Goal: Task Accomplishment & Management: Manage account settings

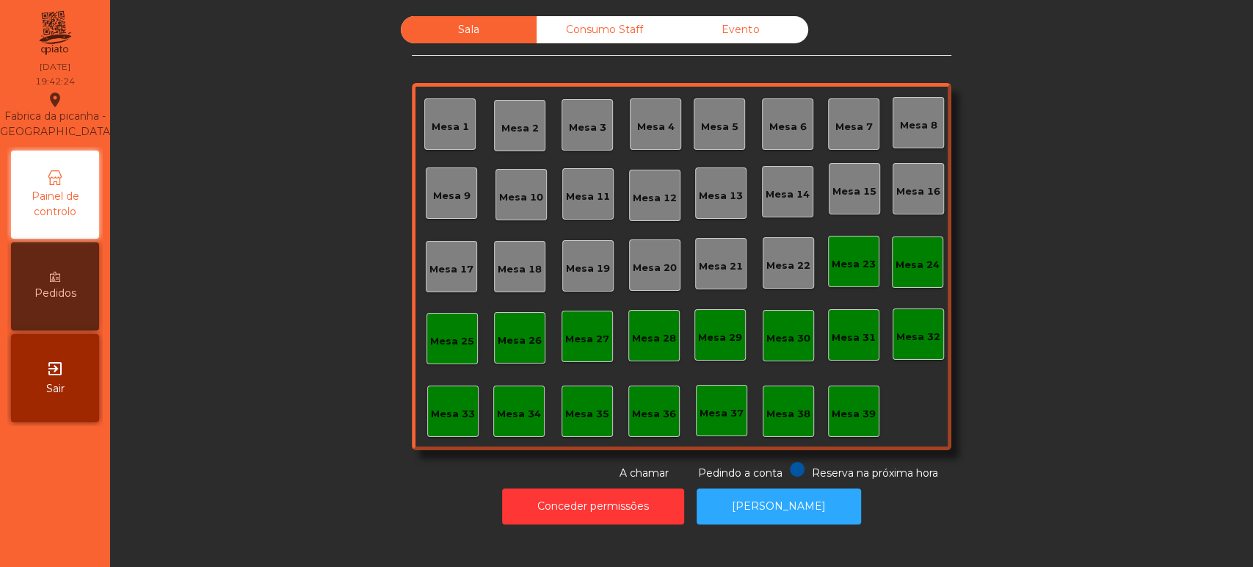
click at [926, 188] on div "Mesa 16" at bounding box center [918, 191] width 44 height 15
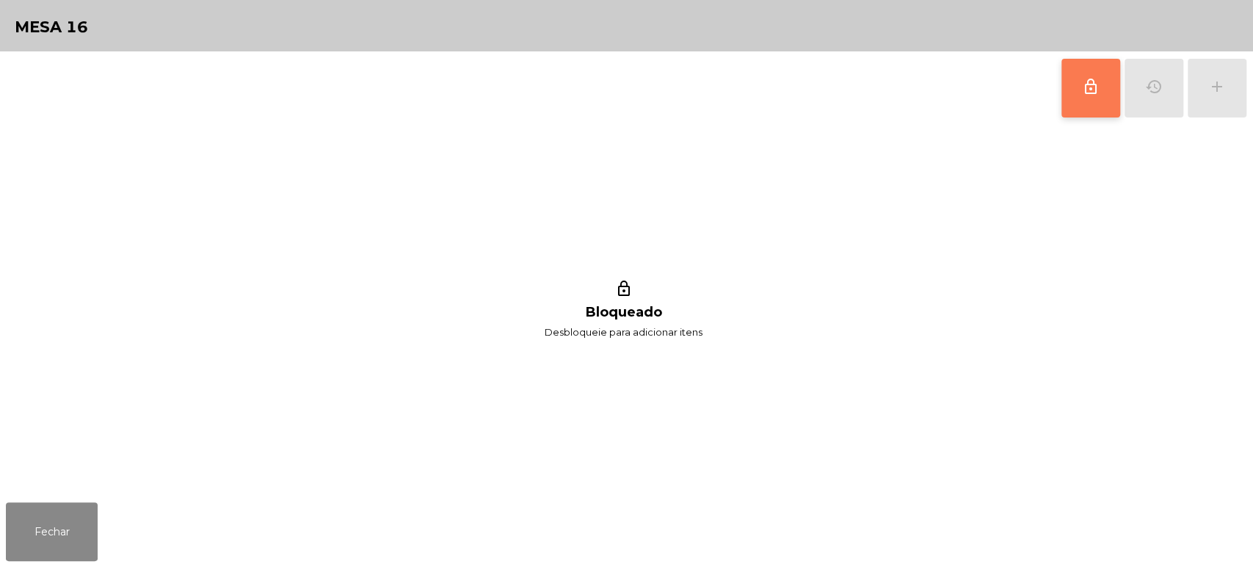
click at [1110, 90] on button "lock_outline" at bounding box center [1090, 88] width 59 height 59
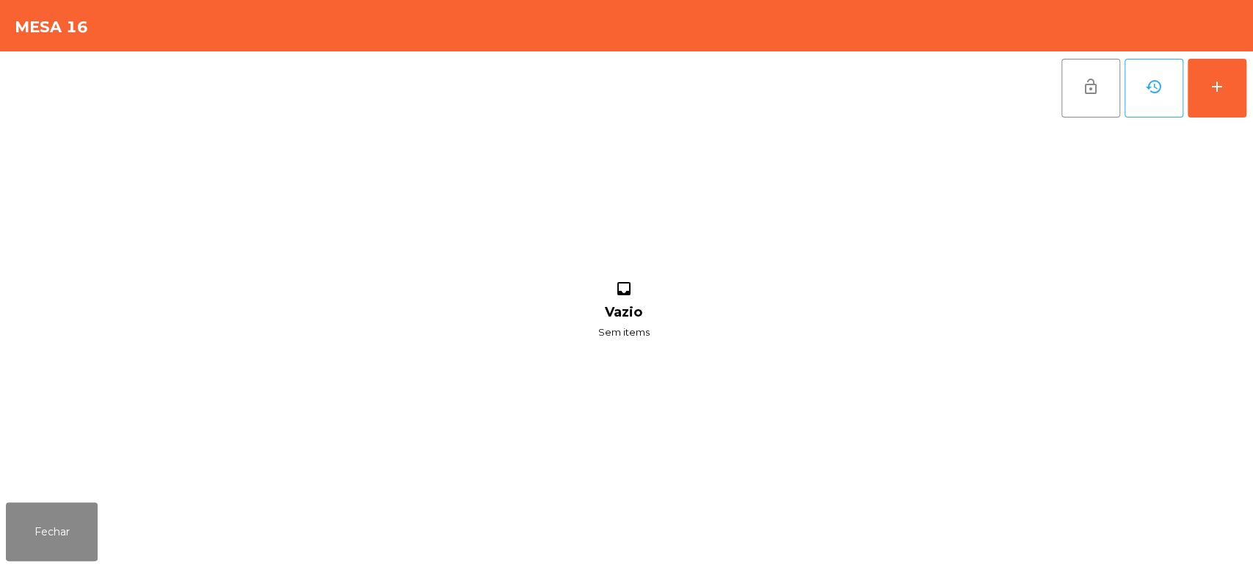
click at [1246, 76] on div "lock_open history add" at bounding box center [1154, 87] width 186 height 73
click at [1188, 91] on button "add" at bounding box center [1217, 88] width 59 height 59
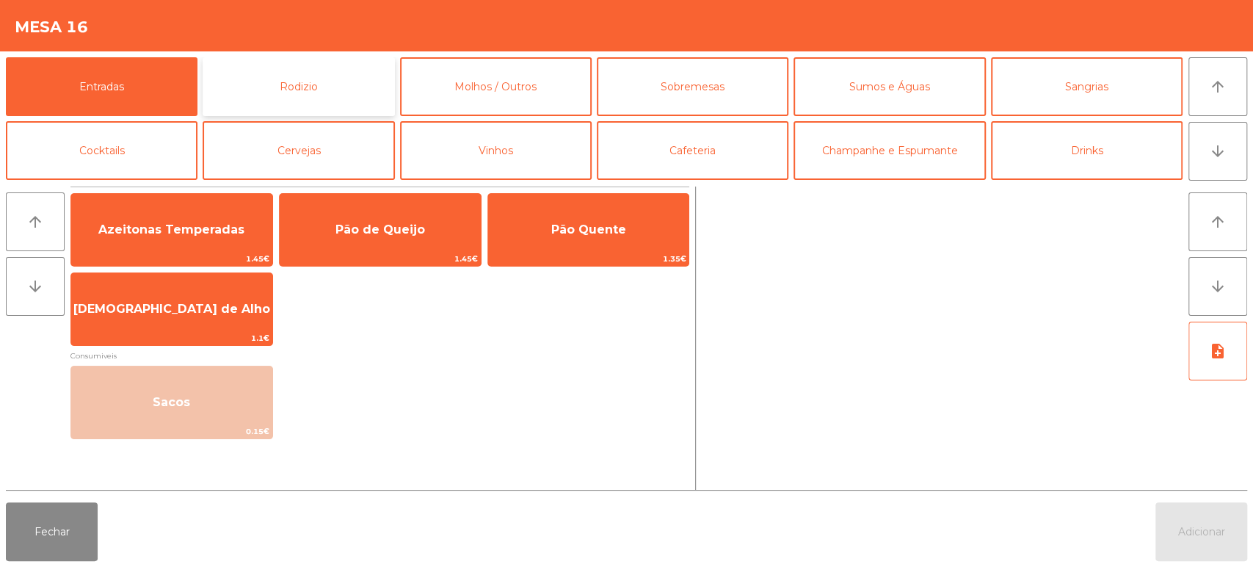
click at [295, 98] on button "Rodizio" at bounding box center [299, 86] width 192 height 59
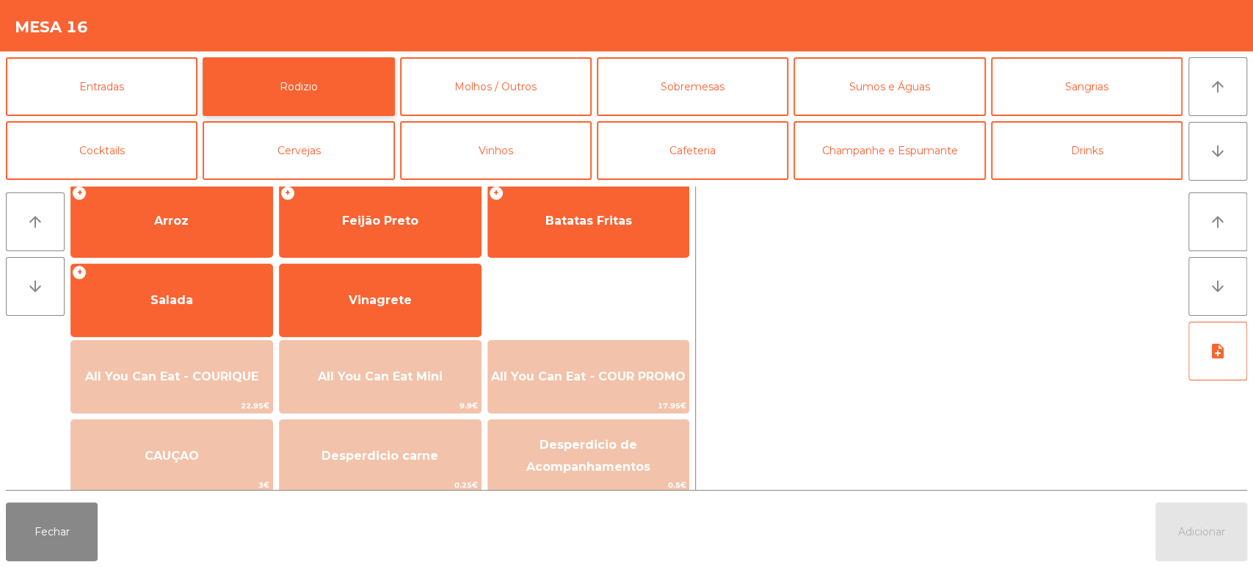
scroll to position [204, 0]
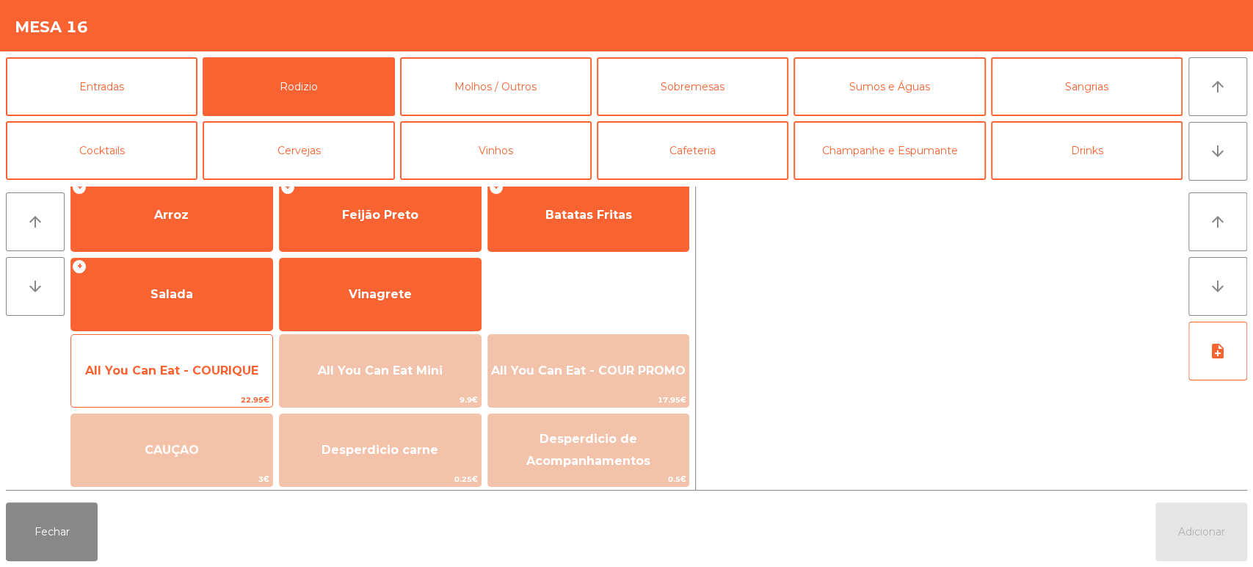
click at [181, 357] on span "All You Can Eat - COURIQUE" at bounding box center [171, 371] width 201 height 40
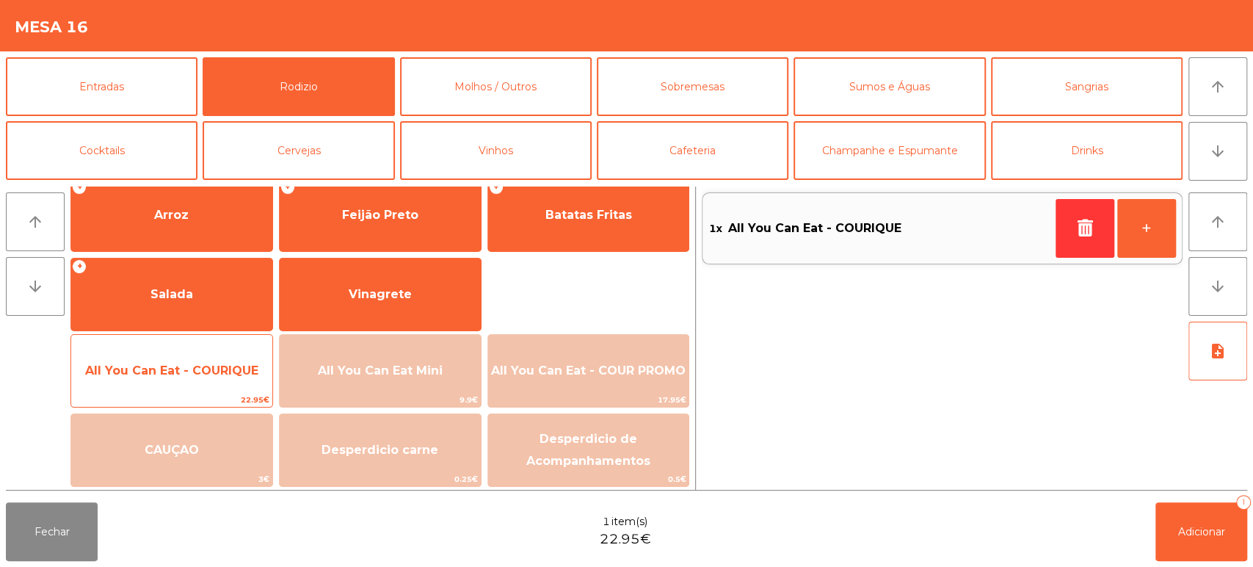
click at [175, 360] on span "All You Can Eat - COURIQUE" at bounding box center [171, 371] width 201 height 40
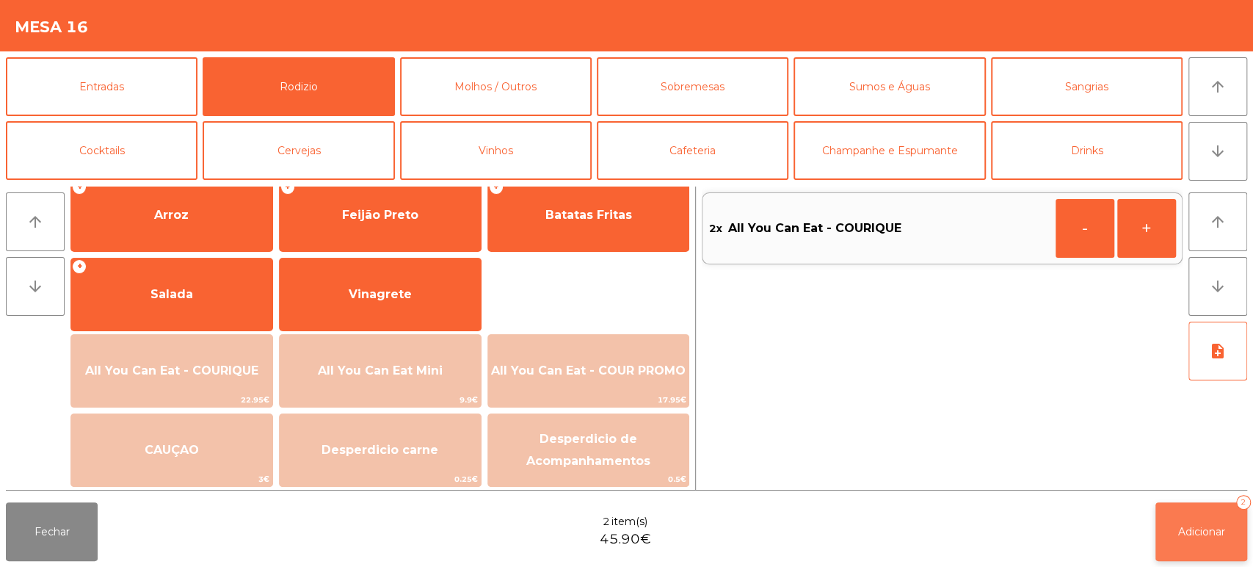
click at [1166, 506] on button "Adicionar 2" at bounding box center [1201, 531] width 92 height 59
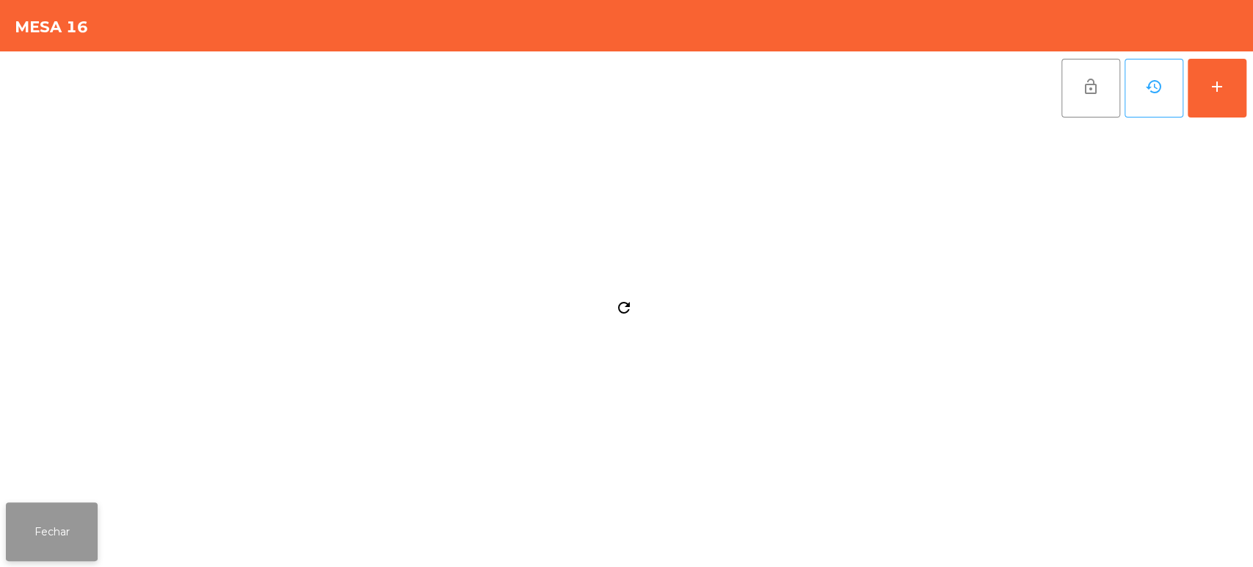
click at [68, 507] on button "Fechar" at bounding box center [52, 531] width 92 height 59
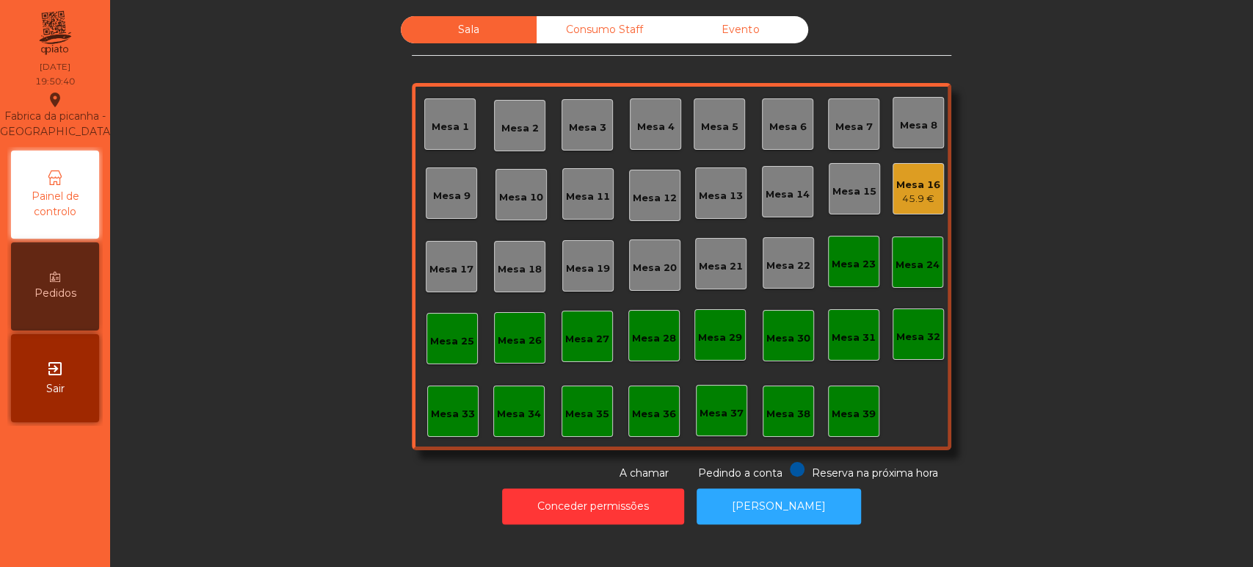
click at [911, 187] on div "Mesa 16" at bounding box center [918, 185] width 44 height 15
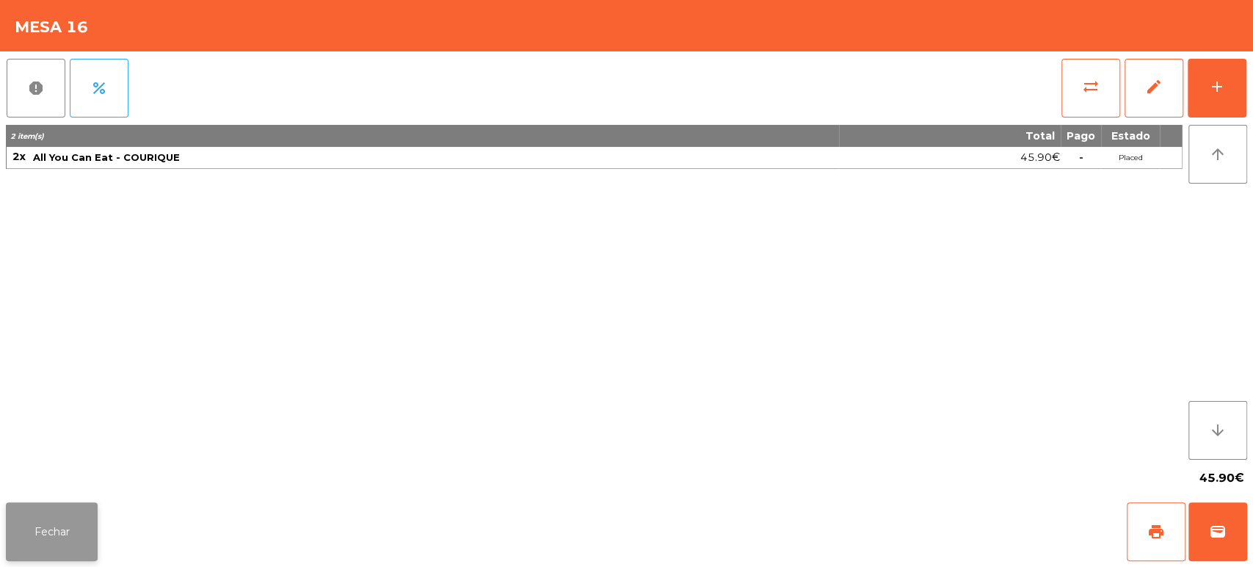
click at [70, 528] on button "Fechar" at bounding box center [52, 531] width 92 height 59
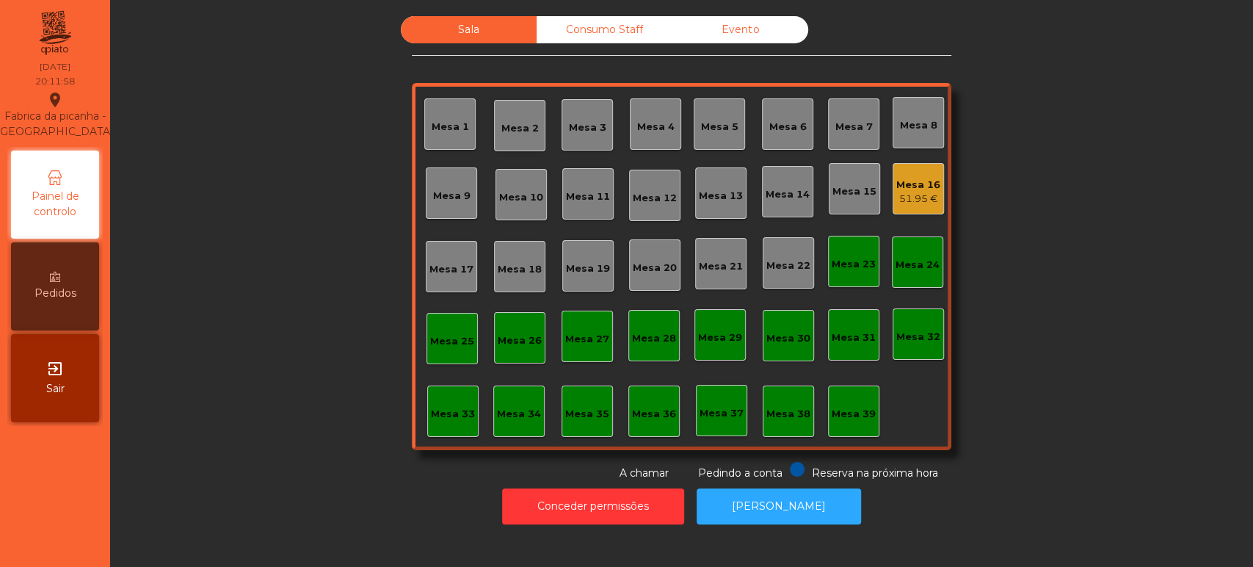
click at [1055, 170] on div "Sala Consumo Staff Evento Mesa 1 [GEOGRAPHIC_DATA] 3 Mesa 4 Mesa 5 [GEOGRAPHIC_…" at bounding box center [681, 248] width 1103 height 465
click at [868, 193] on div "Mesa 15" at bounding box center [854, 191] width 44 height 15
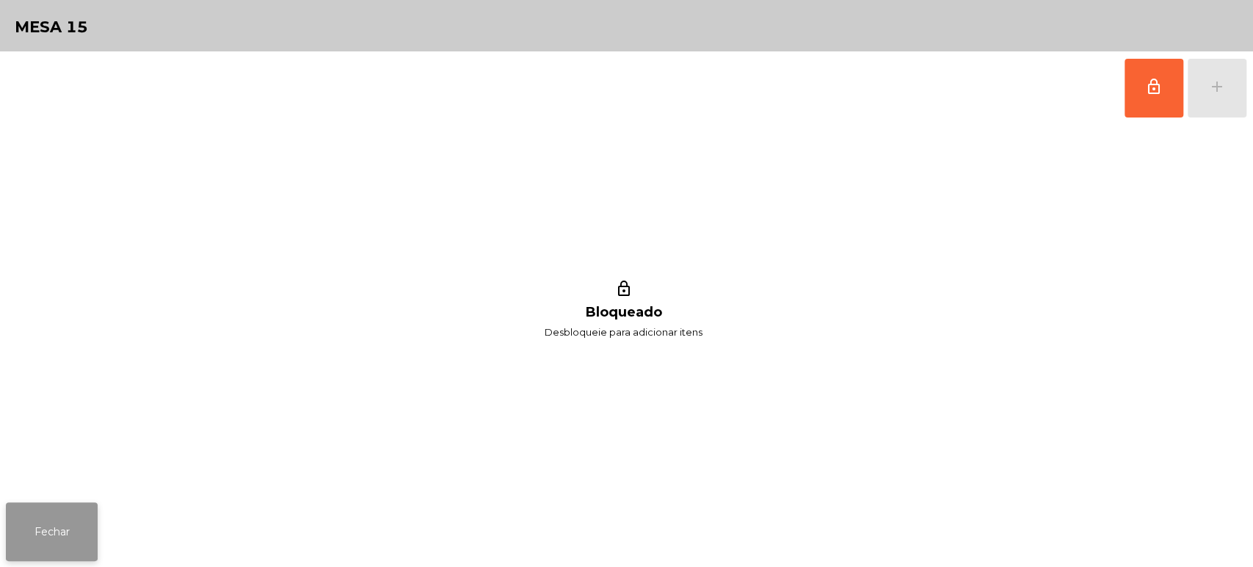
click at [76, 526] on button "Fechar" at bounding box center [52, 531] width 92 height 59
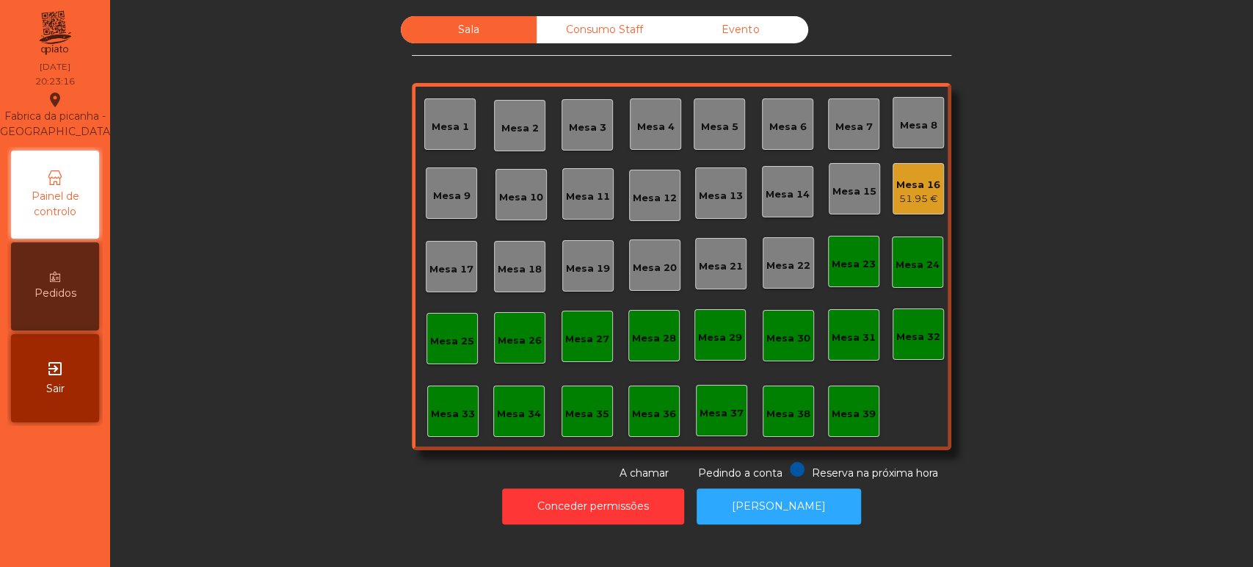
click at [901, 200] on div "51.95 €" at bounding box center [918, 199] width 44 height 15
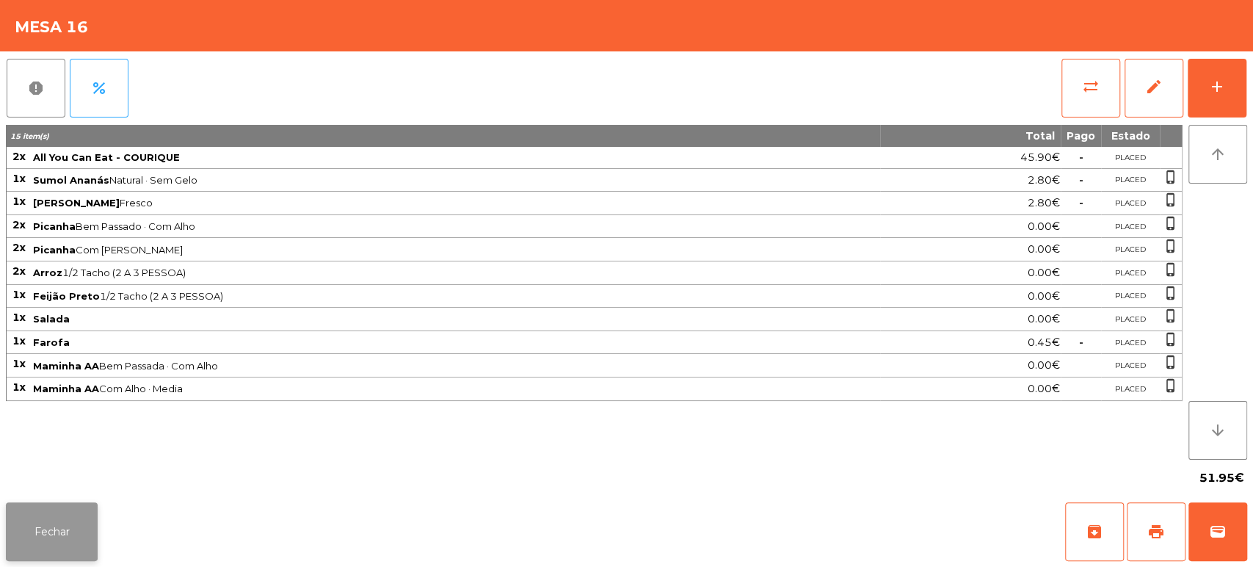
click at [46, 541] on button "Fechar" at bounding box center [52, 531] width 92 height 59
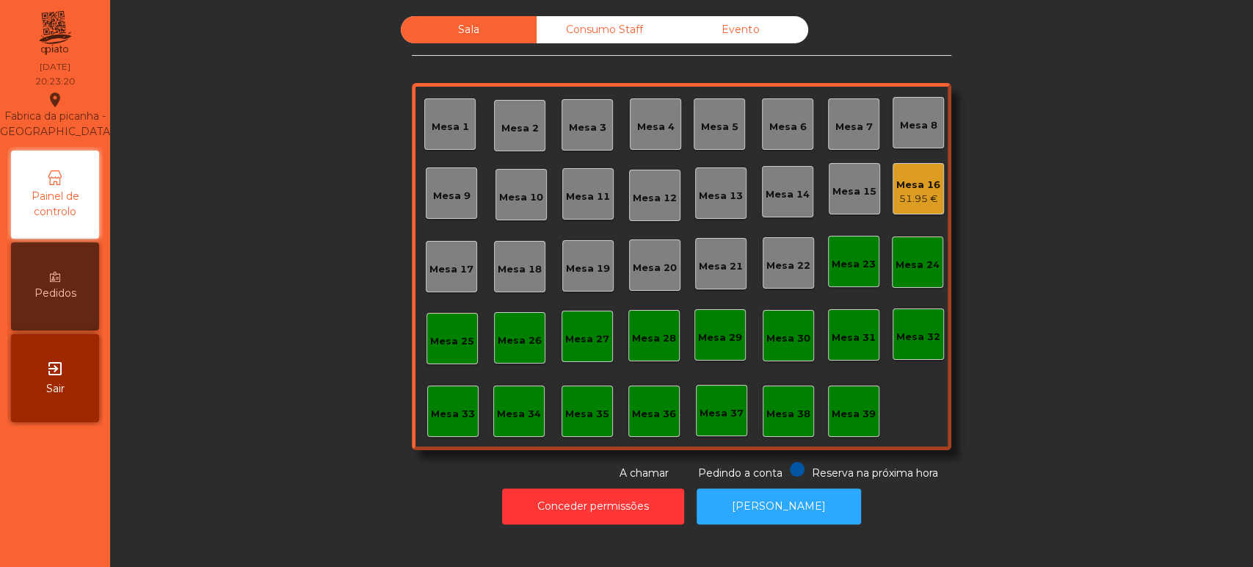
click at [252, 136] on div "Sala Consumo Staff Evento Mesa 1 [GEOGRAPHIC_DATA] 3 Mesa 4 Mesa 5 [GEOGRAPHIC_…" at bounding box center [681, 248] width 1103 height 465
click at [622, 16] on div "Consumo Staff" at bounding box center [605, 29] width 136 height 27
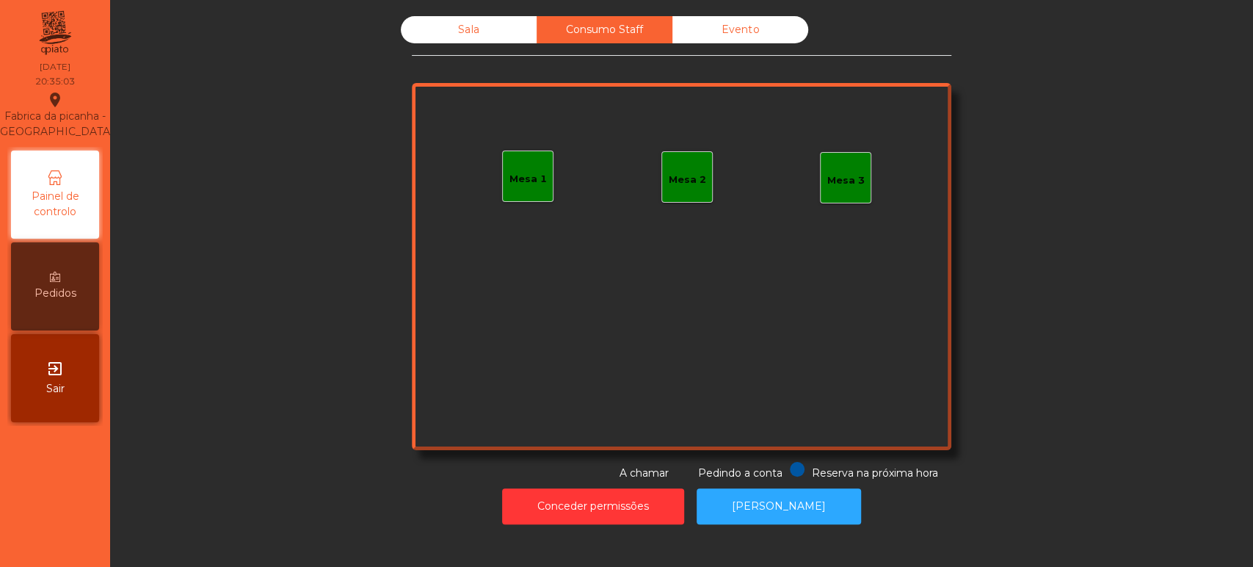
click at [529, 178] on div "Mesa 1" at bounding box center [527, 179] width 37 height 15
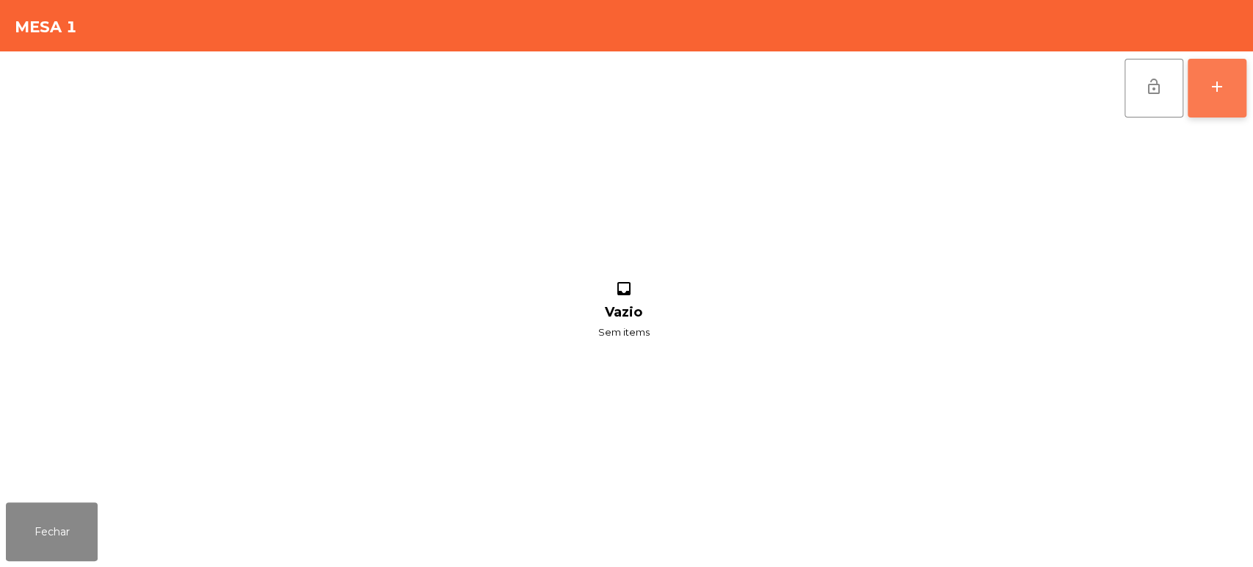
click at [1212, 98] on button "add" at bounding box center [1217, 88] width 59 height 59
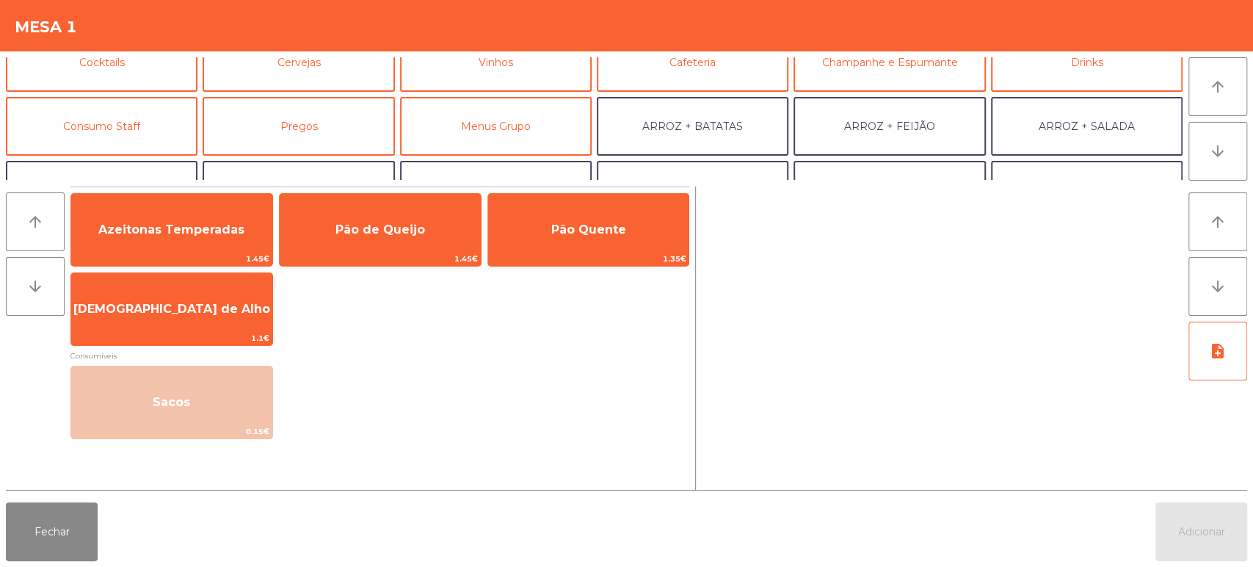
scroll to position [90, 0]
click at [139, 149] on button "Consumo Staff" at bounding box center [102, 124] width 192 height 59
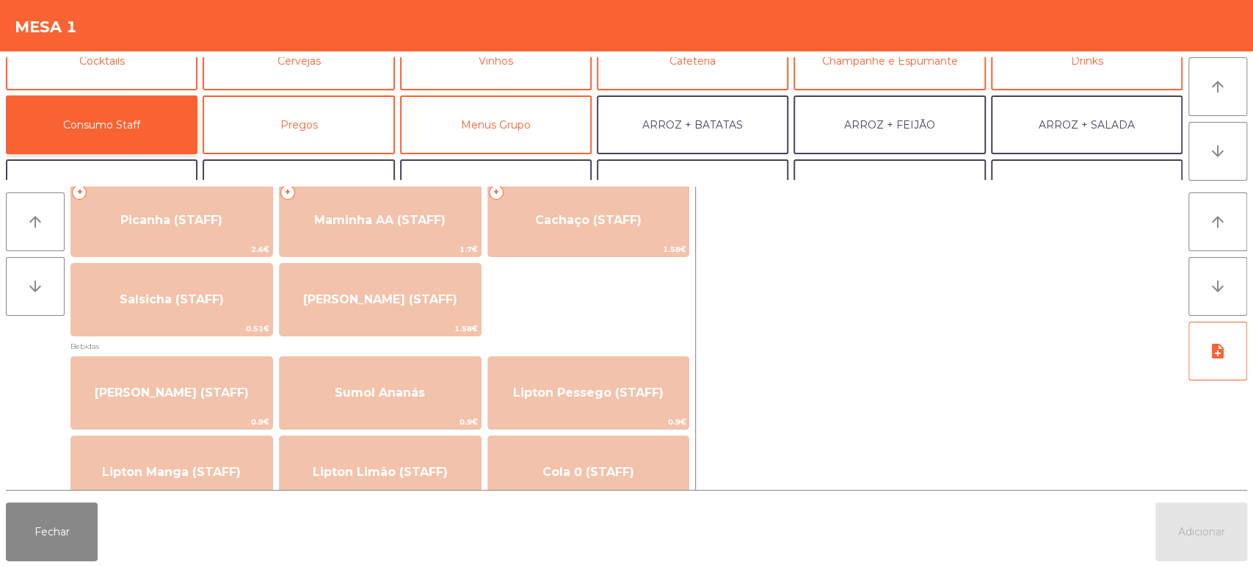
scroll to position [0, 0]
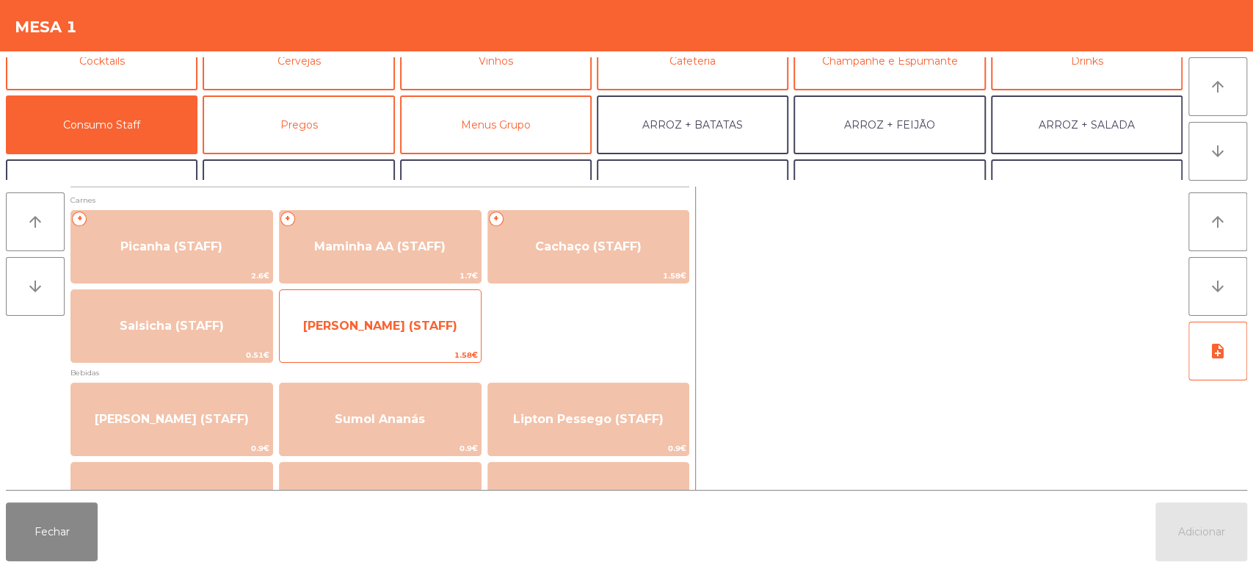
click at [417, 344] on span "[PERSON_NAME] (STAFF)" at bounding box center [380, 326] width 201 height 40
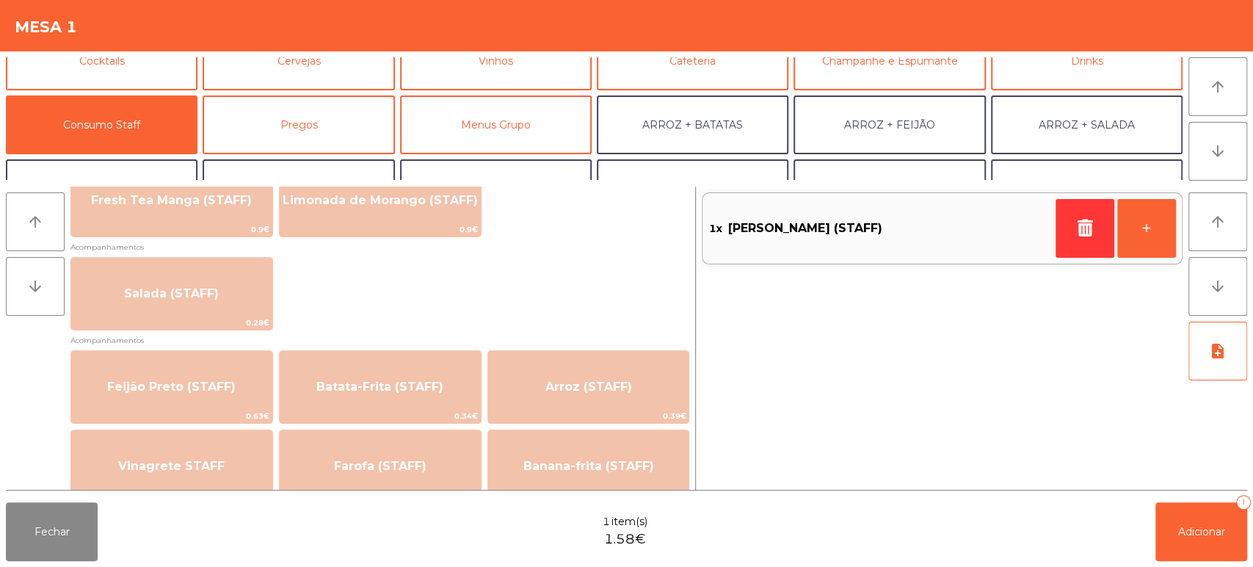
scroll to position [553, 0]
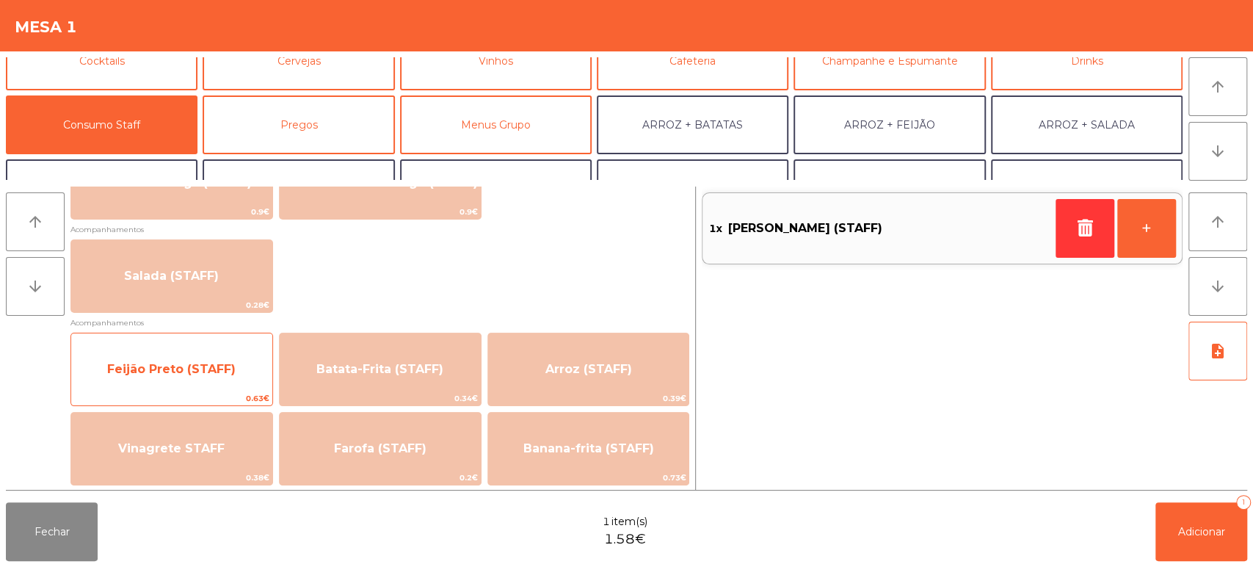
click at [161, 379] on span "Feijão Preto (STAFF)" at bounding box center [171, 369] width 201 height 40
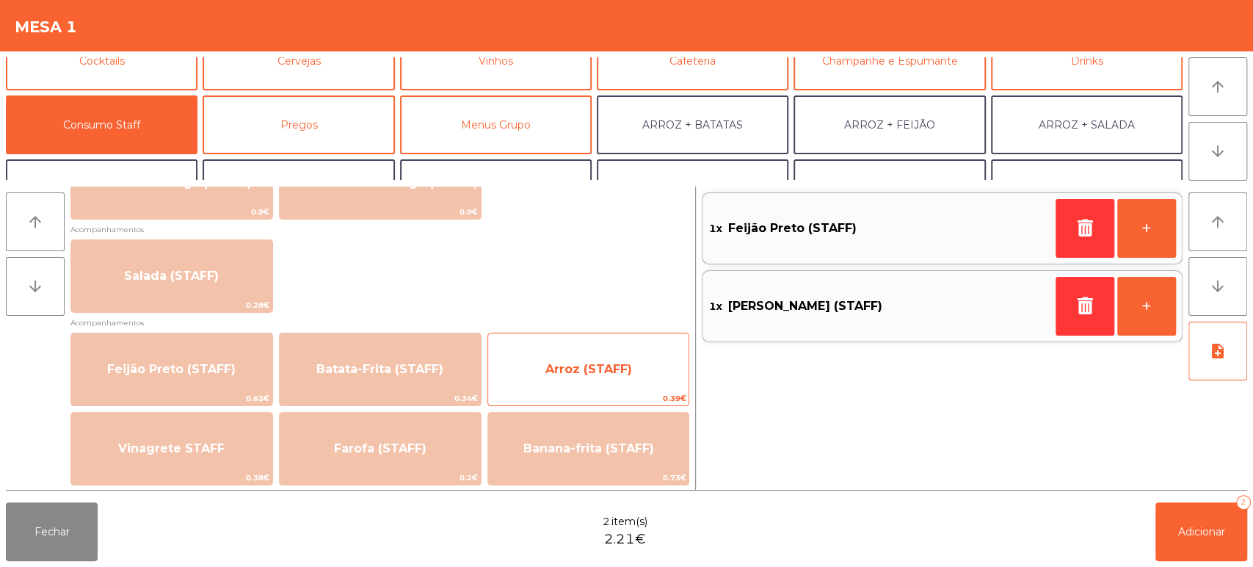
click at [606, 376] on span "Arroz (STAFF)" at bounding box center [588, 369] width 201 height 40
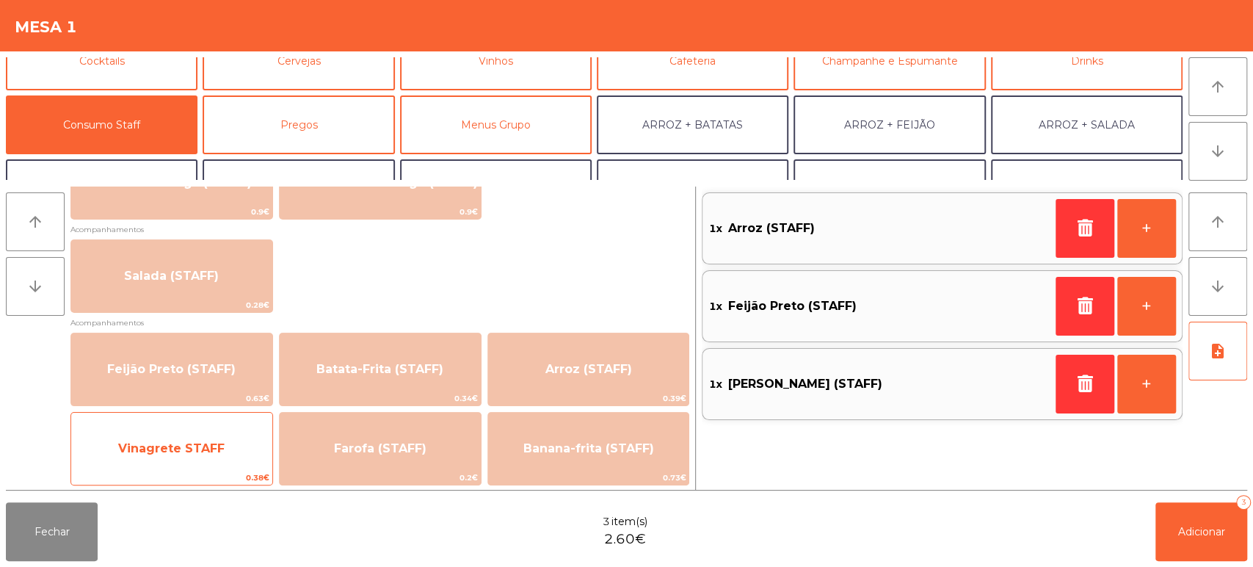
click at [224, 440] on span "Vinagrete STAFF" at bounding box center [171, 449] width 201 height 40
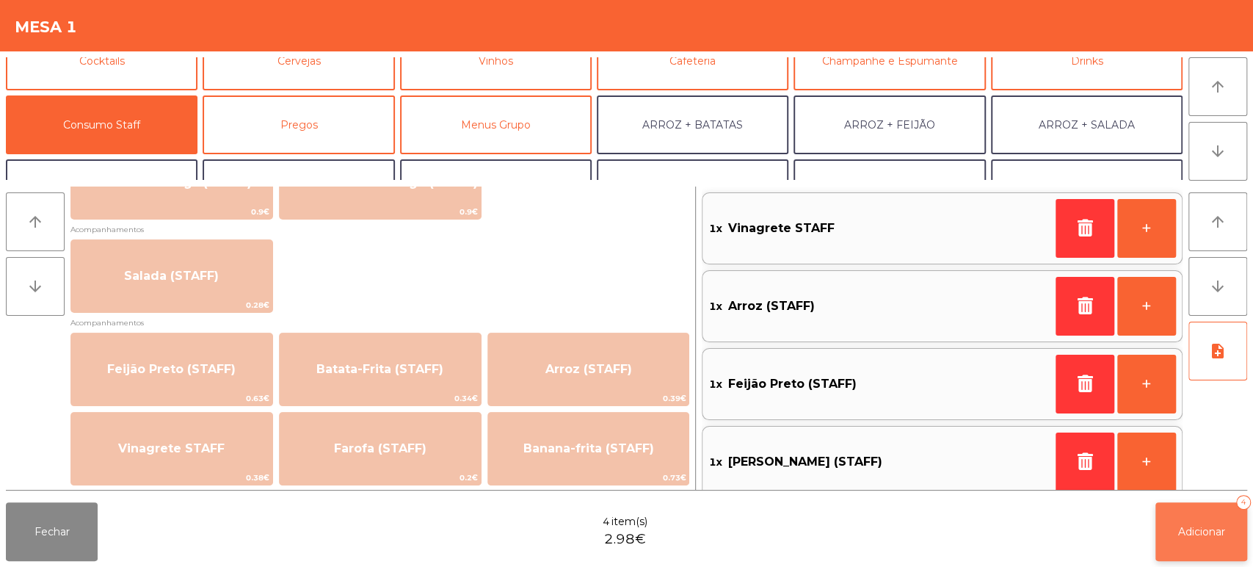
click at [1210, 528] on span "Adicionar" at bounding box center [1201, 531] width 47 height 13
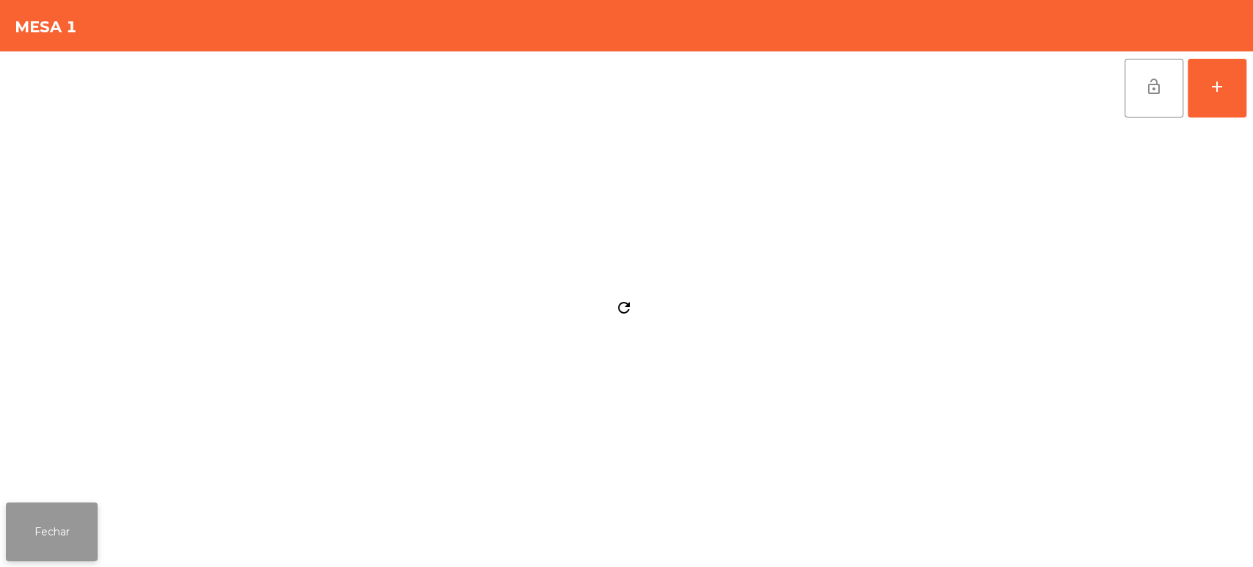
click at [88, 556] on button "Fechar" at bounding box center [52, 531] width 92 height 59
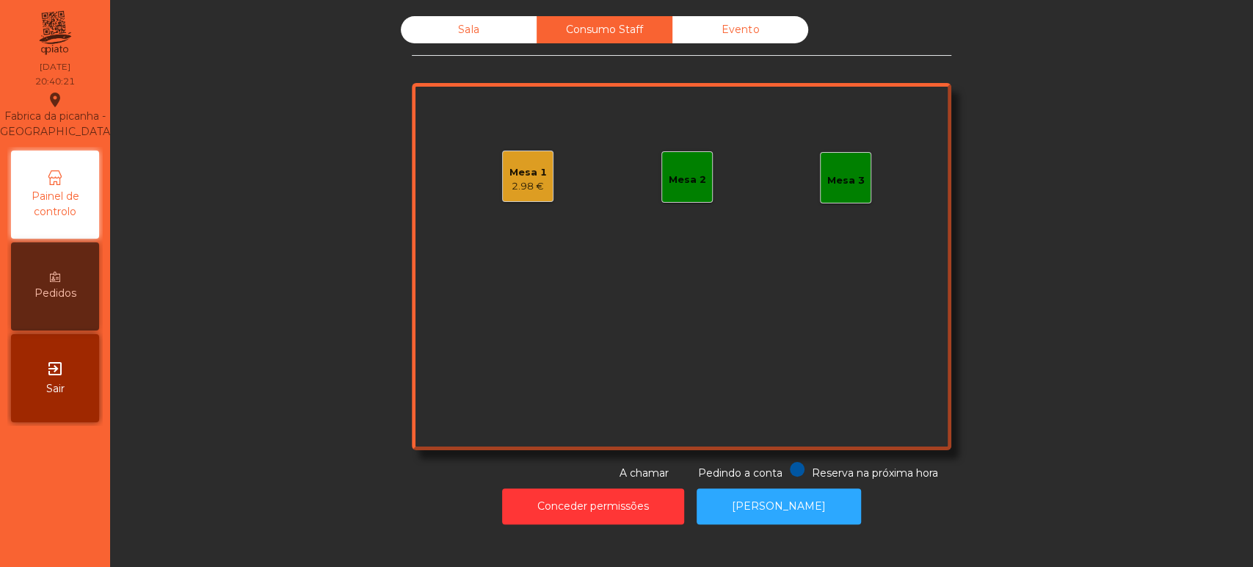
click at [488, 26] on div "Sala" at bounding box center [469, 29] width 136 height 27
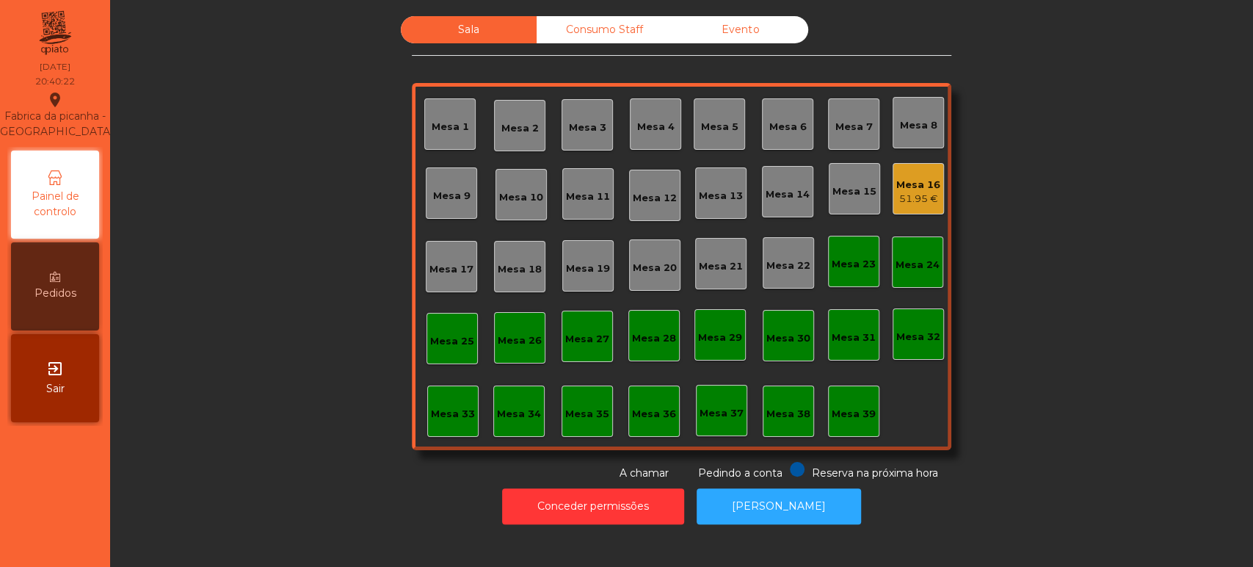
click at [640, 123] on div "Mesa 4" at bounding box center [655, 127] width 37 height 15
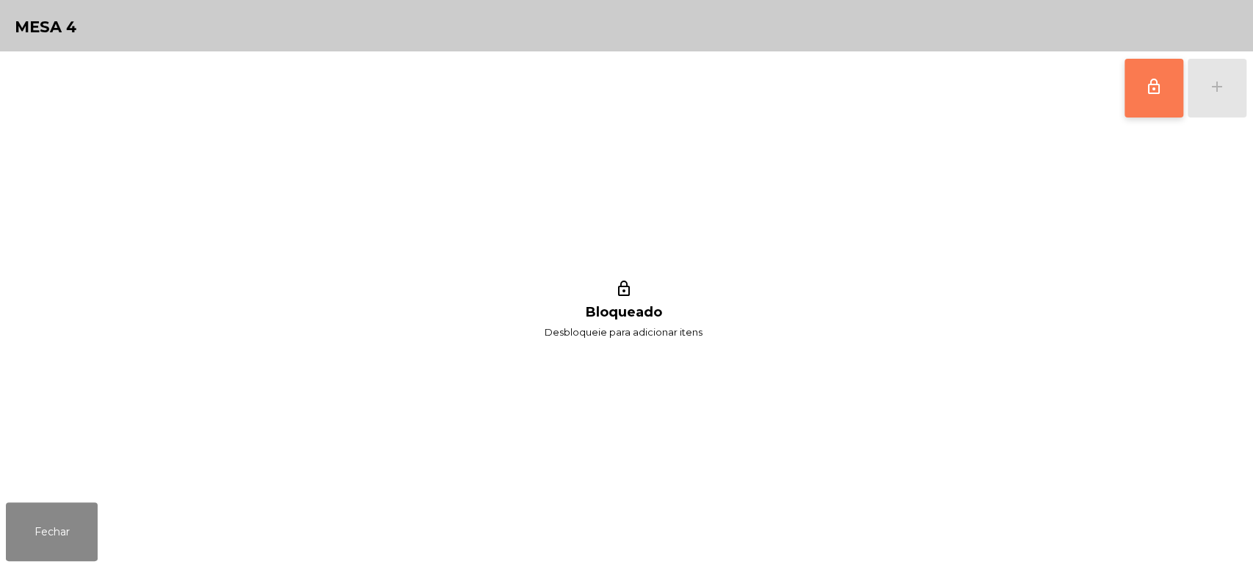
click at [1149, 103] on button "lock_outline" at bounding box center [1154, 88] width 59 height 59
click at [1226, 103] on button "add" at bounding box center [1217, 88] width 59 height 59
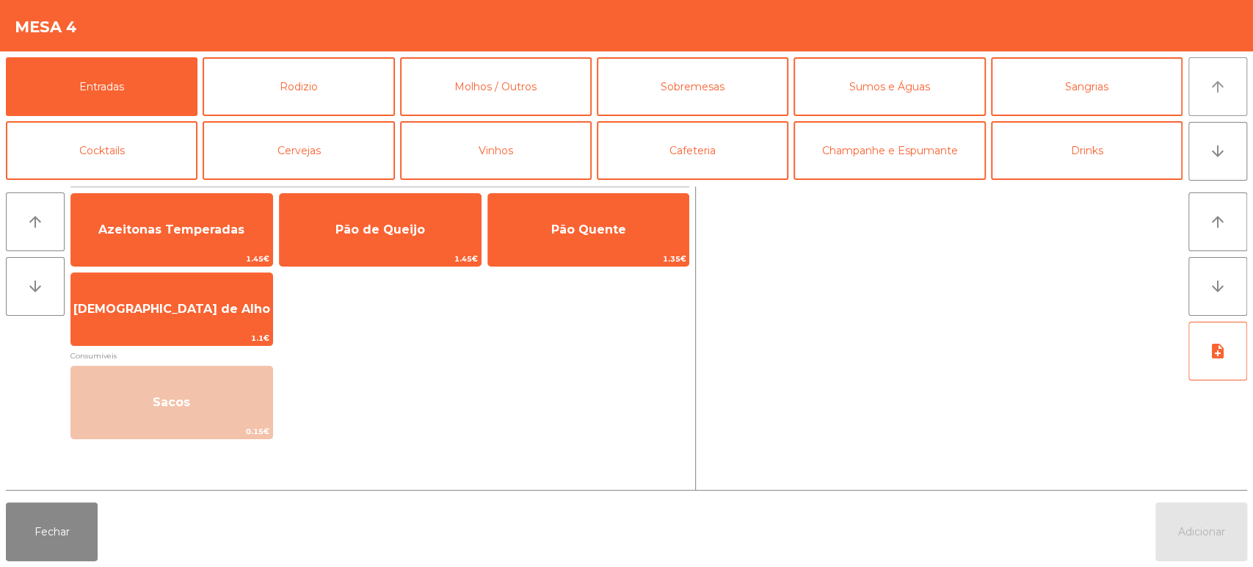
click at [1220, 97] on button "arrow_upward" at bounding box center [1217, 86] width 59 height 59
click at [366, 65] on button "Rodizio" at bounding box center [299, 86] width 192 height 59
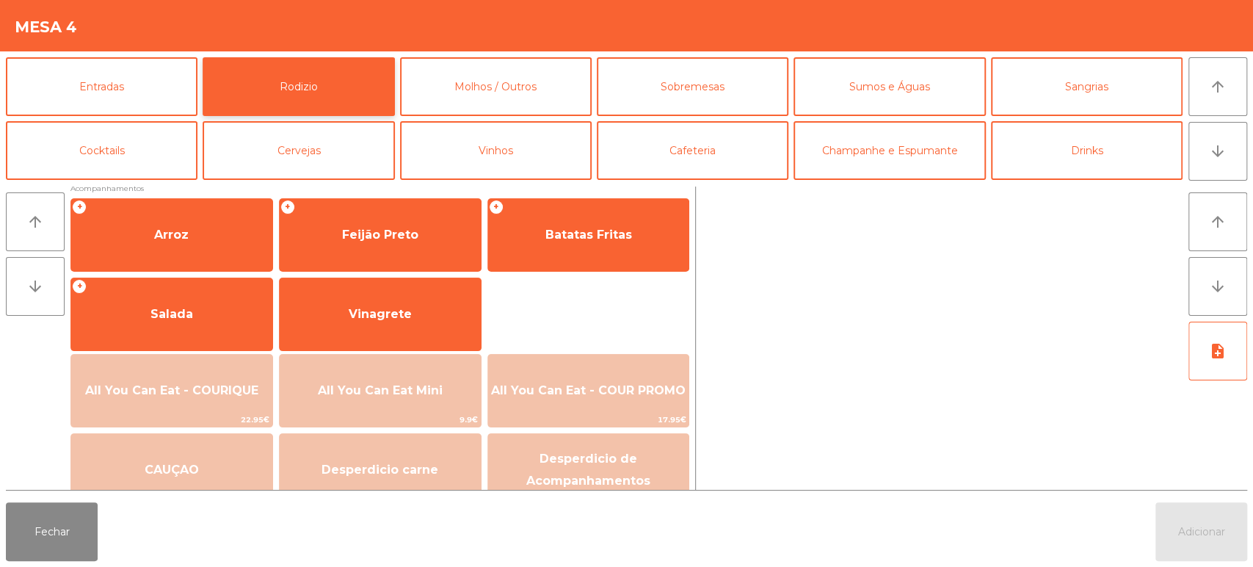
scroll to position [189, 0]
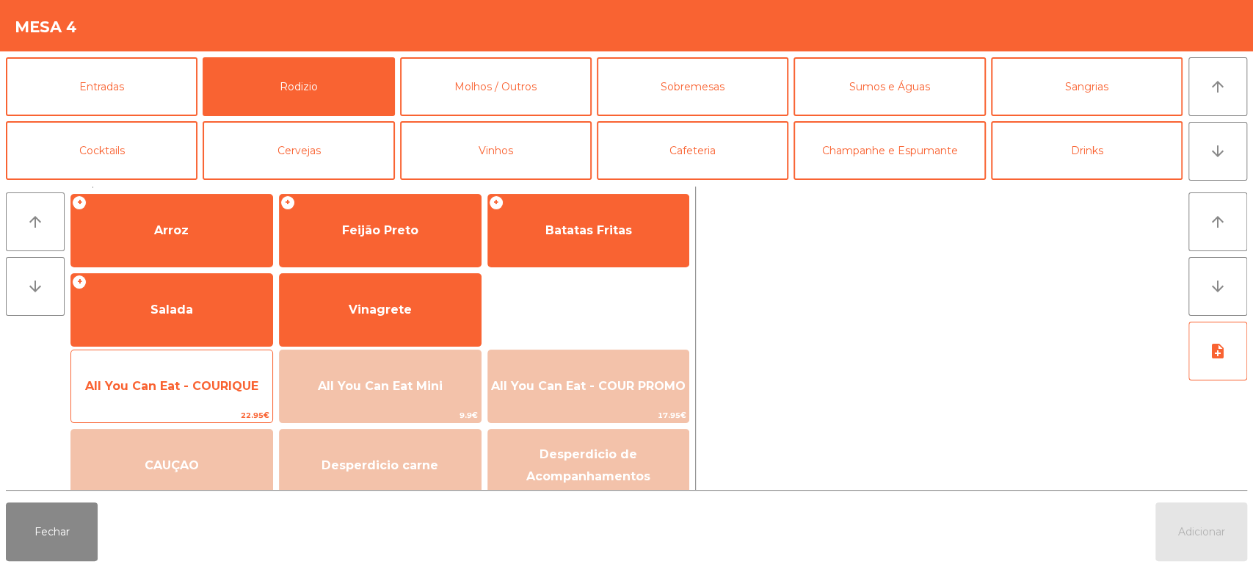
click at [204, 376] on span "All You Can Eat - COURIQUE" at bounding box center [171, 386] width 201 height 40
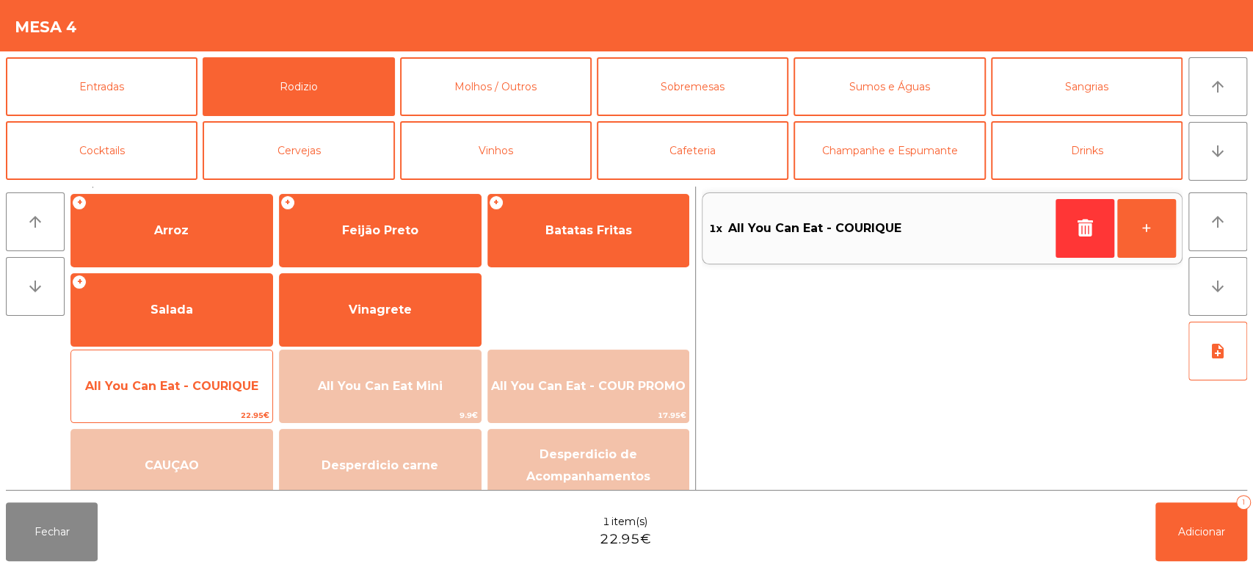
click at [197, 373] on span "All You Can Eat - COURIQUE" at bounding box center [171, 386] width 201 height 40
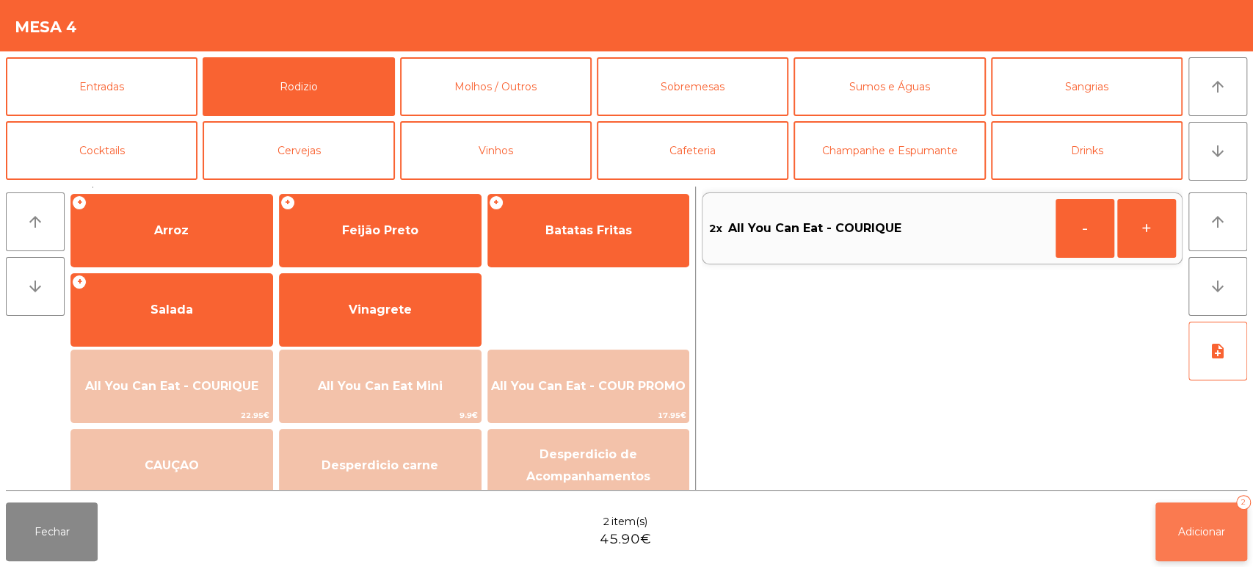
click at [1214, 545] on button "Adicionar 2" at bounding box center [1201, 531] width 92 height 59
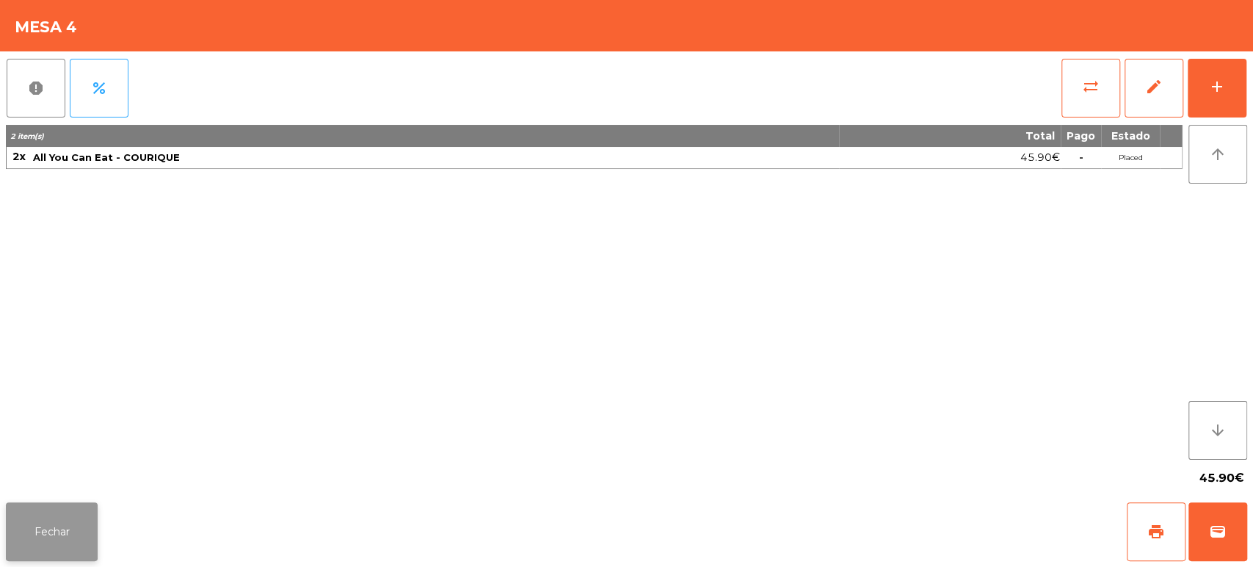
click at [72, 509] on button "Fechar" at bounding box center [52, 531] width 92 height 59
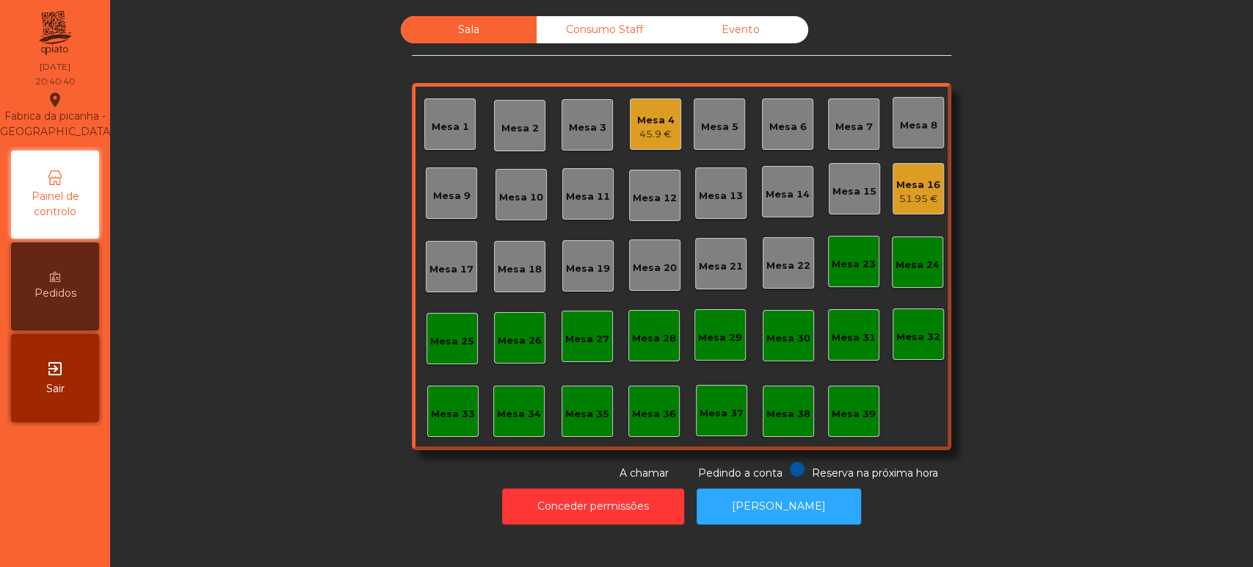
click at [280, 254] on div "Sala Consumo Staff Evento Mesa 1 Mesa 2 Mesa 3 Mesa 4 45.9 € Mesa 5 Mesa 6 Mesa…" at bounding box center [681, 248] width 1103 height 465
click at [630, 119] on div "Mesa 4 45.9 €" at bounding box center [655, 123] width 51 height 51
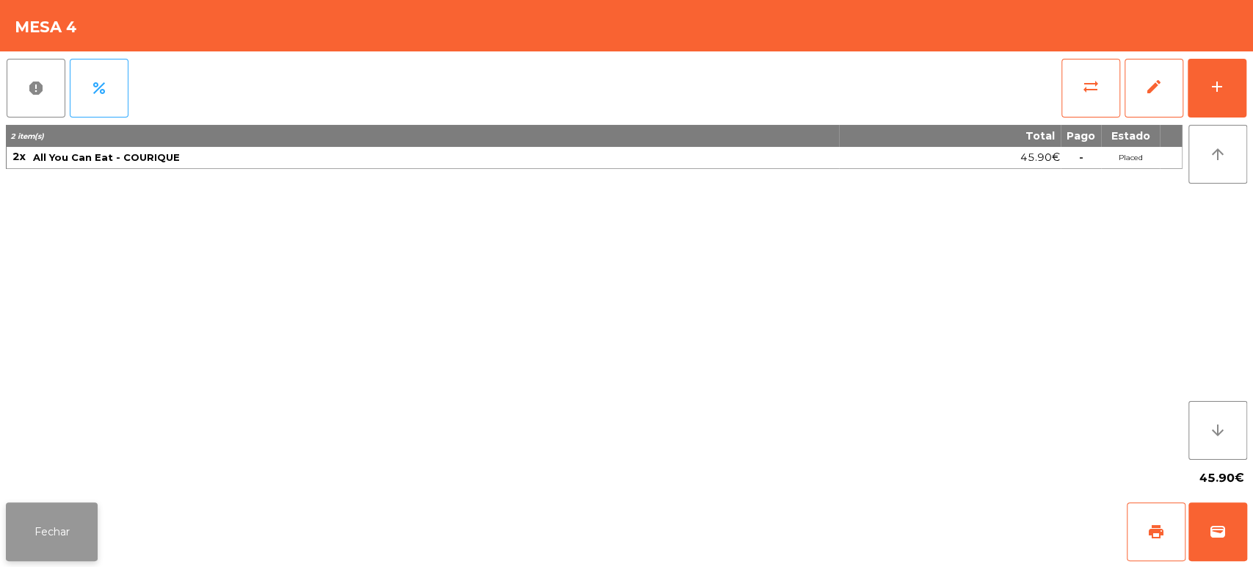
click at [70, 533] on button "Fechar" at bounding box center [52, 531] width 92 height 59
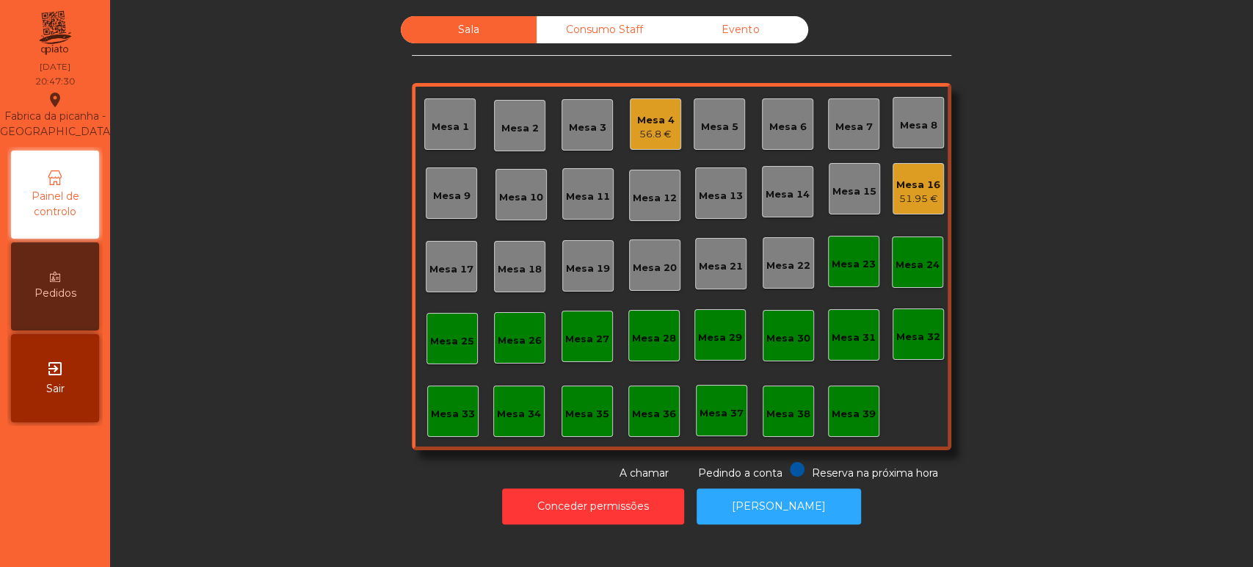
click at [931, 178] on div "Mesa 16" at bounding box center [918, 185] width 44 height 15
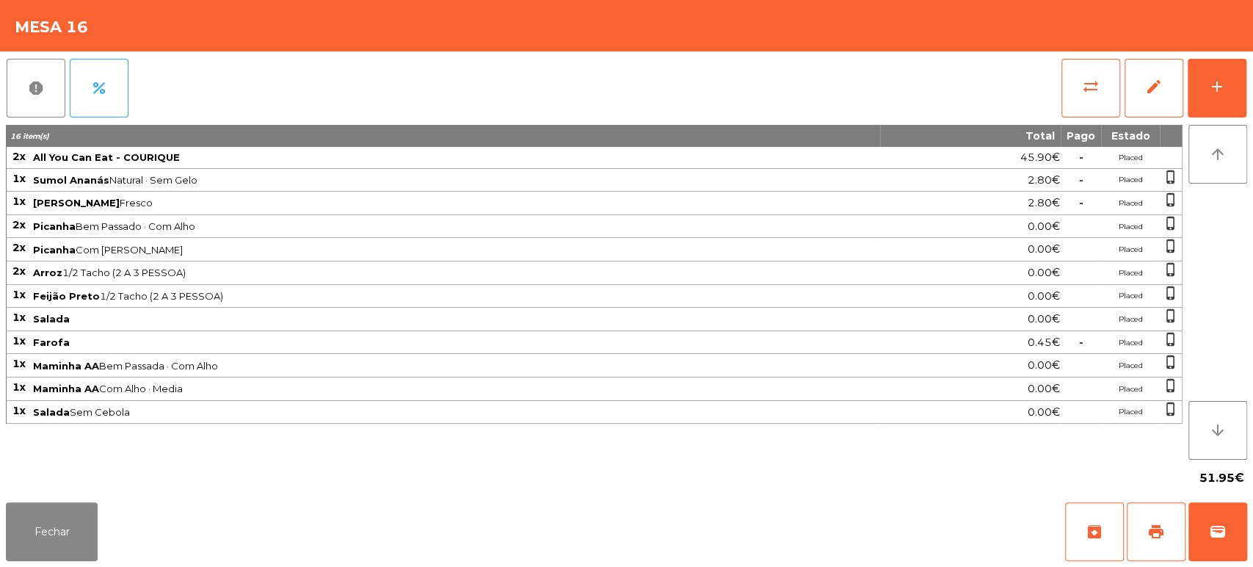
click at [850, 223] on span "Picanha Bem Passado · Com Alho" at bounding box center [456, 226] width 846 height 12
click at [59, 516] on button "Fechar" at bounding box center [52, 531] width 92 height 59
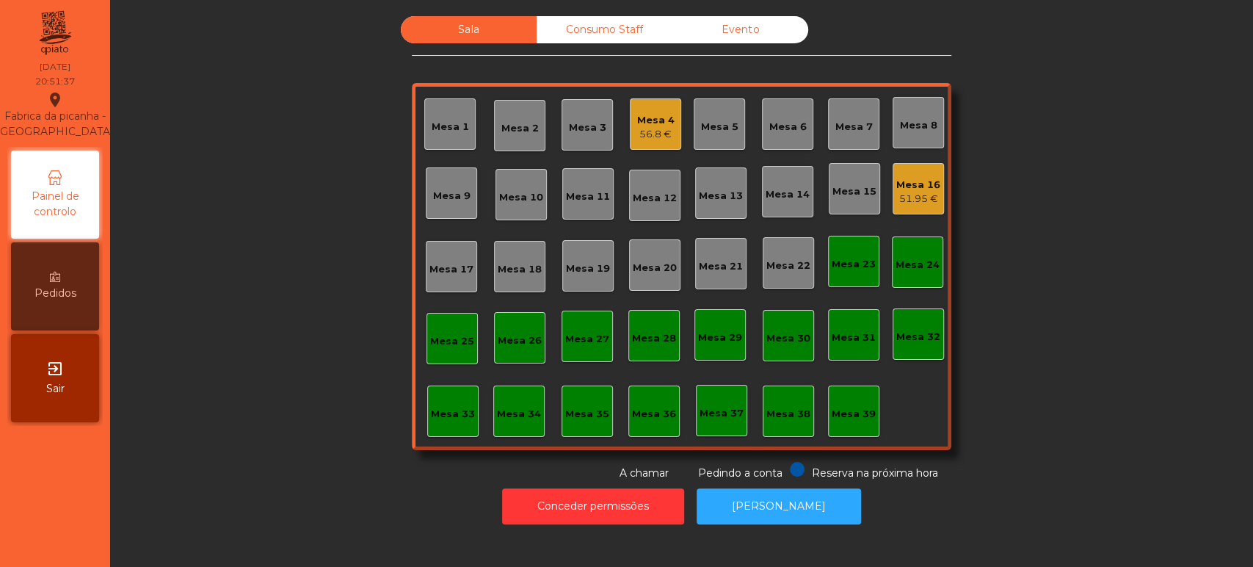
click at [1150, 153] on div "Sala Consumo Staff Evento Mesa 1 [GEOGRAPHIC_DATA] 3 Mesa 4 56.8 € [GEOGRAPHIC_…" at bounding box center [681, 248] width 1103 height 465
click at [905, 172] on div "Mesa 16 51.95 €" at bounding box center [918, 189] width 44 height 34
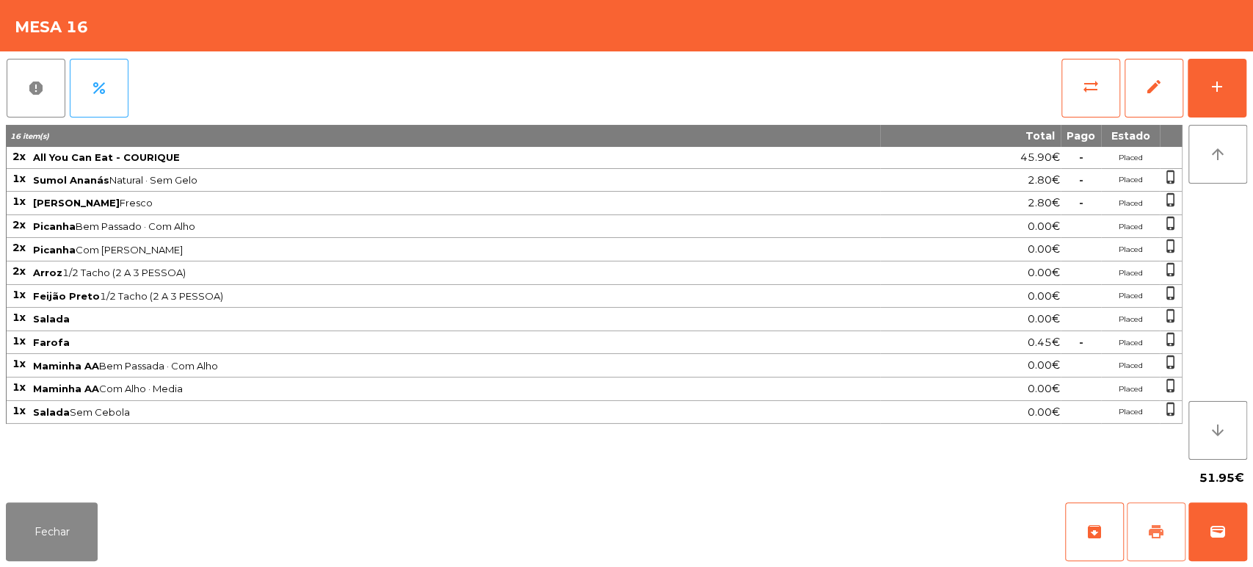
click at [1158, 528] on span "print" at bounding box center [1156, 532] width 18 height 18
click at [68, 535] on button "Fechar" at bounding box center [52, 531] width 92 height 59
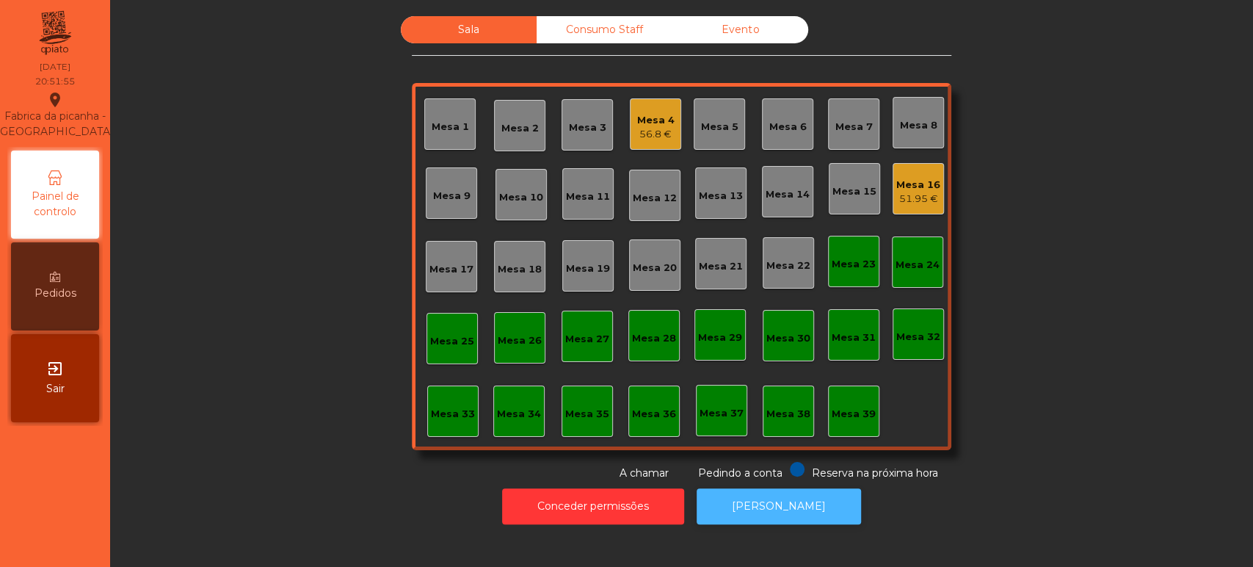
click at [769, 506] on button "[PERSON_NAME]" at bounding box center [779, 506] width 164 height 36
click at [528, 358] on div "Mesa 26" at bounding box center [519, 337] width 51 height 51
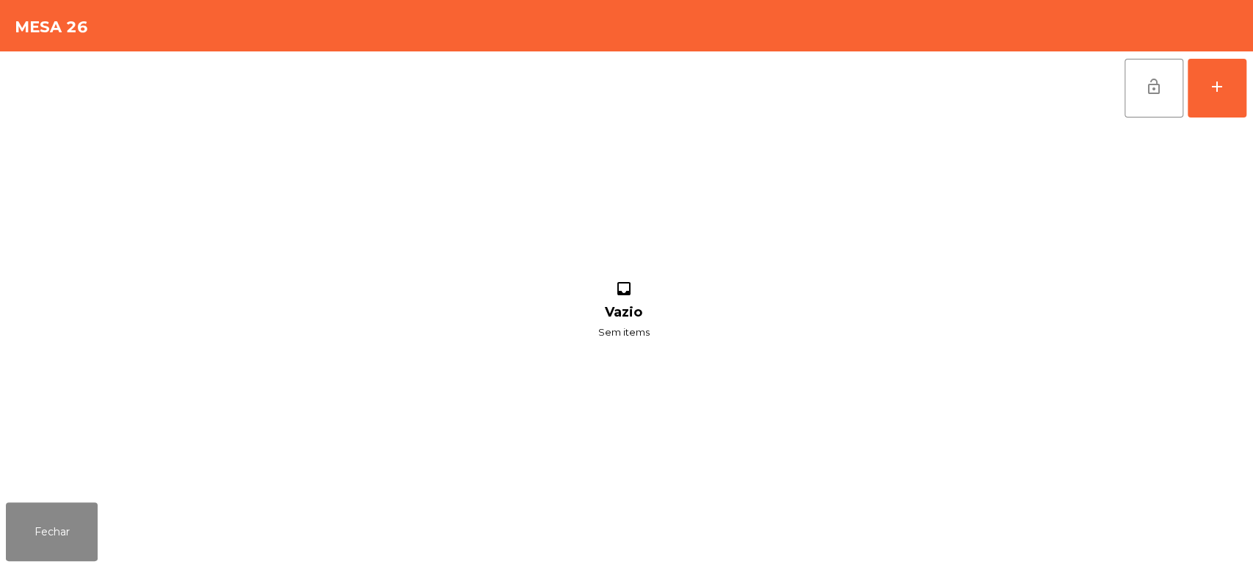
click at [1249, 79] on div "lock_open add inbox Vazio Sem items" at bounding box center [626, 273] width 1253 height 445
click at [1238, 100] on button "add" at bounding box center [1217, 88] width 59 height 59
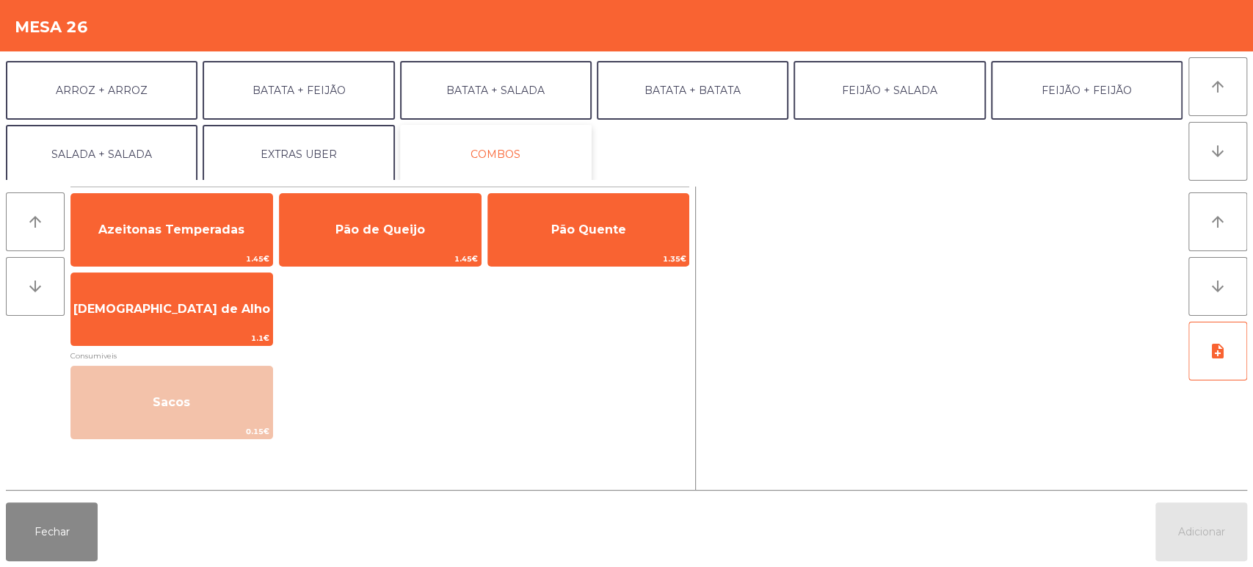
click at [523, 132] on button "COMBOS" at bounding box center [496, 154] width 192 height 59
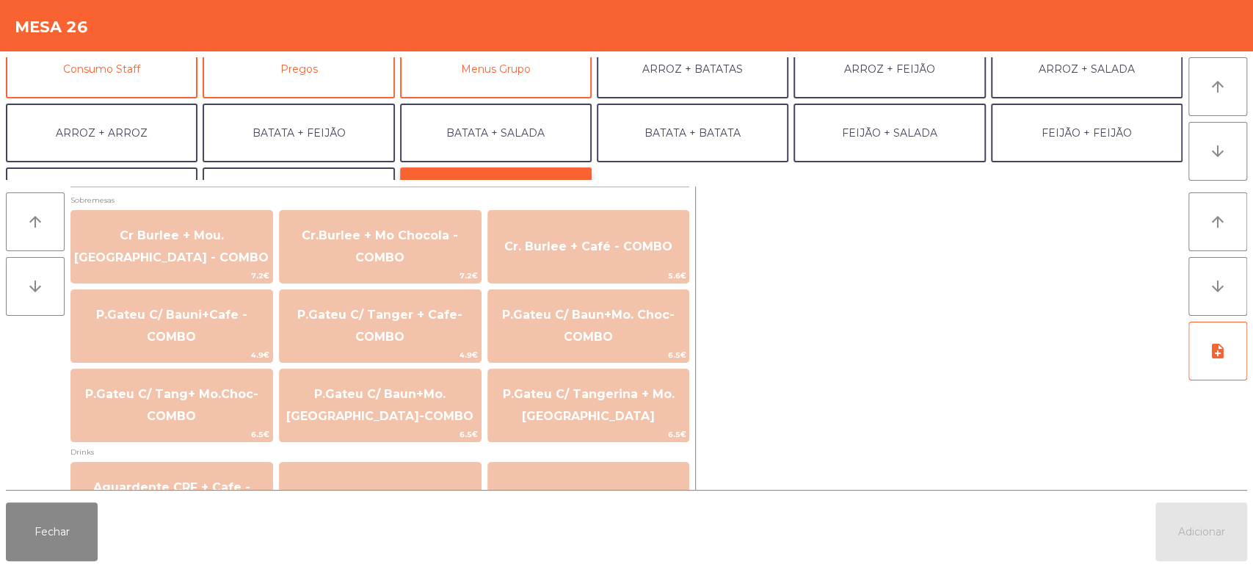
scroll to position [142, 0]
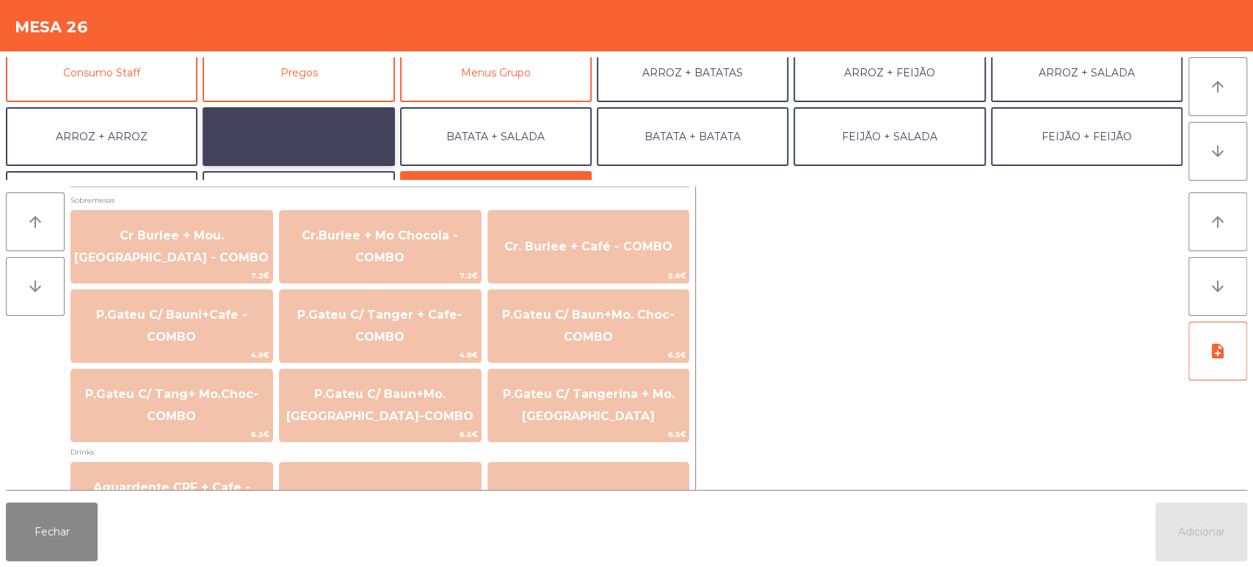
click at [315, 157] on button "BATATA + FEIJÃO" at bounding box center [299, 136] width 192 height 59
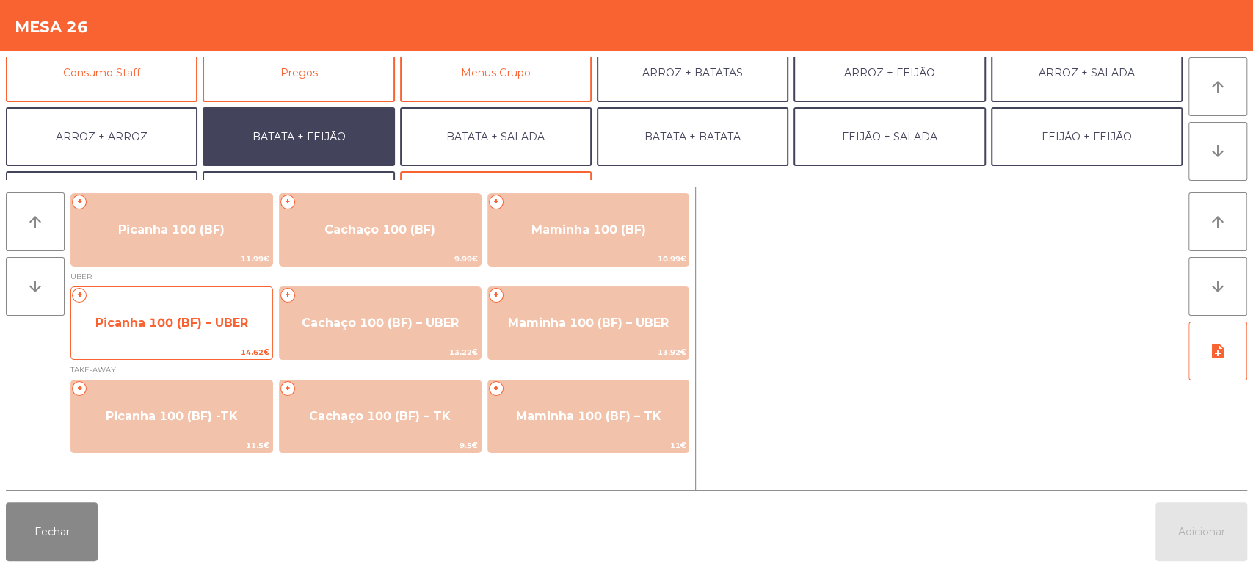
click at [165, 307] on span "Picanha 100 (BF) – UBER" at bounding box center [171, 323] width 201 height 40
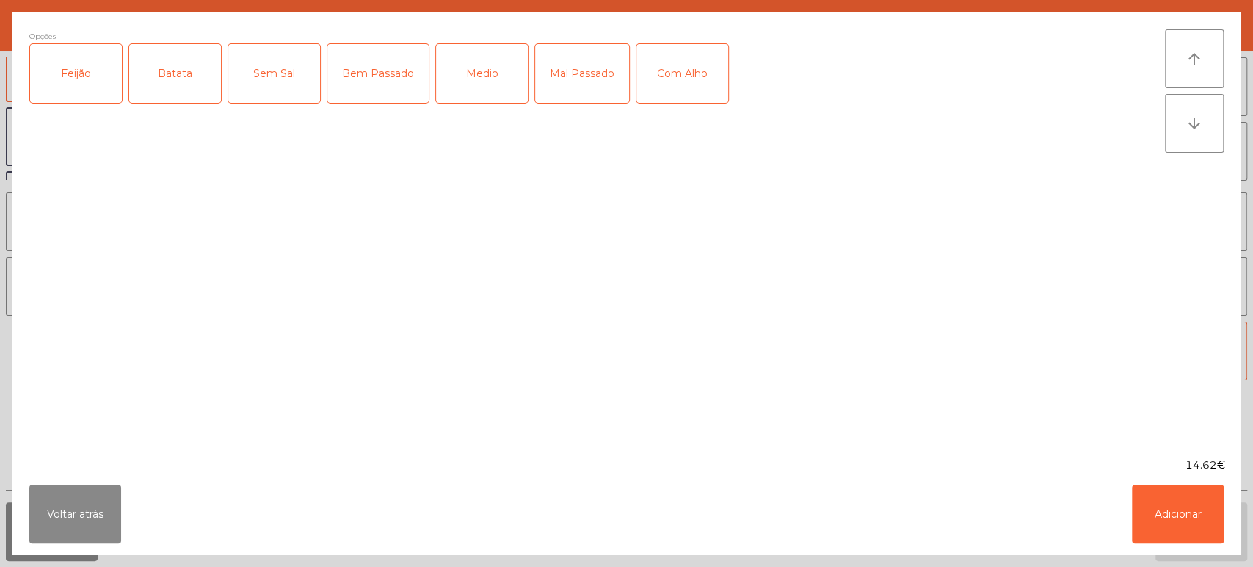
click at [101, 61] on div "Feijão" at bounding box center [76, 73] width 92 height 59
click at [176, 67] on div "Batata" at bounding box center [175, 73] width 92 height 59
click at [482, 98] on div "Medio" at bounding box center [482, 73] width 92 height 59
click at [655, 68] on div "Com Alho" at bounding box center [682, 73] width 92 height 59
click at [1210, 520] on button "Adicionar" at bounding box center [1178, 513] width 92 height 59
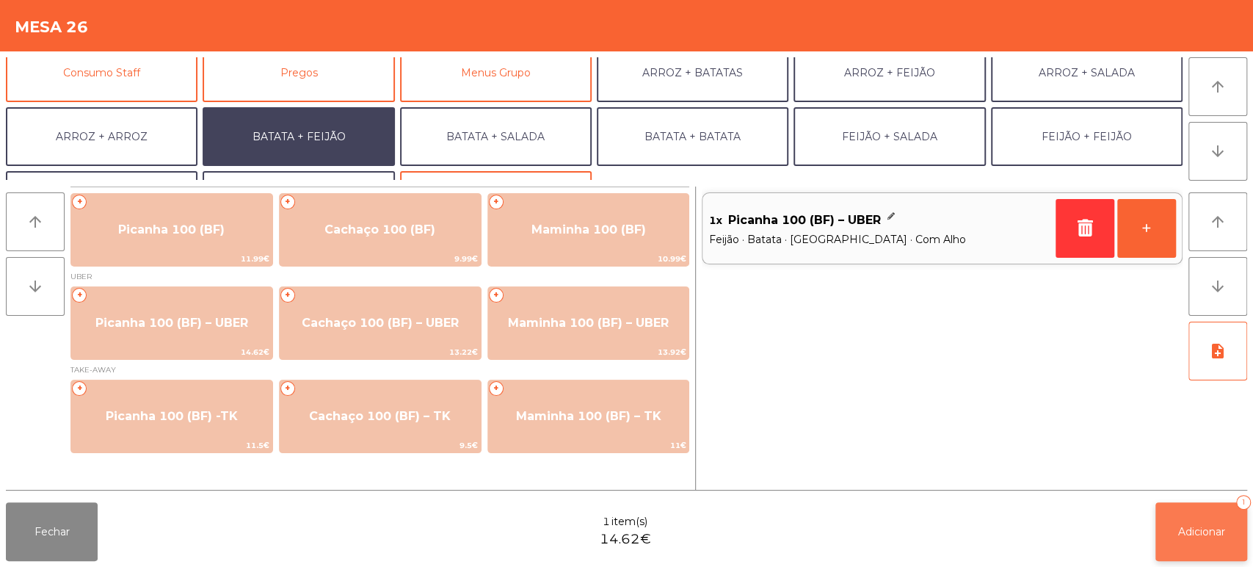
click at [1192, 531] on span "Adicionar" at bounding box center [1201, 531] width 47 height 13
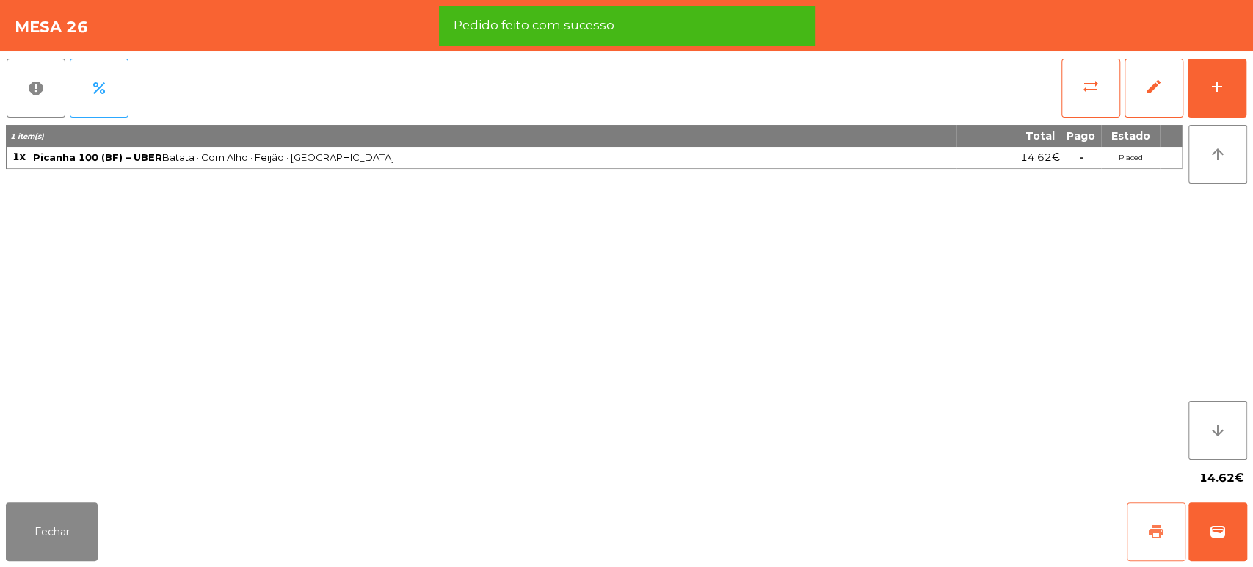
click at [1132, 551] on button "print" at bounding box center [1156, 531] width 59 height 59
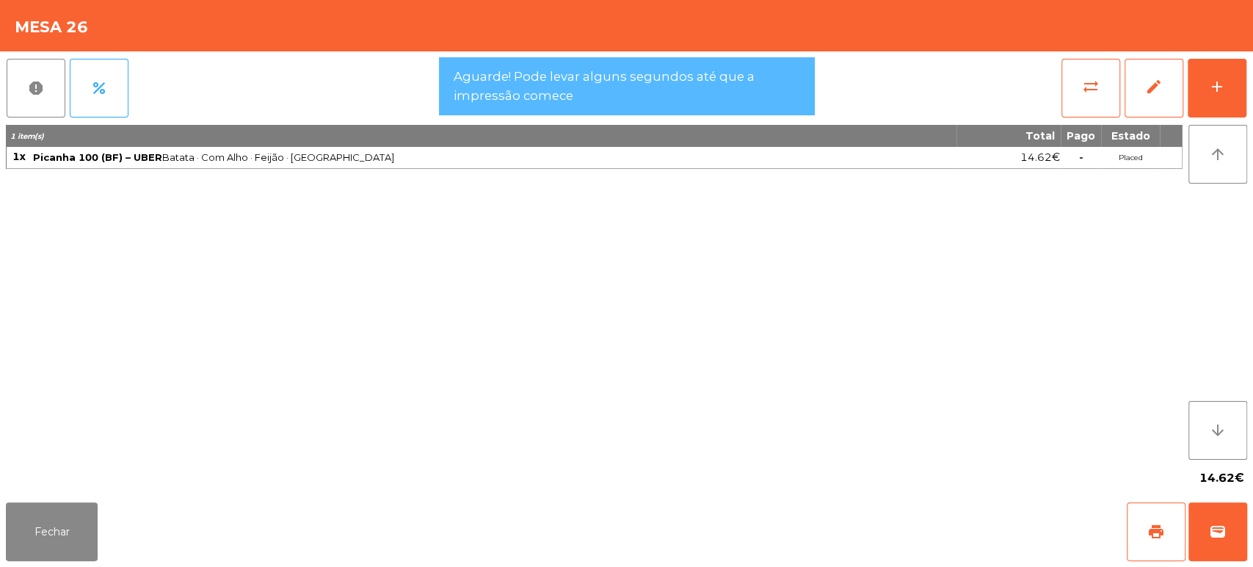
click at [1248, 539] on div "Fechar print wallet" at bounding box center [626, 531] width 1253 height 70
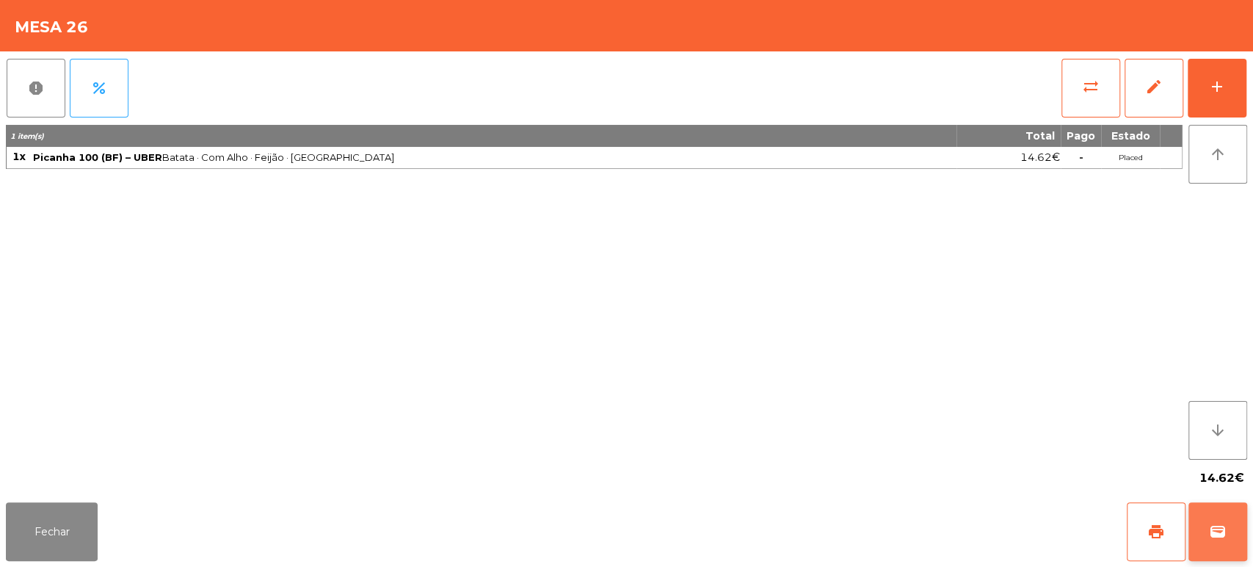
click at [1207, 528] on button "wallet" at bounding box center [1217, 531] width 59 height 59
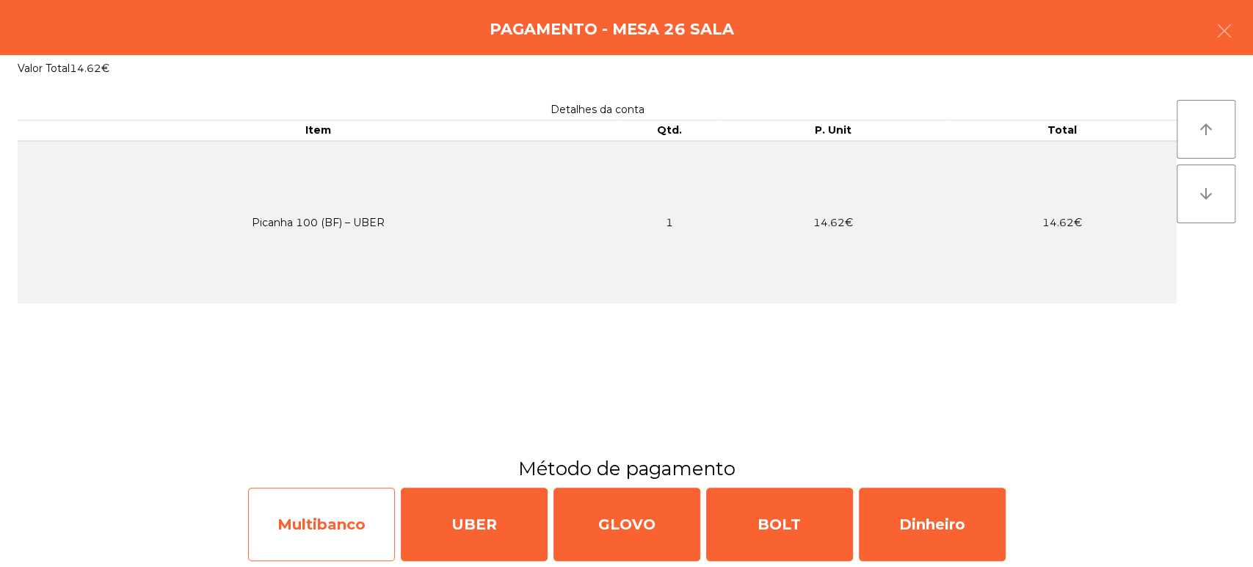
click at [329, 514] on div "Multibanco" at bounding box center [321, 523] width 147 height 73
select select "**"
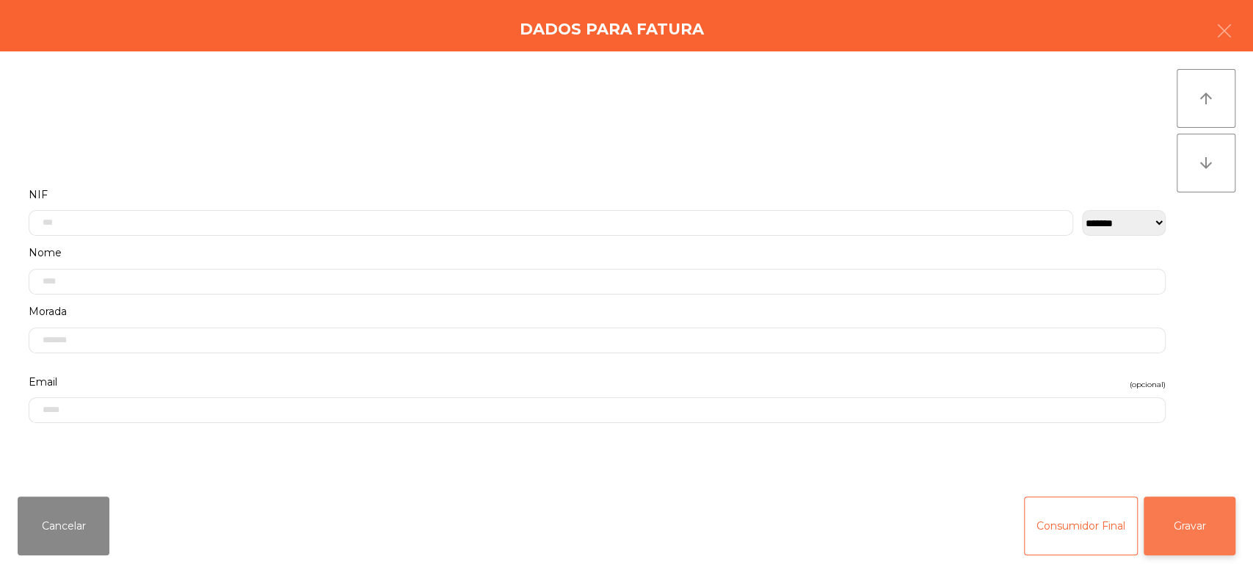
click at [1186, 509] on button "Gravar" at bounding box center [1190, 525] width 92 height 59
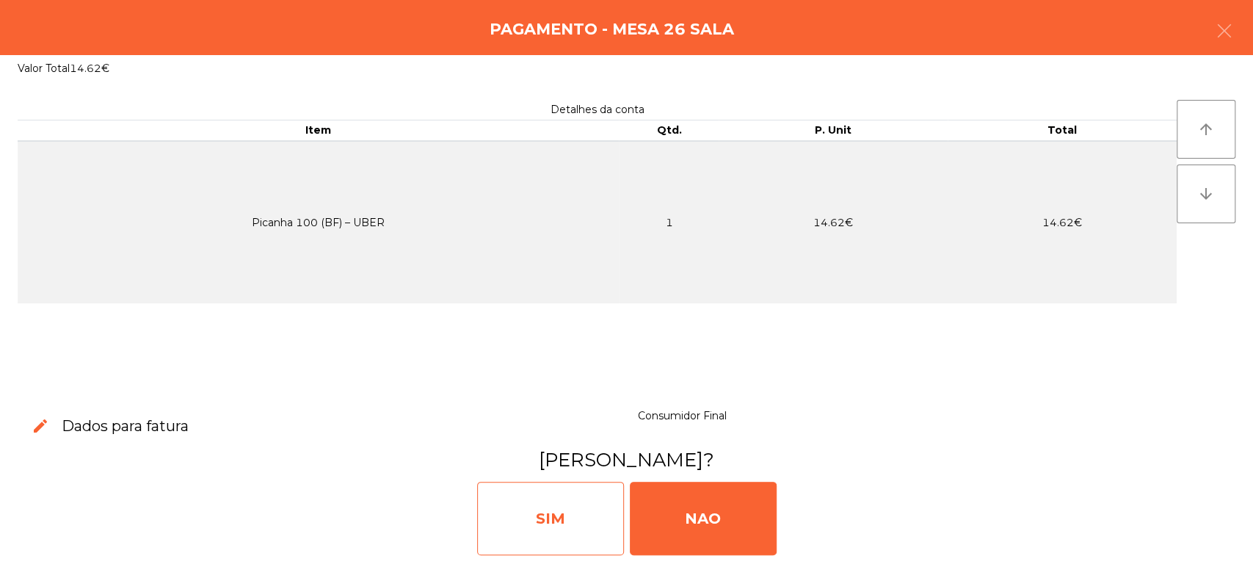
click at [570, 494] on div "SIM" at bounding box center [550, 518] width 147 height 73
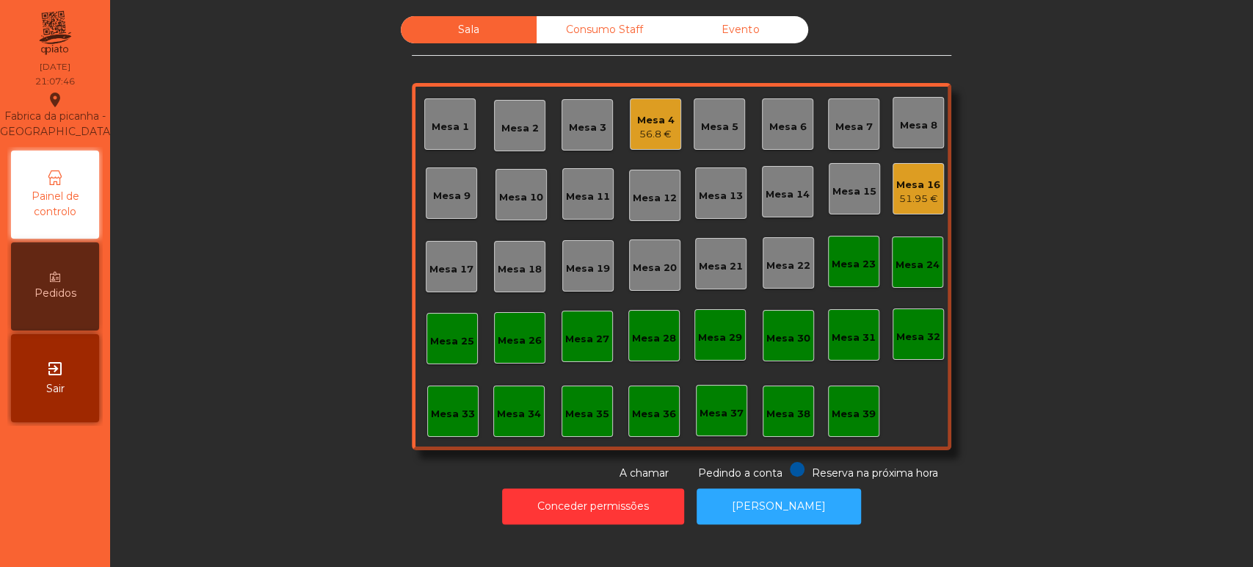
click at [1055, 376] on div "Sala Consumo Staff Evento Mesa 1 [GEOGRAPHIC_DATA] 3 Mesa 4 56.8 € [GEOGRAPHIC_…" at bounding box center [681, 248] width 1103 height 465
click at [923, 194] on div "51.95 €" at bounding box center [918, 199] width 44 height 15
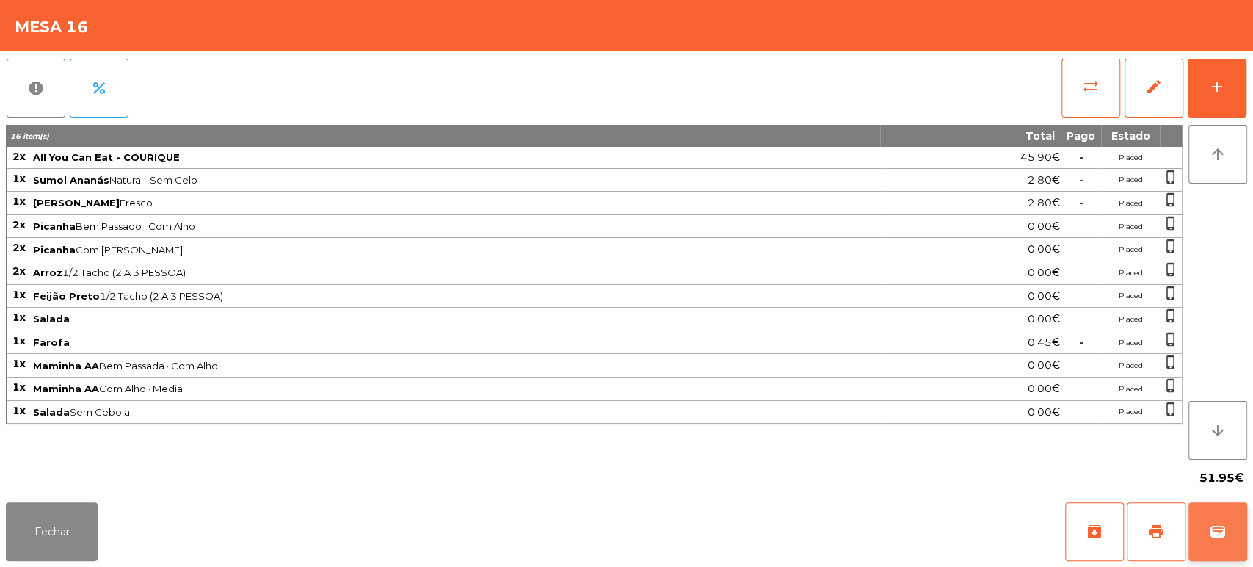
click at [1217, 530] on span "wallet" at bounding box center [1218, 532] width 18 height 18
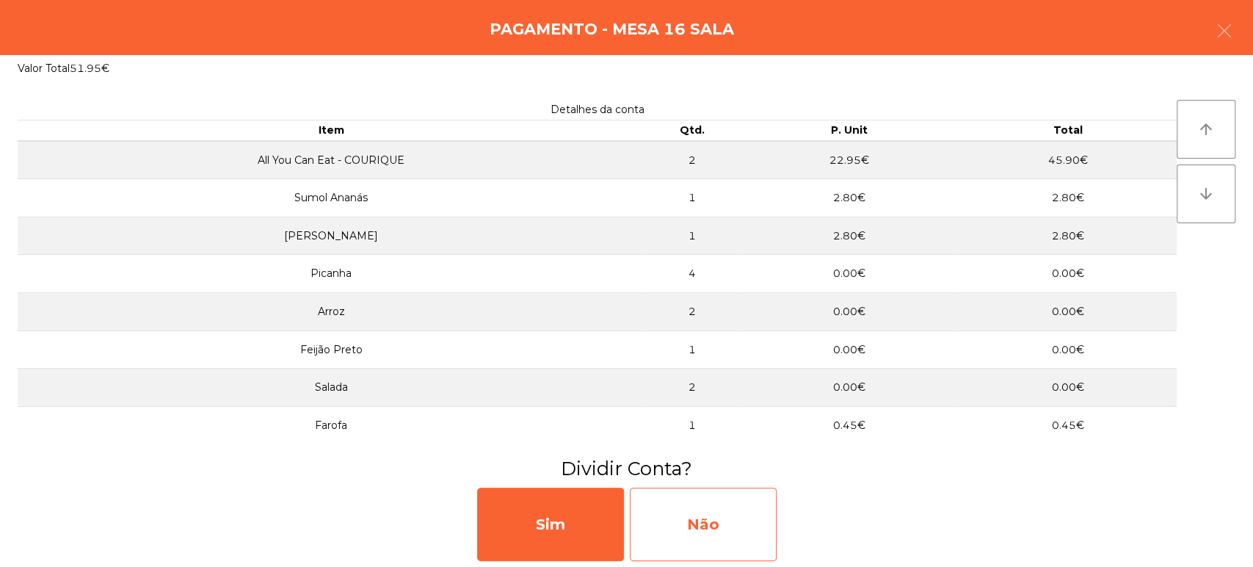
click at [744, 521] on div "Não" at bounding box center [703, 523] width 147 height 73
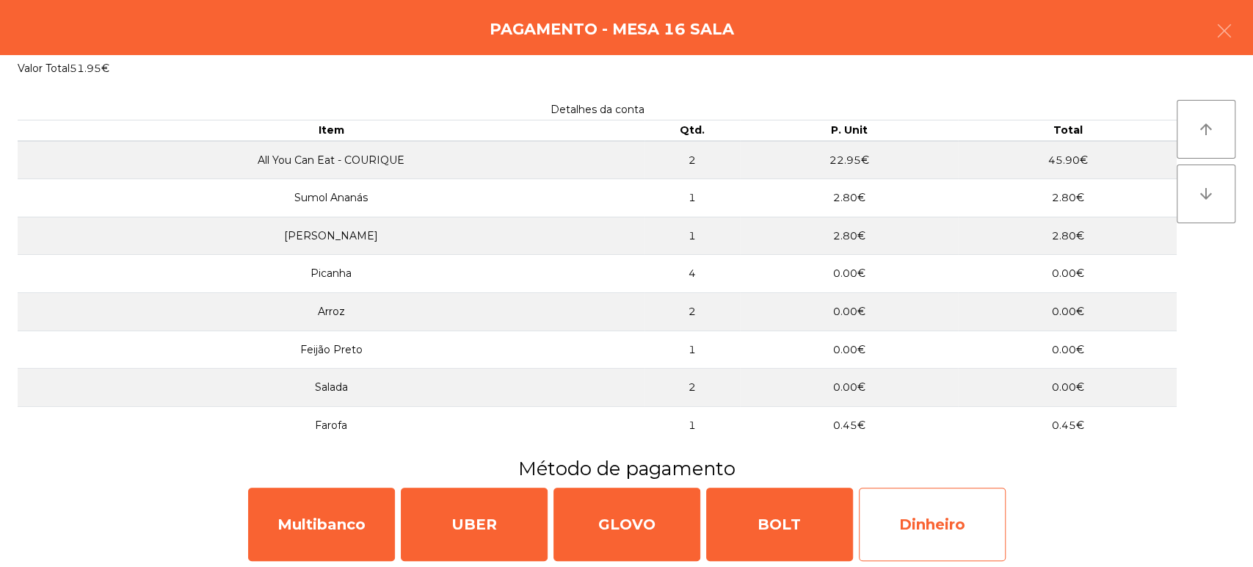
click at [945, 488] on div "Dinheiro" at bounding box center [932, 523] width 147 height 73
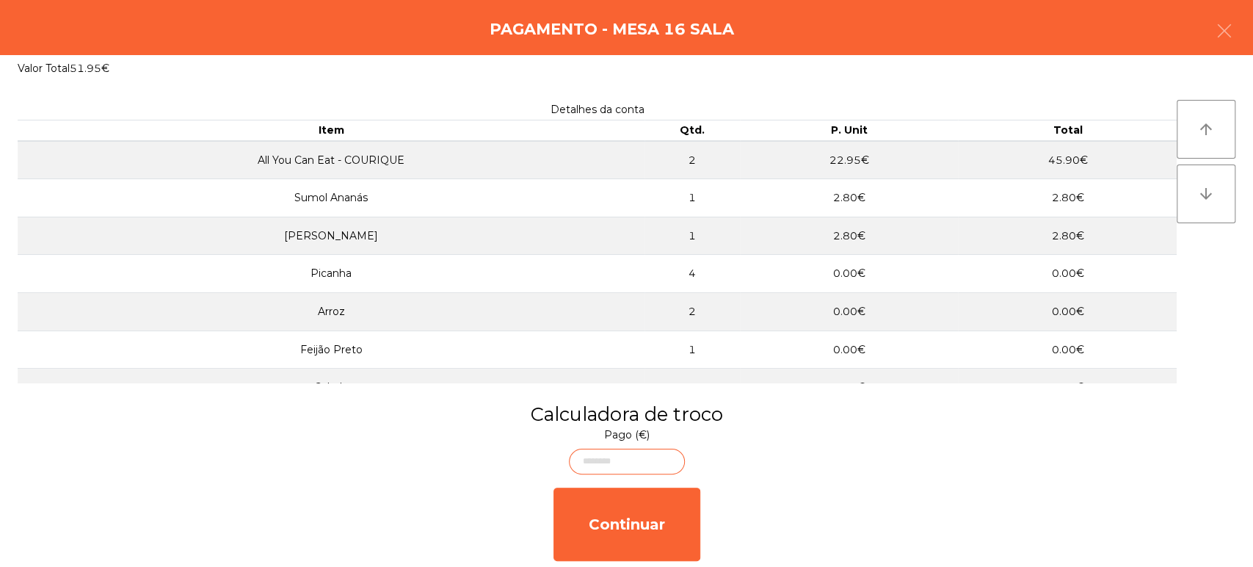
click at [637, 457] on body "[GEOGRAPHIC_DATA] - [GEOGRAPHIC_DATA] location_on [DATE] 21:10:50 Painel de con…" at bounding box center [626, 283] width 1253 height 567
click at [1226, 46] on button "button" at bounding box center [1224, 32] width 41 height 44
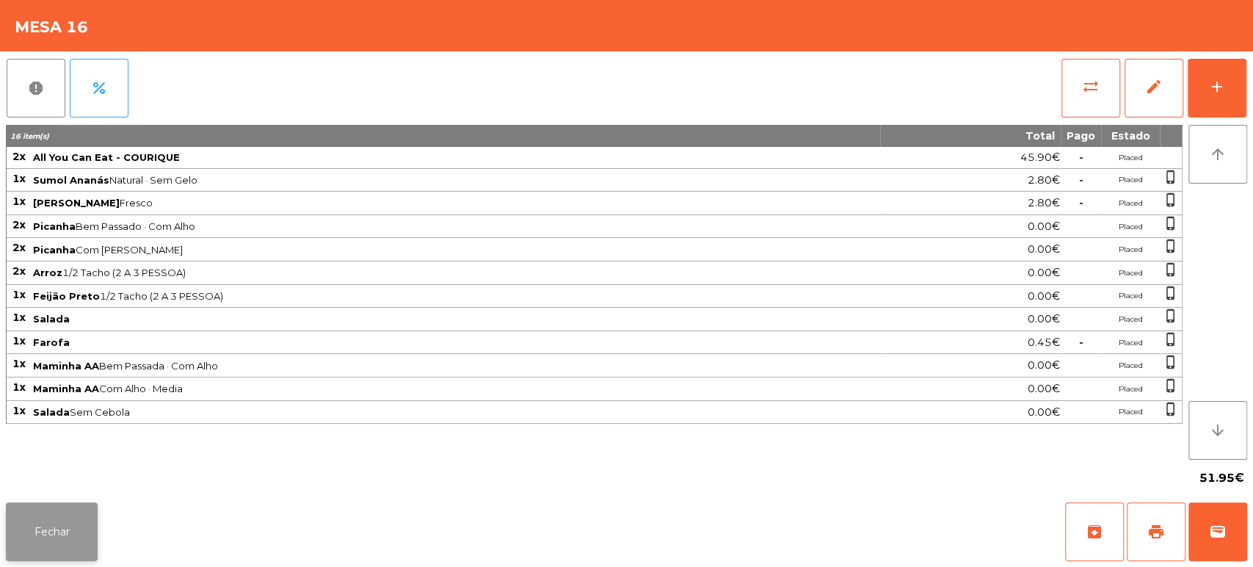
click at [47, 528] on button "Fechar" at bounding box center [52, 531] width 92 height 59
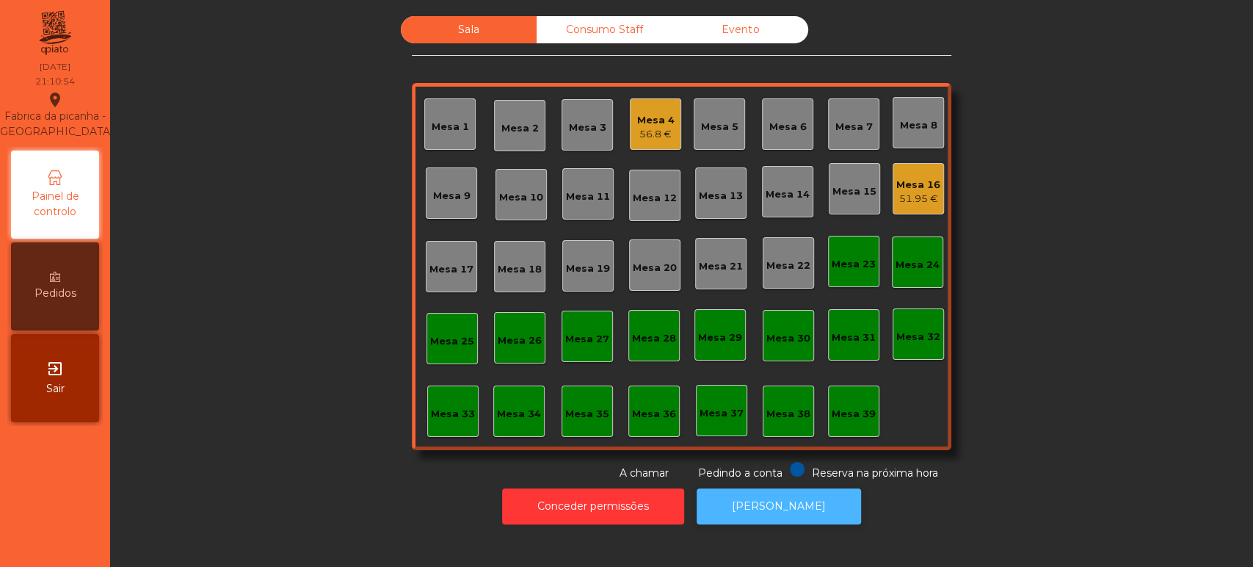
click at [804, 506] on button "[PERSON_NAME]" at bounding box center [779, 506] width 164 height 36
click at [933, 196] on div "Mesa 16 51.95 €" at bounding box center [918, 188] width 51 height 51
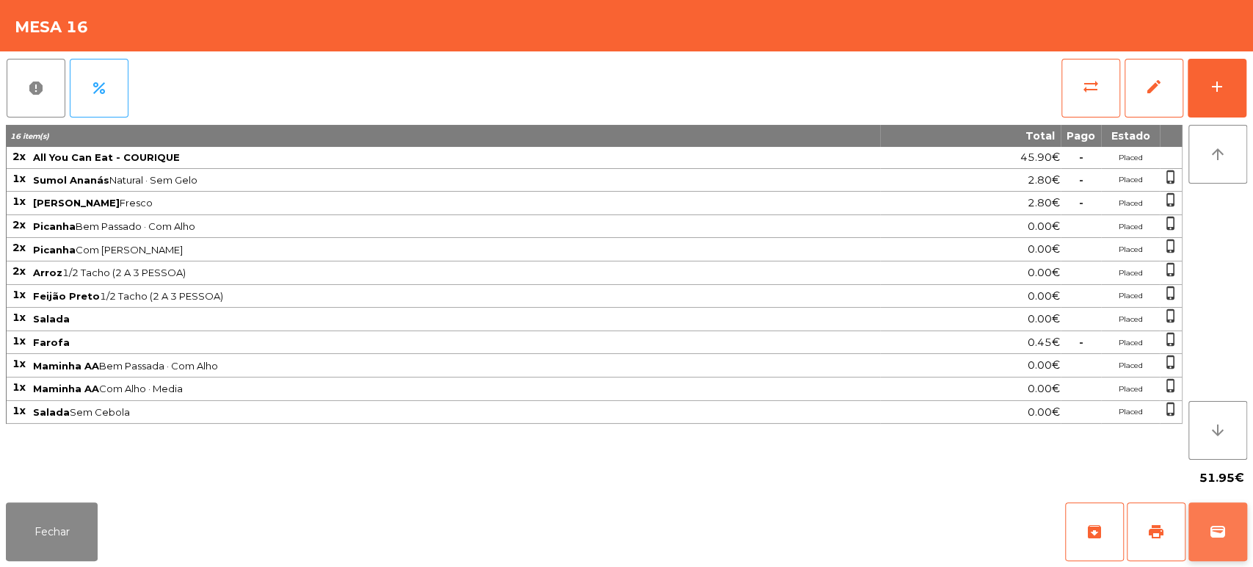
click at [1222, 515] on button "wallet" at bounding box center [1217, 531] width 59 height 59
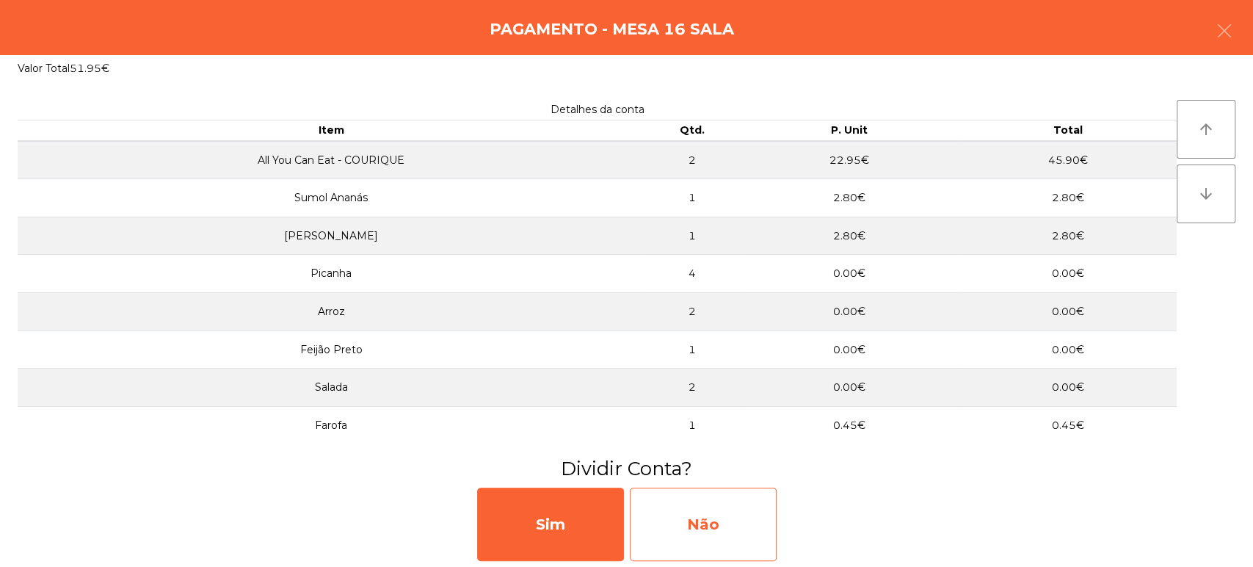
click at [752, 518] on div "Não" at bounding box center [703, 523] width 147 height 73
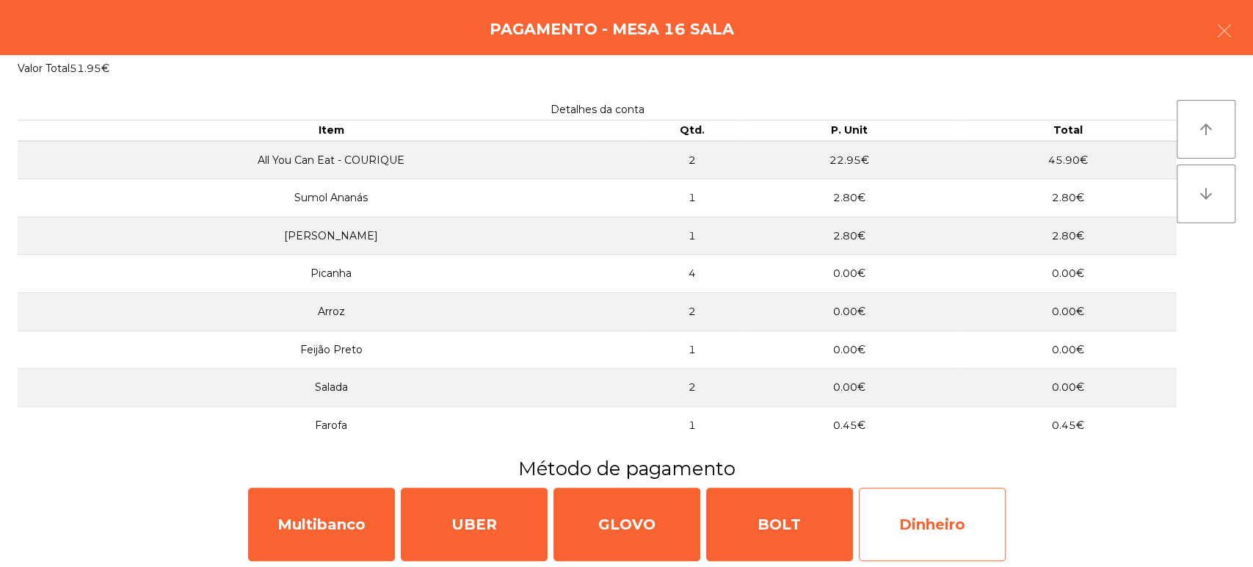
click at [960, 515] on div "Dinheiro" at bounding box center [932, 523] width 147 height 73
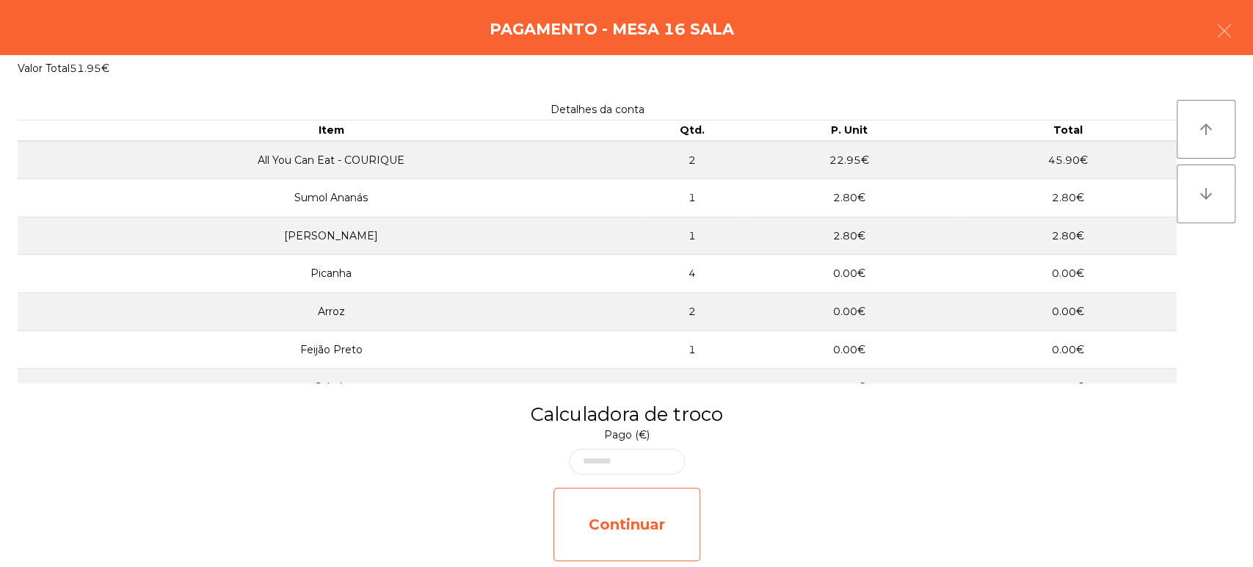
click at [650, 535] on div "Continuar" at bounding box center [626, 523] width 147 height 73
select select "**"
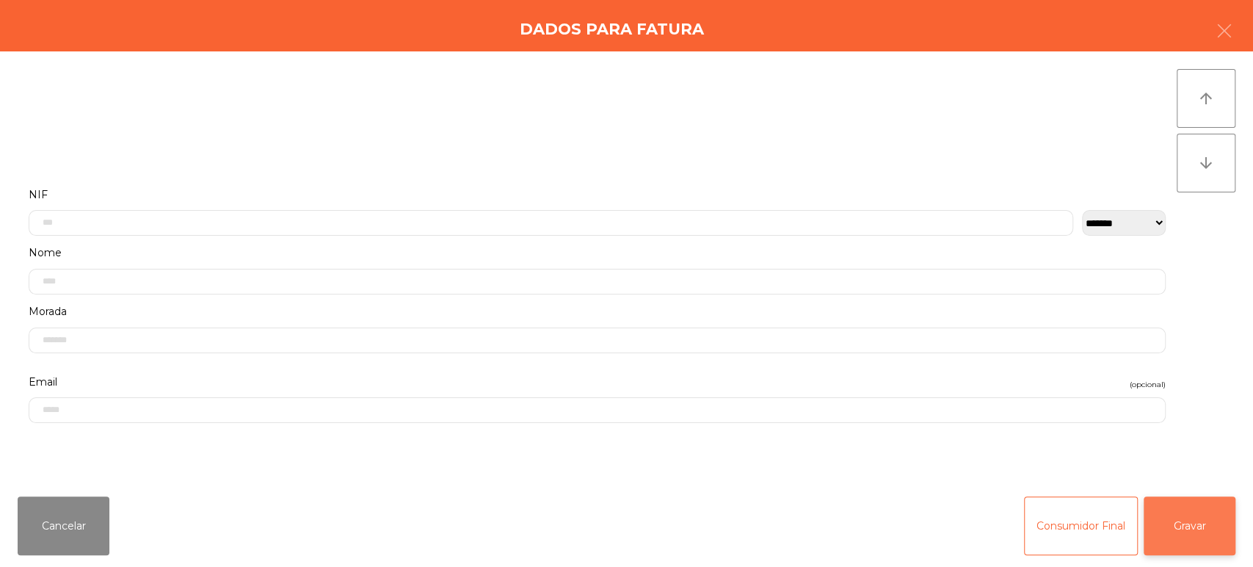
click at [1194, 519] on button "Gravar" at bounding box center [1190, 525] width 92 height 59
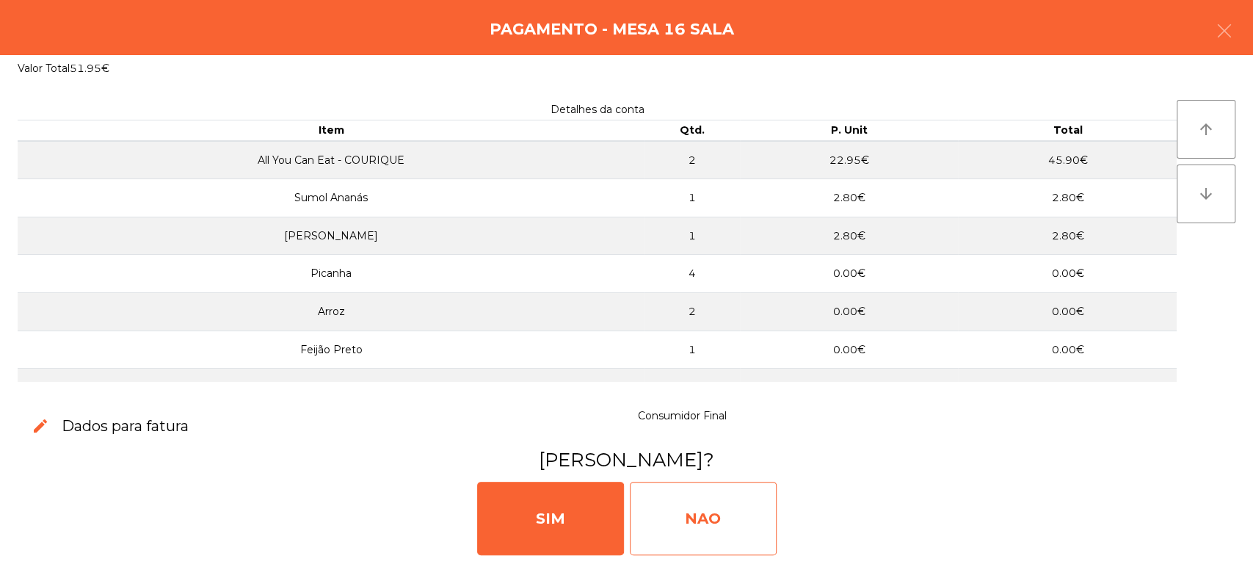
click at [723, 531] on div "NAO" at bounding box center [703, 518] width 147 height 73
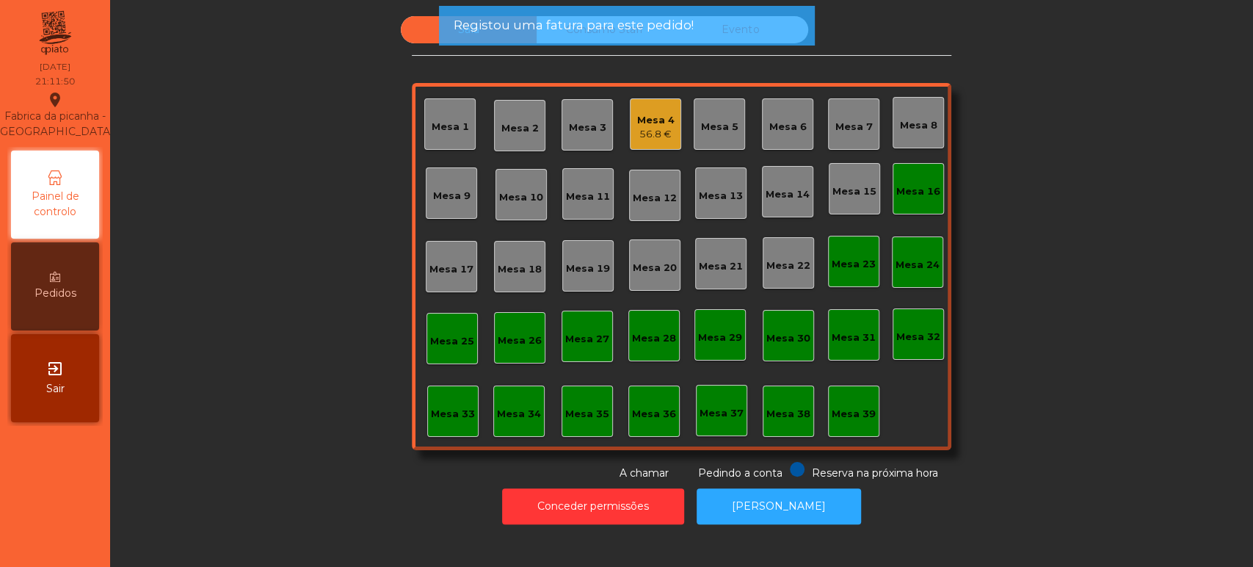
click at [902, 205] on div "Mesa 16" at bounding box center [918, 188] width 51 height 51
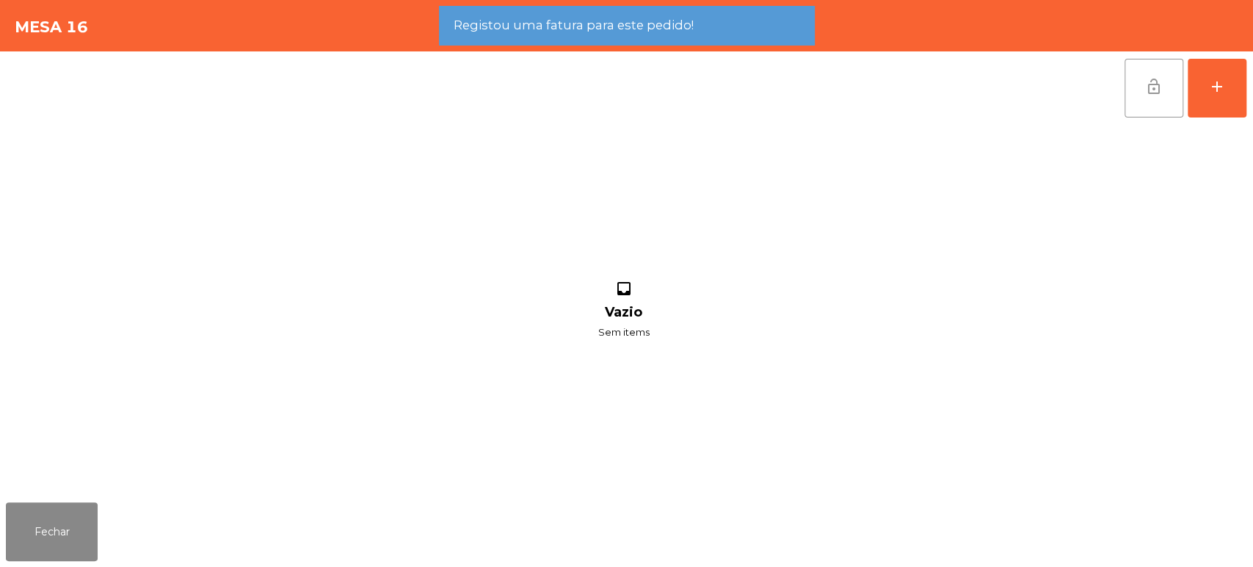
click at [1146, 89] on span "lock_open" at bounding box center [1154, 87] width 18 height 18
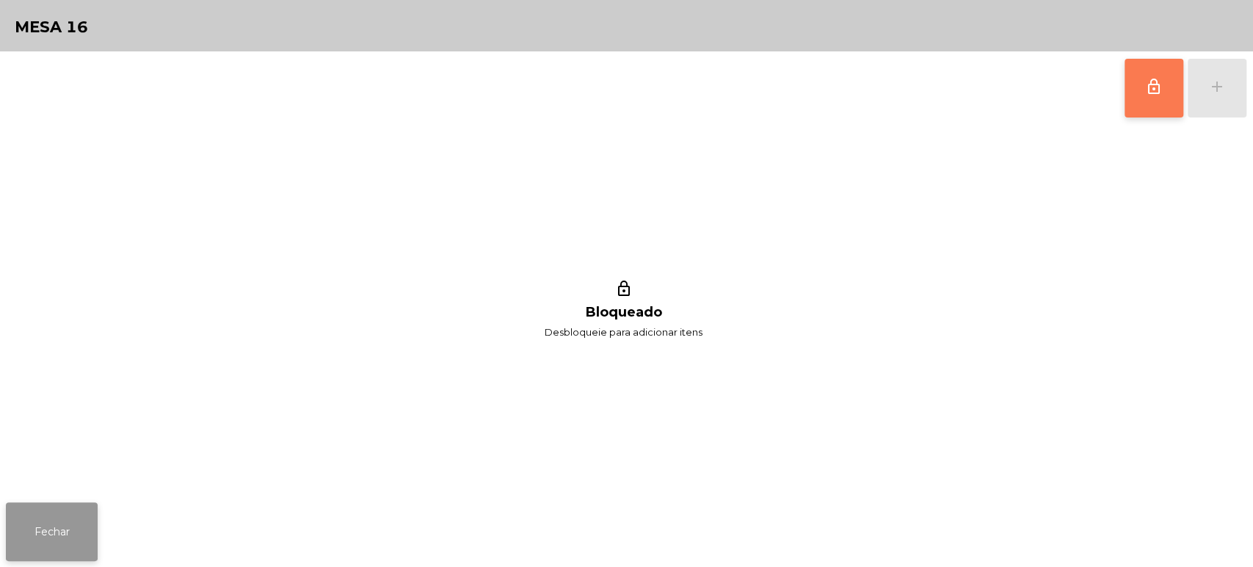
click at [46, 531] on button "Fechar" at bounding box center [52, 531] width 92 height 59
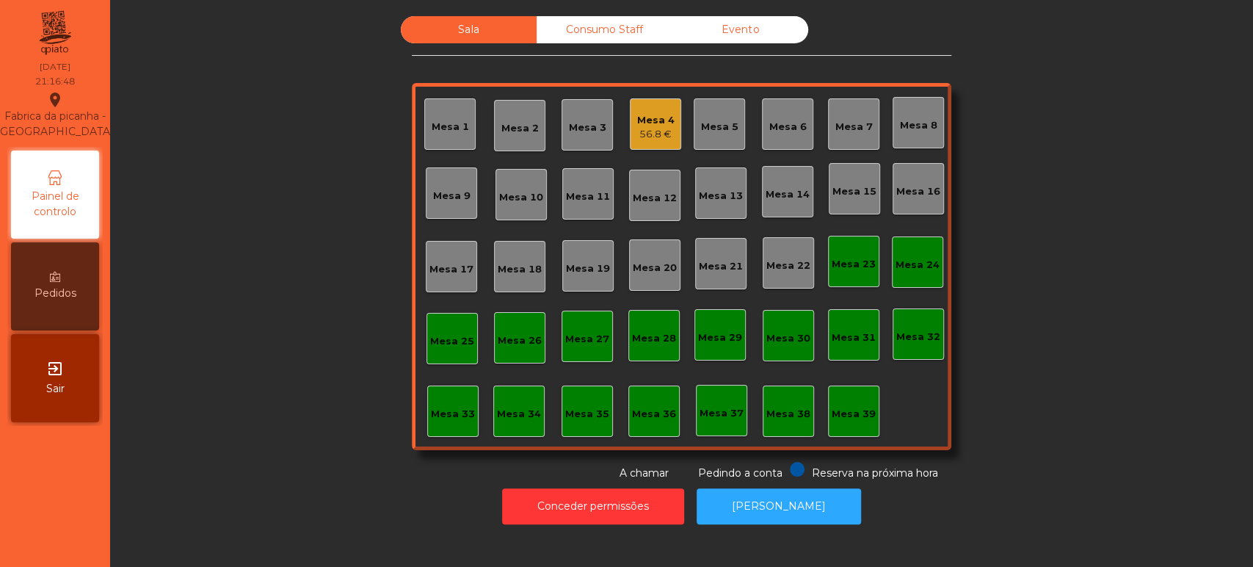
click at [628, 21] on div "Consumo Staff" at bounding box center [605, 29] width 136 height 27
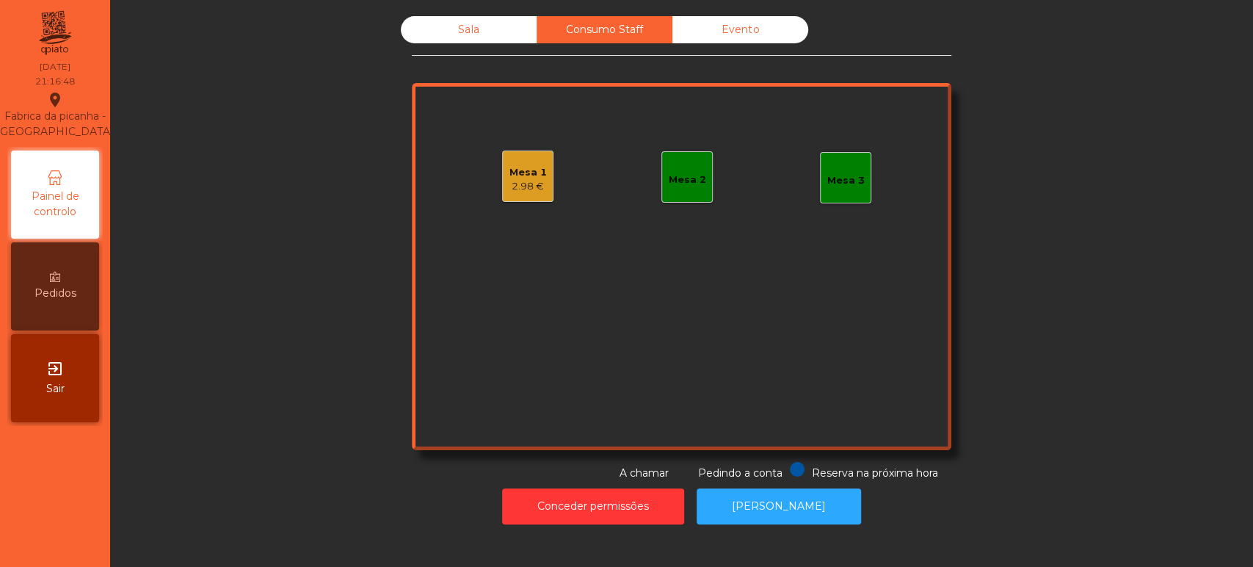
click at [515, 183] on div "2.98 €" at bounding box center [527, 186] width 37 height 15
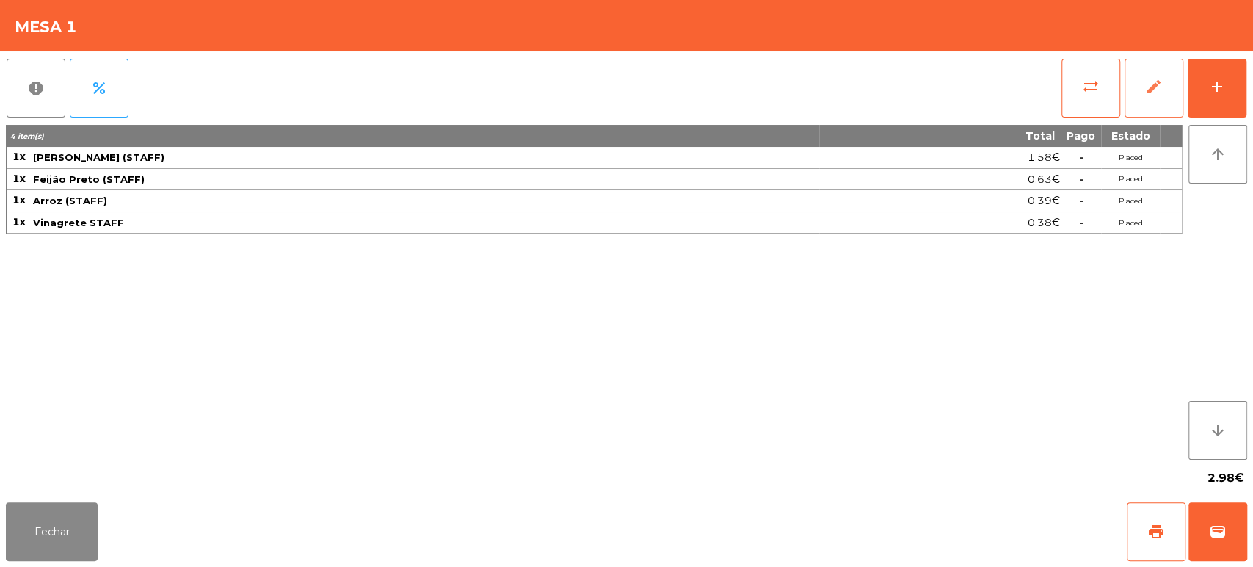
click at [1174, 115] on button "edit" at bounding box center [1154, 88] width 59 height 59
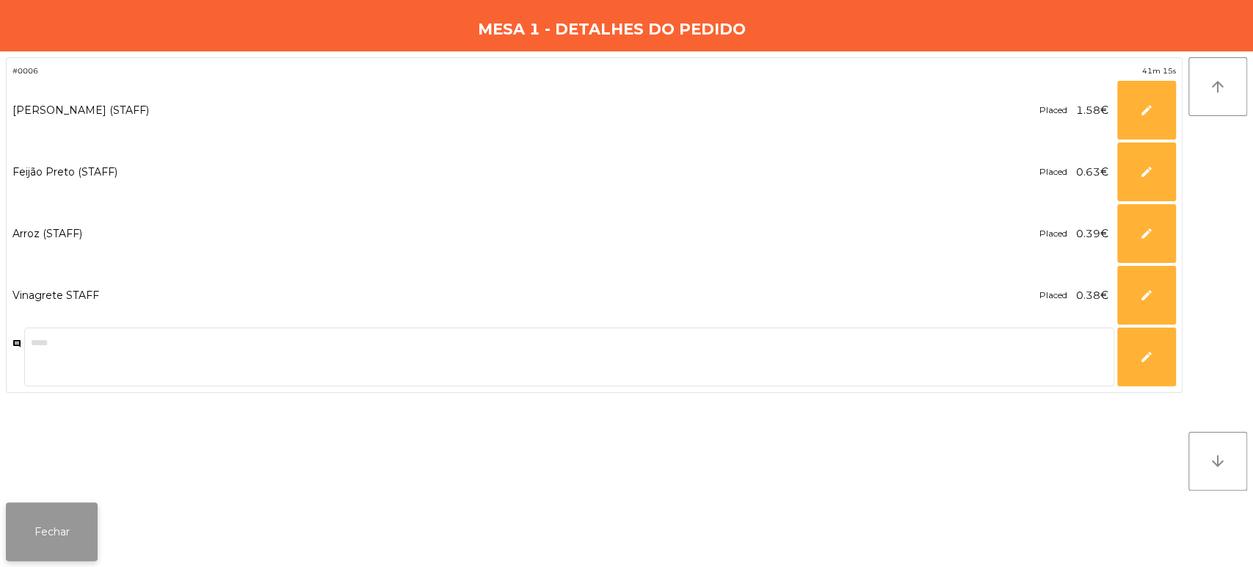
click at [70, 506] on button "Fechar" at bounding box center [52, 531] width 92 height 59
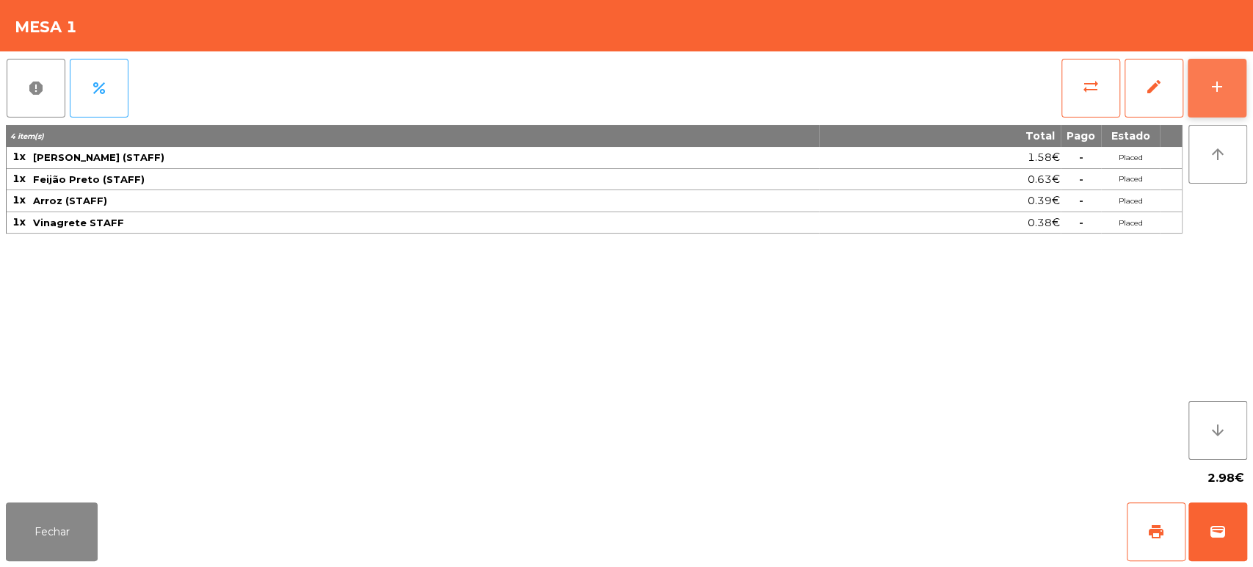
click at [1213, 83] on div "add" at bounding box center [1217, 87] width 18 height 18
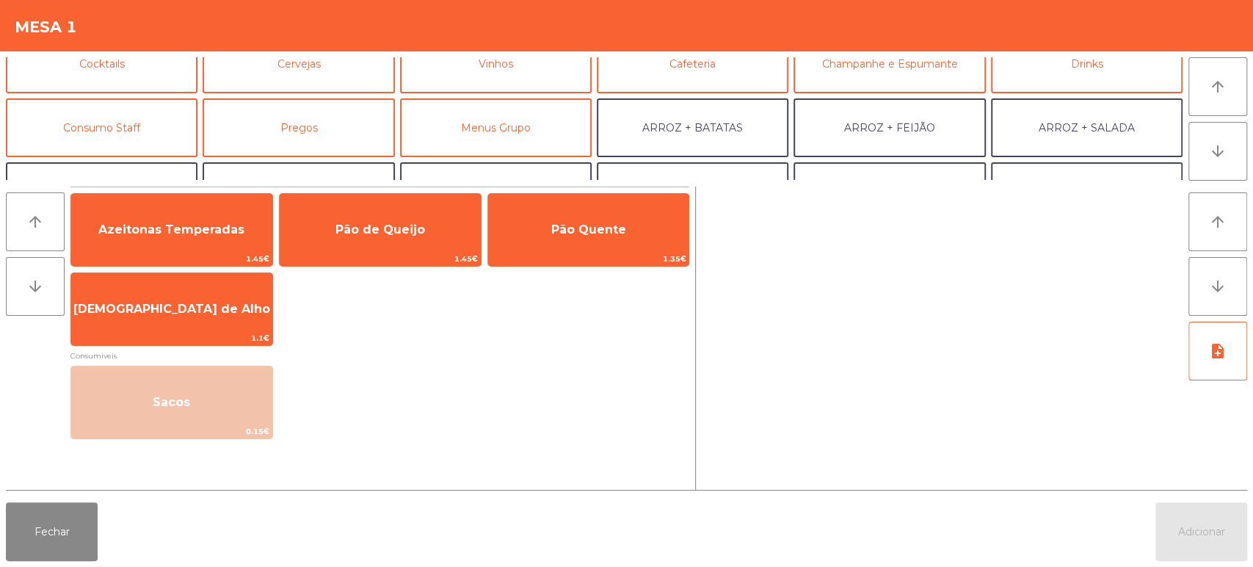
scroll to position [87, 0]
click at [126, 110] on button "Consumo Staff" at bounding box center [102, 127] width 192 height 59
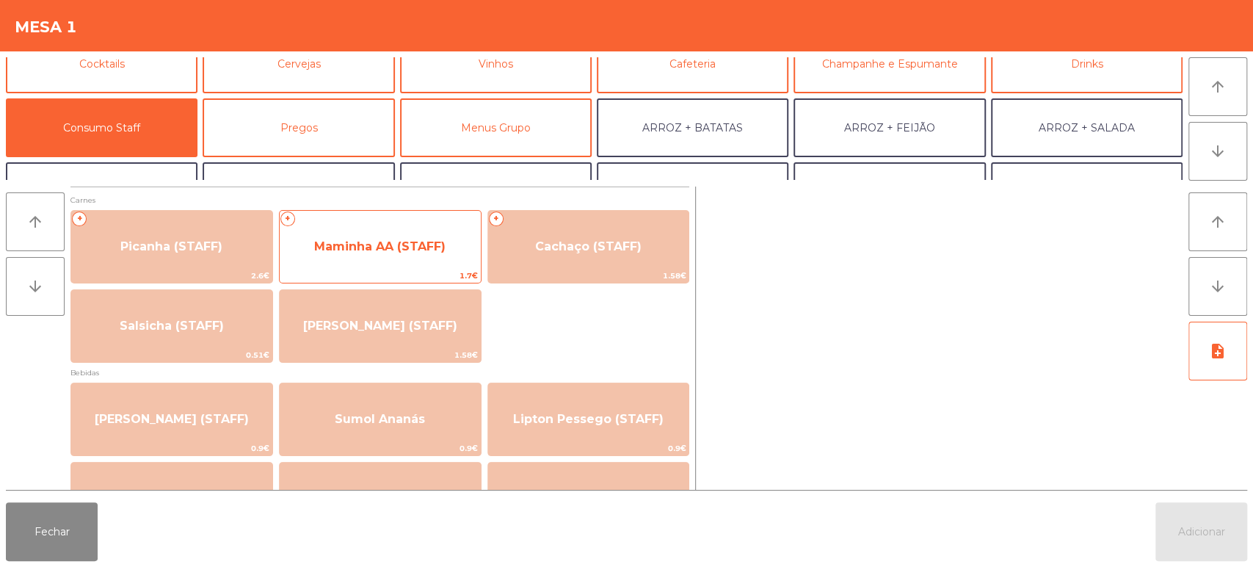
click at [379, 278] on span "1.7€" at bounding box center [380, 276] width 201 height 14
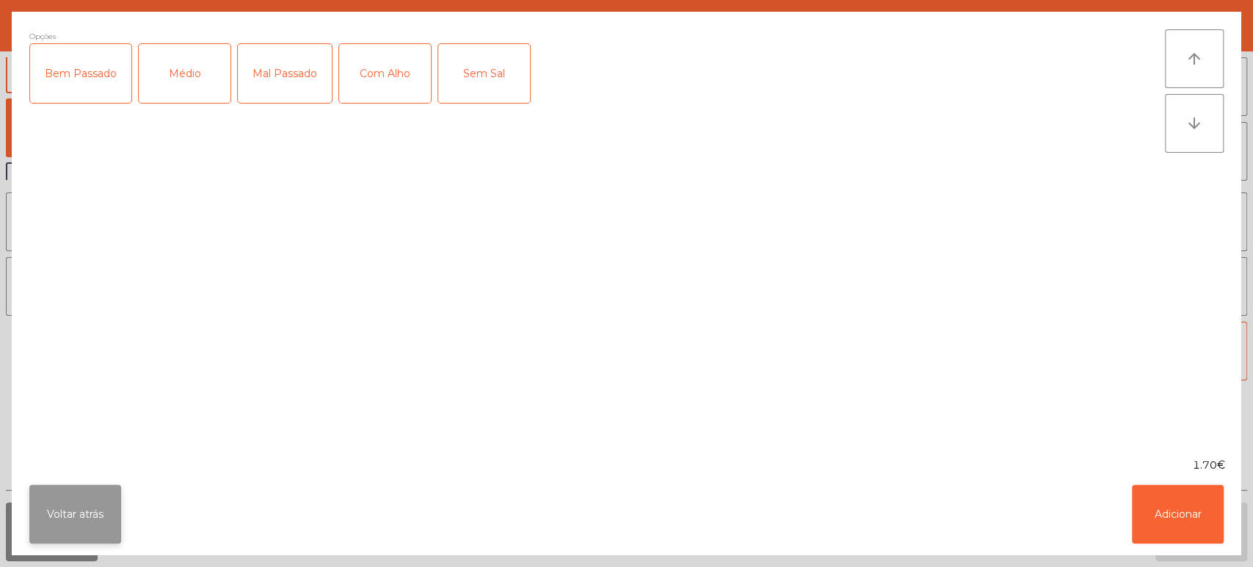
click at [104, 528] on button "Voltar atrás" at bounding box center [75, 513] width 92 height 59
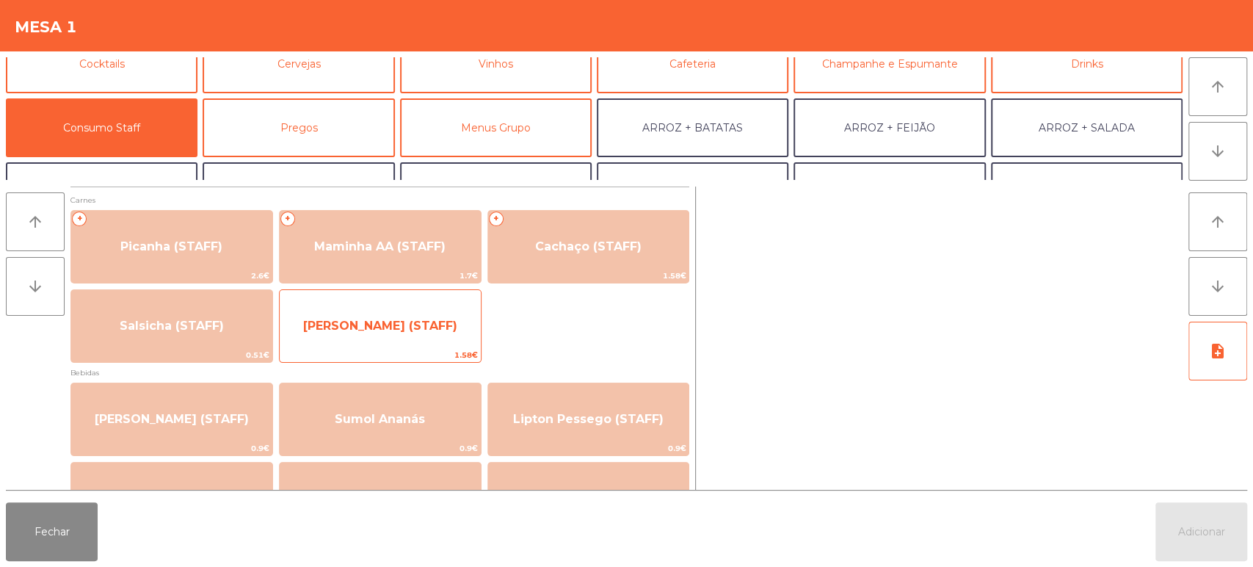
click at [440, 349] on span "1.58€" at bounding box center [380, 355] width 201 height 14
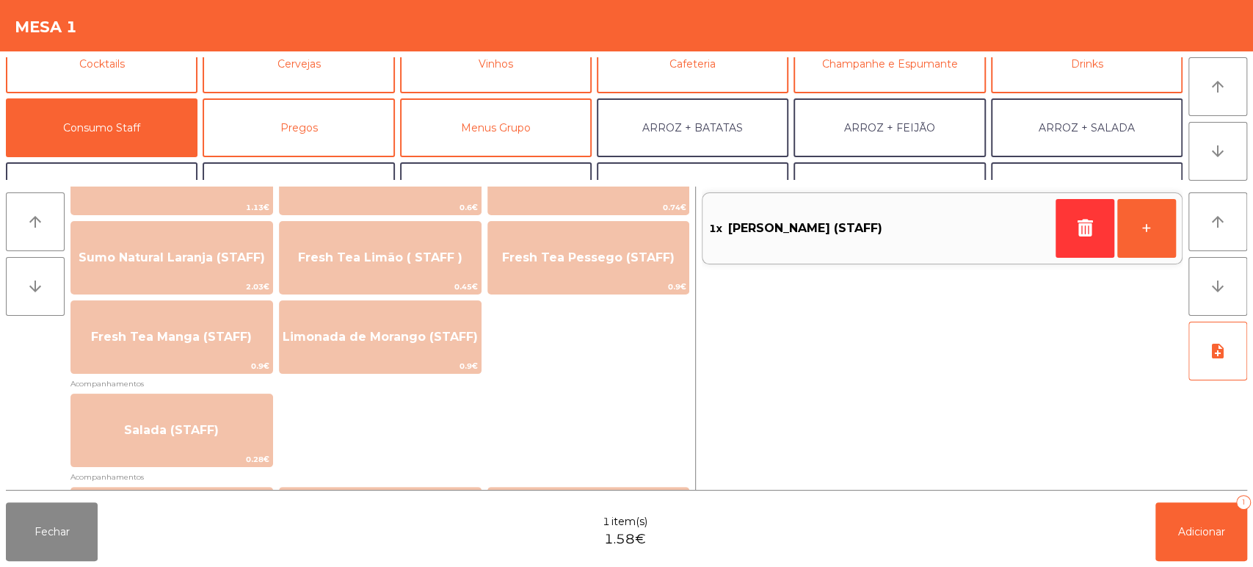
scroll to position [571, 0]
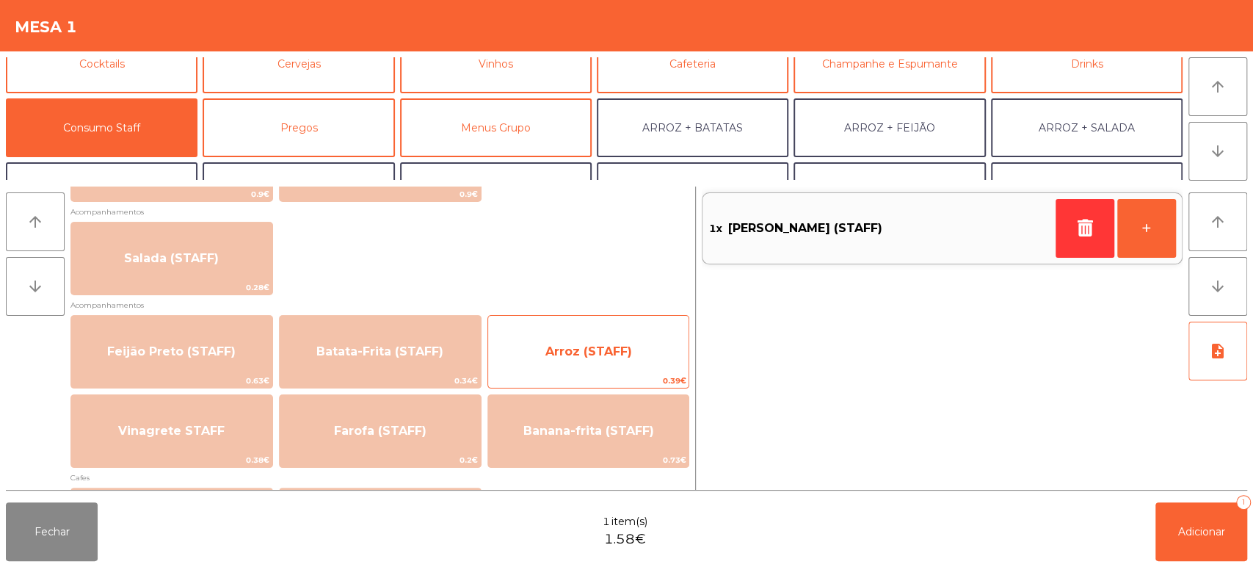
click at [593, 357] on span "Arroz (STAFF)" at bounding box center [588, 351] width 87 height 14
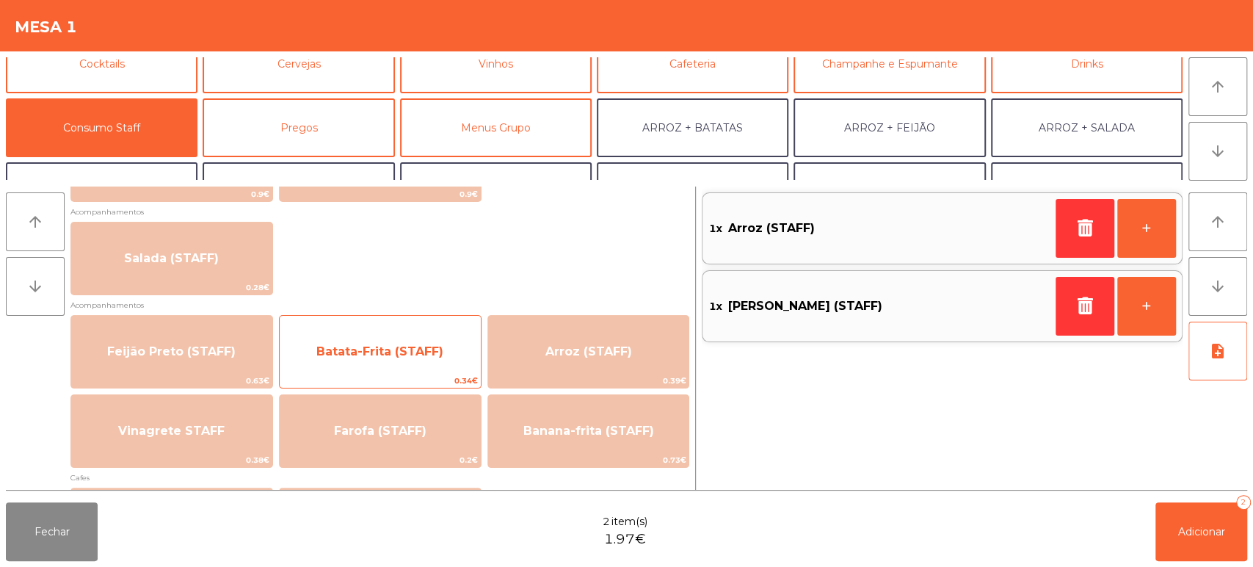
click at [409, 360] on span "Batata-Frita (STAFF)" at bounding box center [380, 352] width 201 height 40
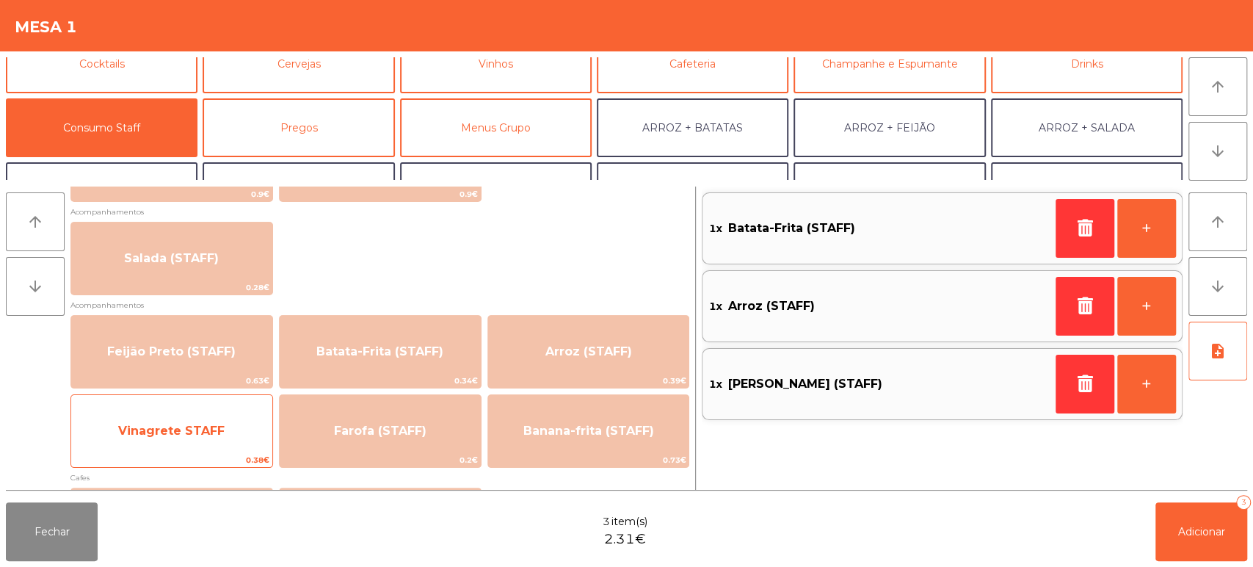
click at [200, 419] on span "Vinagrete STAFF" at bounding box center [171, 431] width 201 height 40
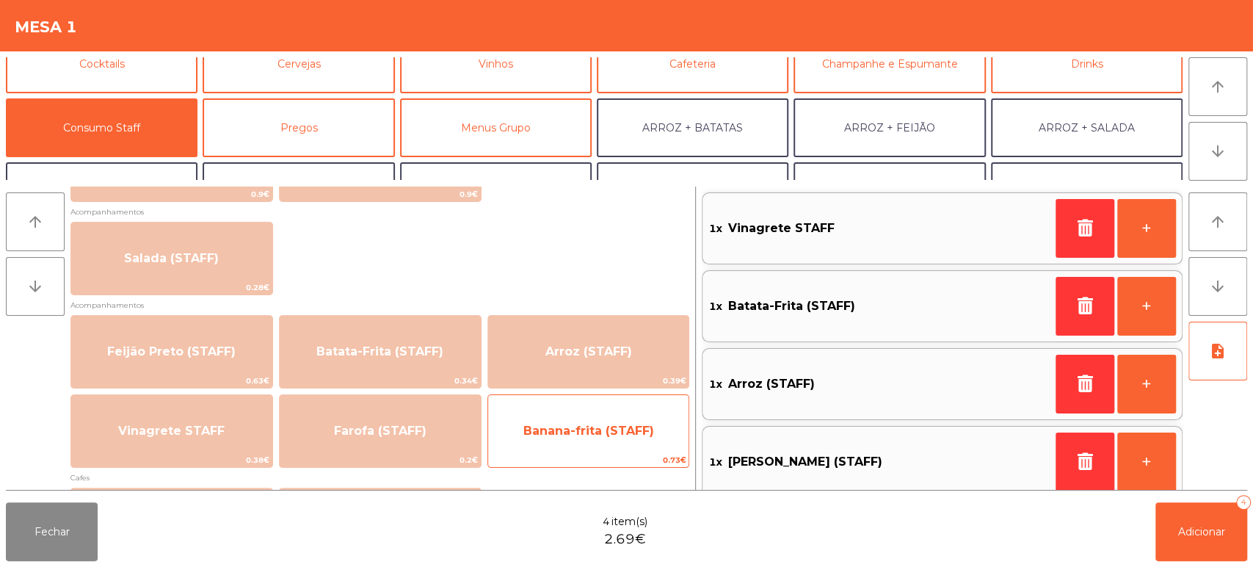
click at [622, 420] on span "Banana-frita (STAFF)" at bounding box center [588, 431] width 201 height 40
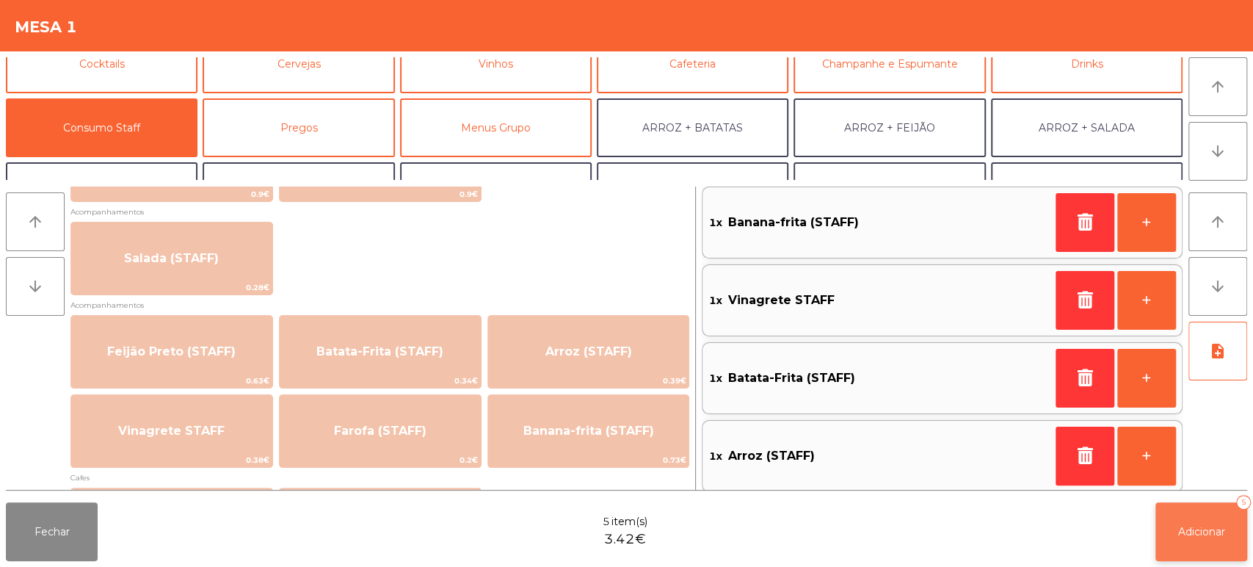
click at [1188, 526] on span "Adicionar" at bounding box center [1201, 531] width 47 height 13
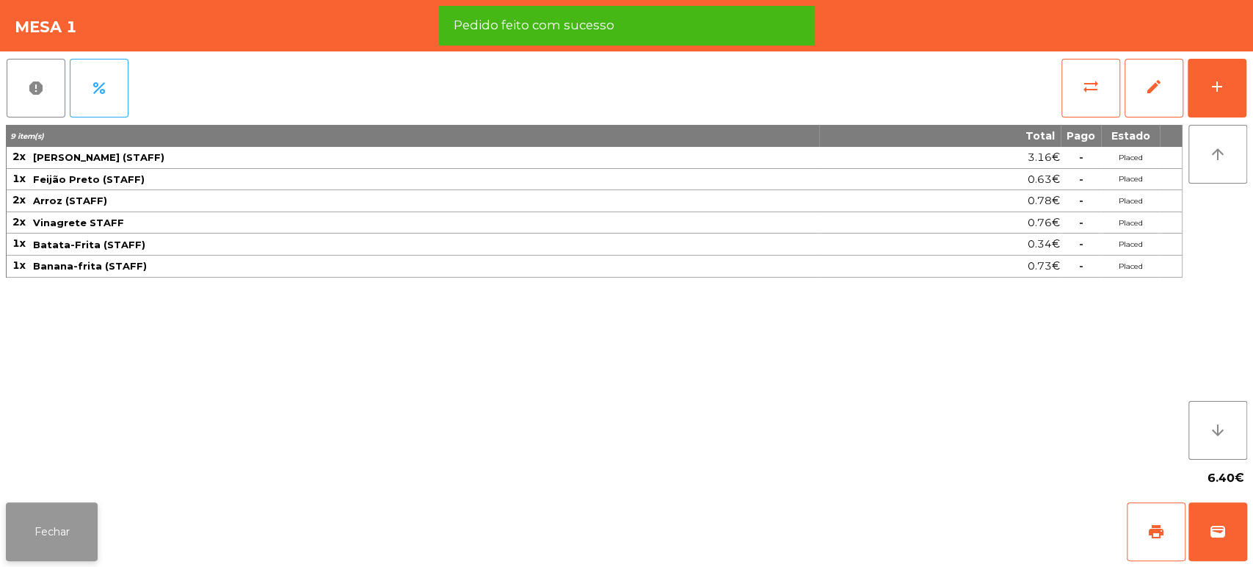
click at [77, 533] on button "Fechar" at bounding box center [52, 531] width 92 height 59
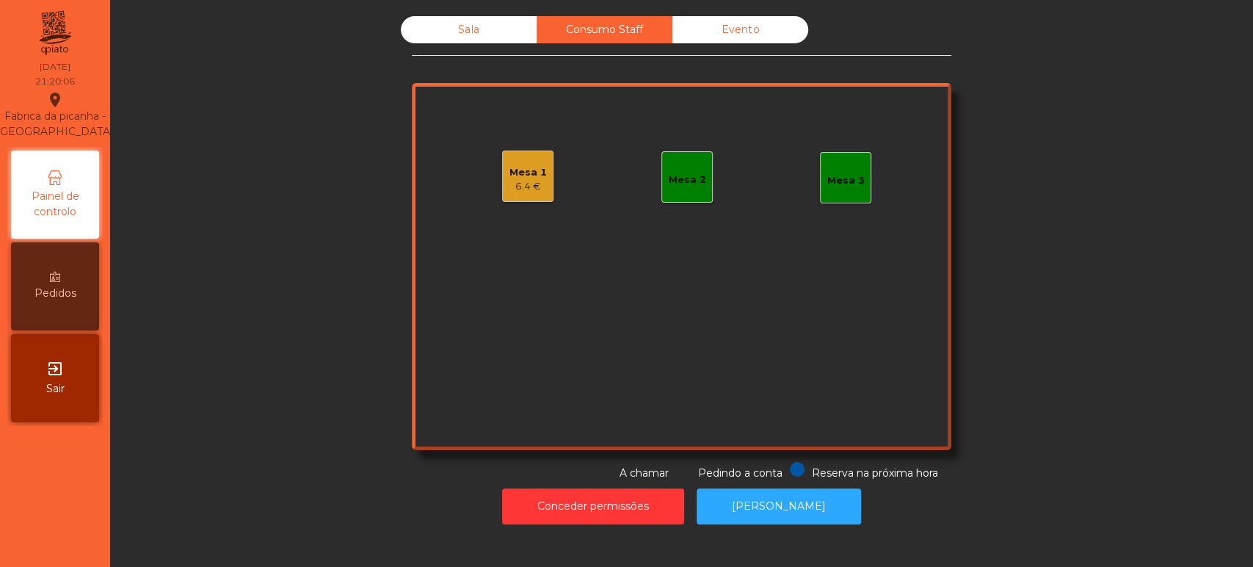
click at [435, 41] on div "Sala" at bounding box center [469, 29] width 136 height 27
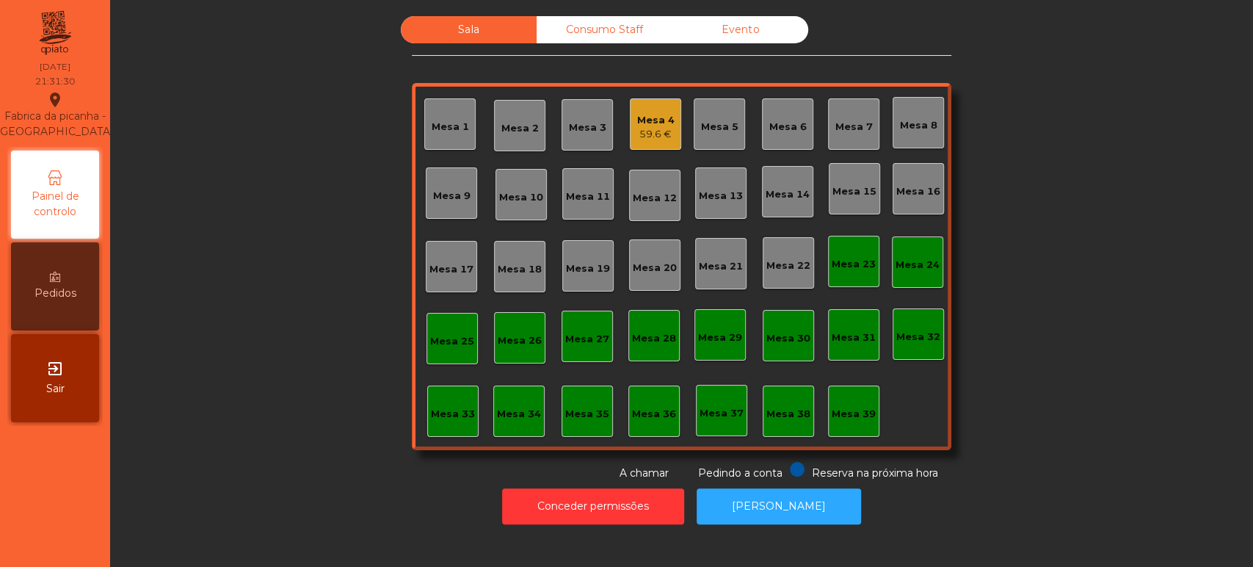
click at [840, 269] on div "Mesa 23" at bounding box center [854, 264] width 44 height 15
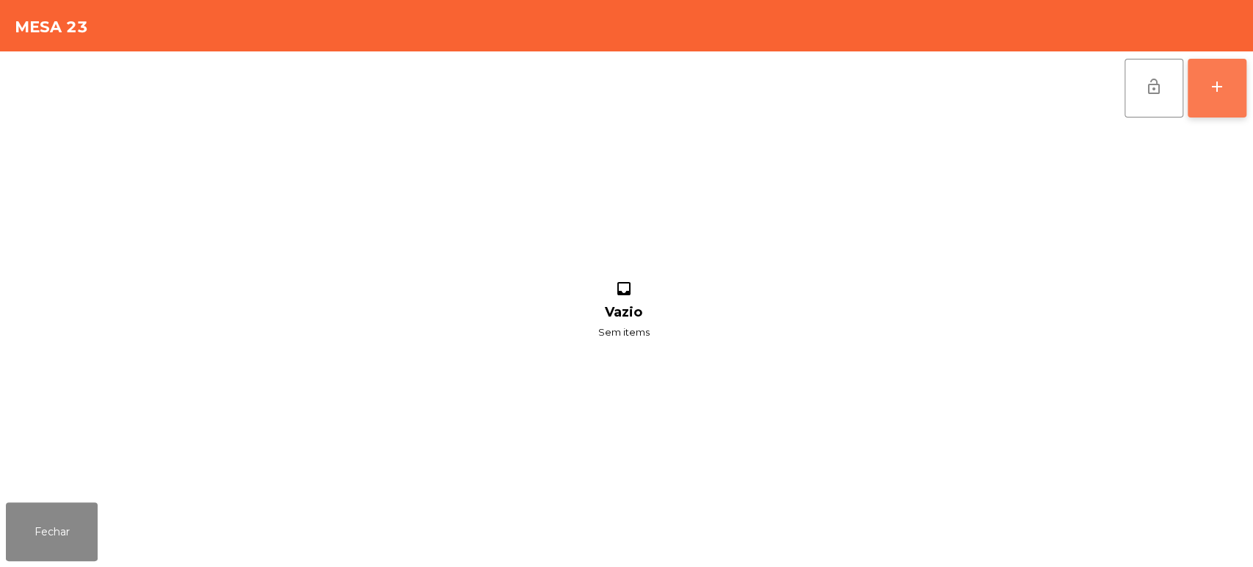
click at [1224, 82] on div "add" at bounding box center [1217, 87] width 18 height 18
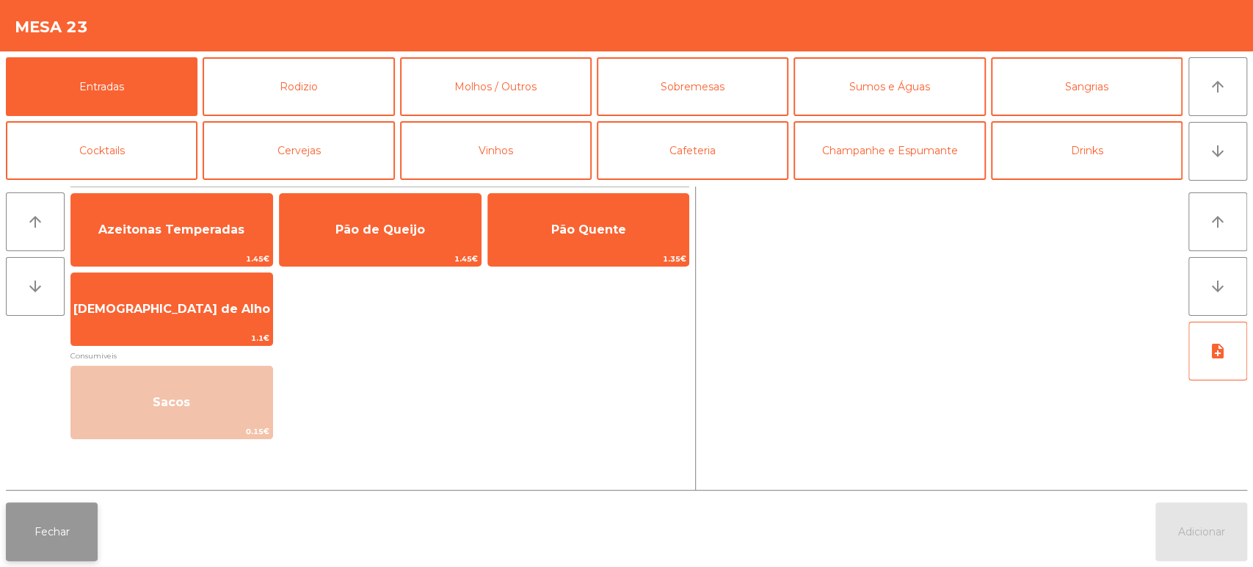
click at [73, 515] on button "Fechar" at bounding box center [52, 531] width 92 height 59
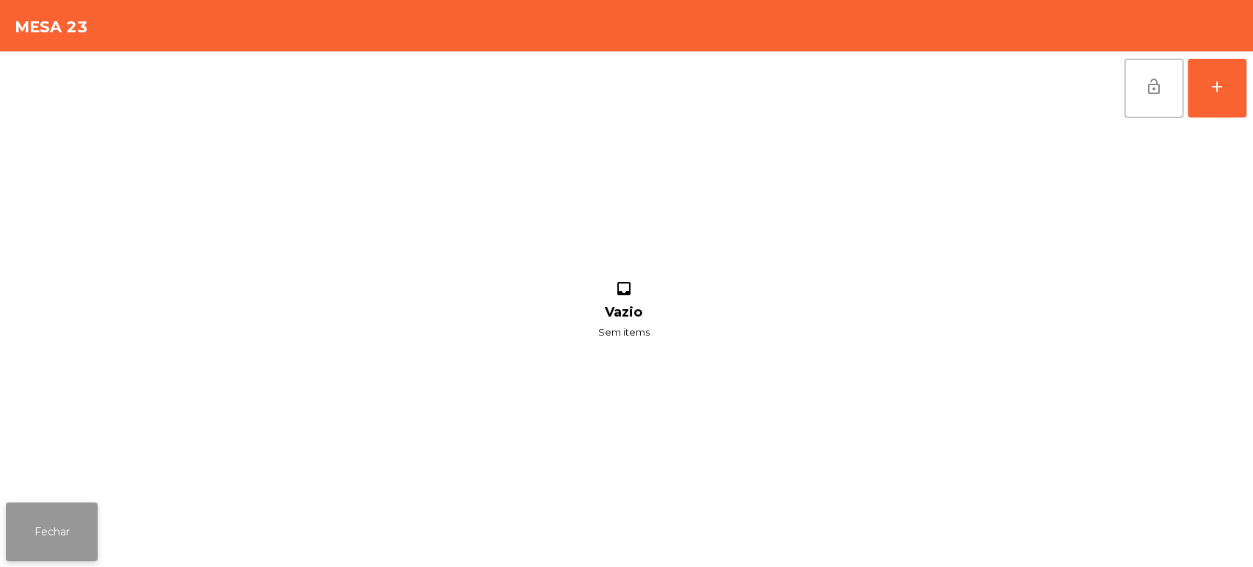
click at [73, 534] on button "Fechar" at bounding box center [52, 531] width 92 height 59
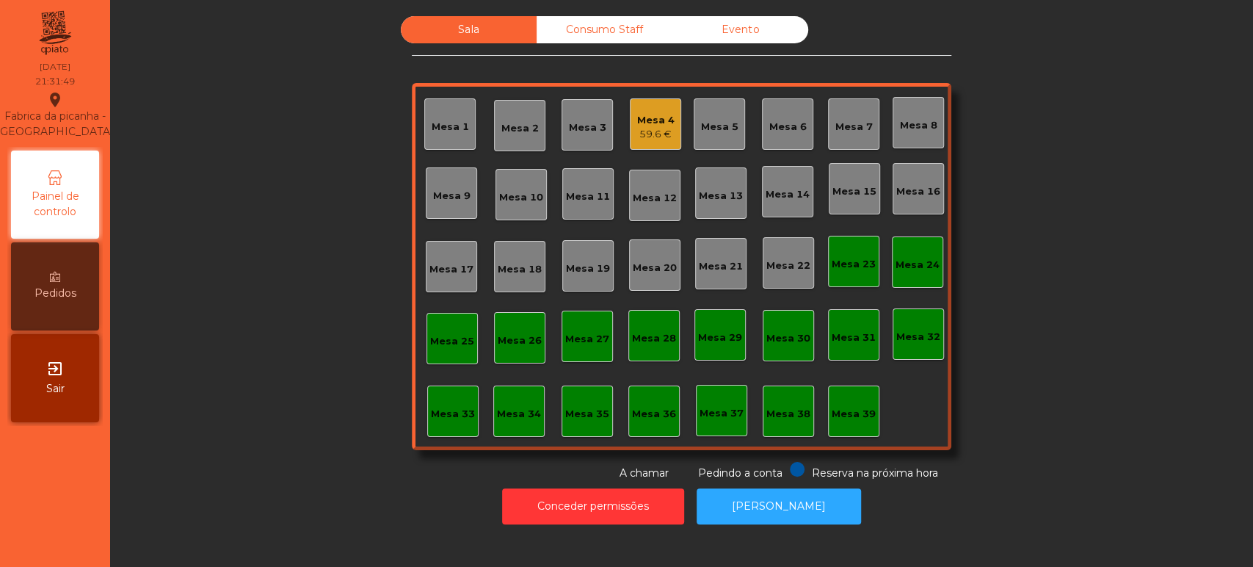
click at [845, 253] on div "Mesa 23" at bounding box center [854, 261] width 44 height 21
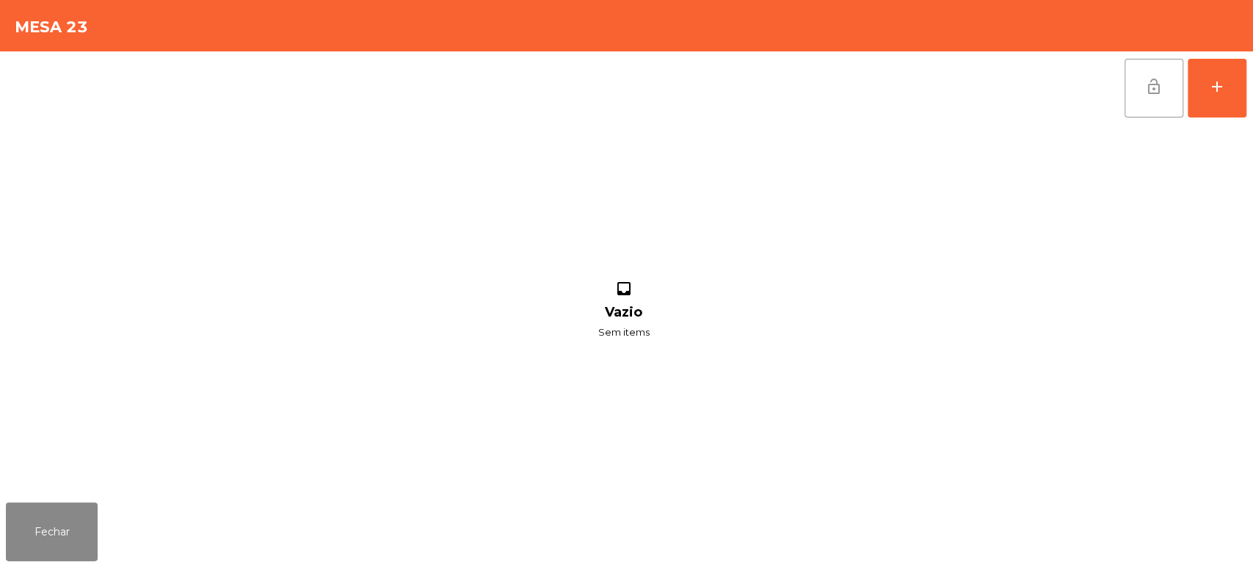
click at [1149, 84] on span "lock_open" at bounding box center [1154, 87] width 18 height 18
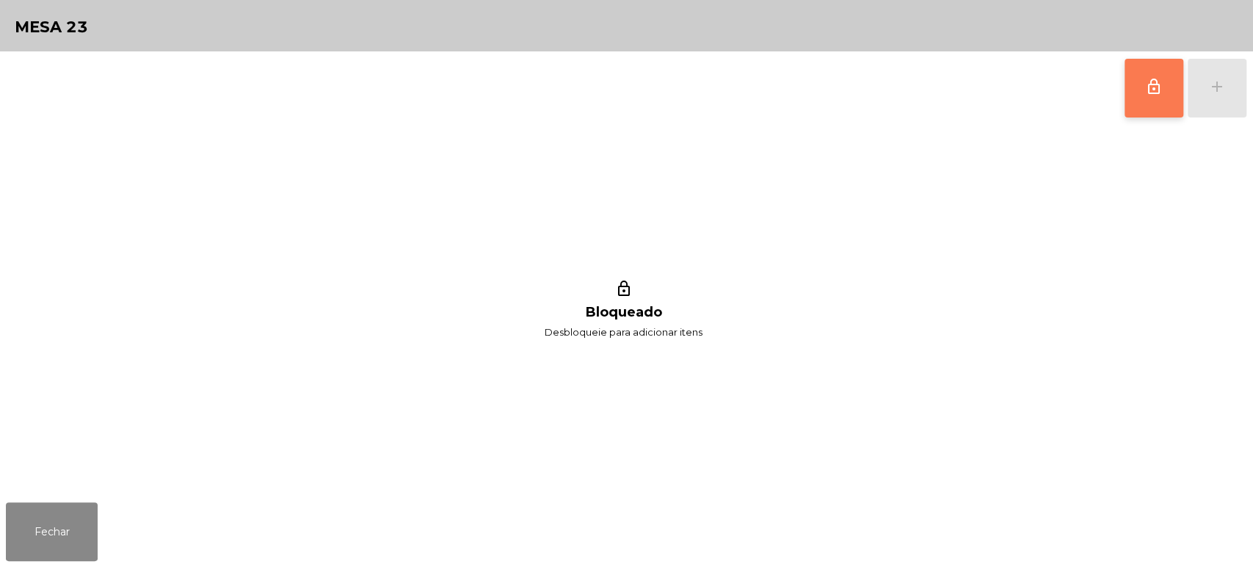
click at [1149, 105] on button "lock_outline" at bounding box center [1154, 88] width 59 height 59
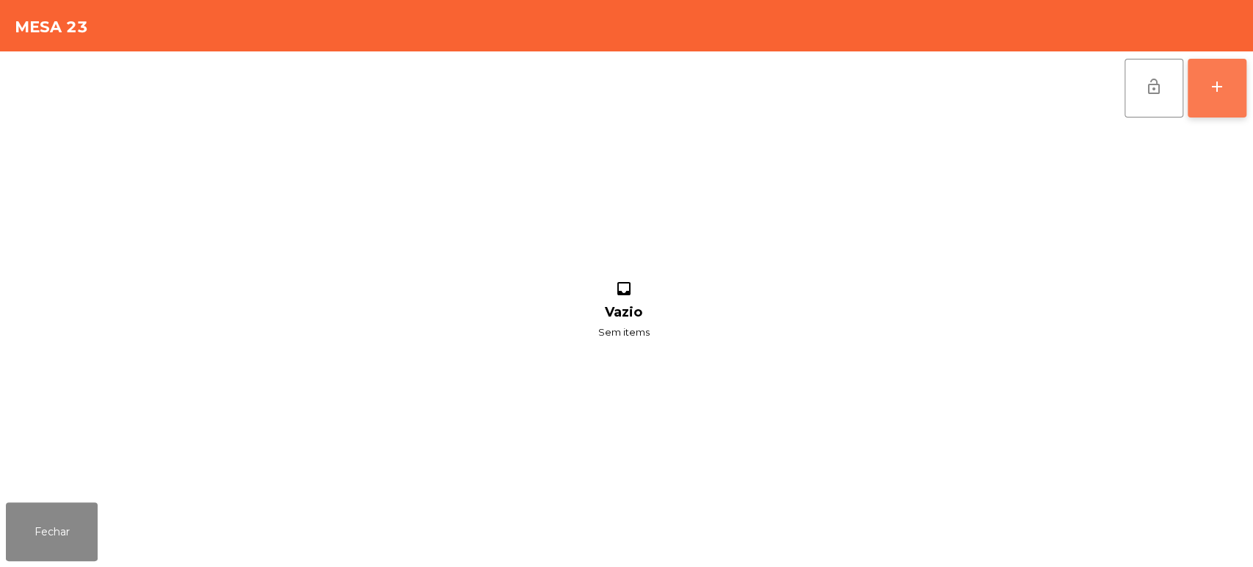
click at [1227, 91] on button "add" at bounding box center [1217, 88] width 59 height 59
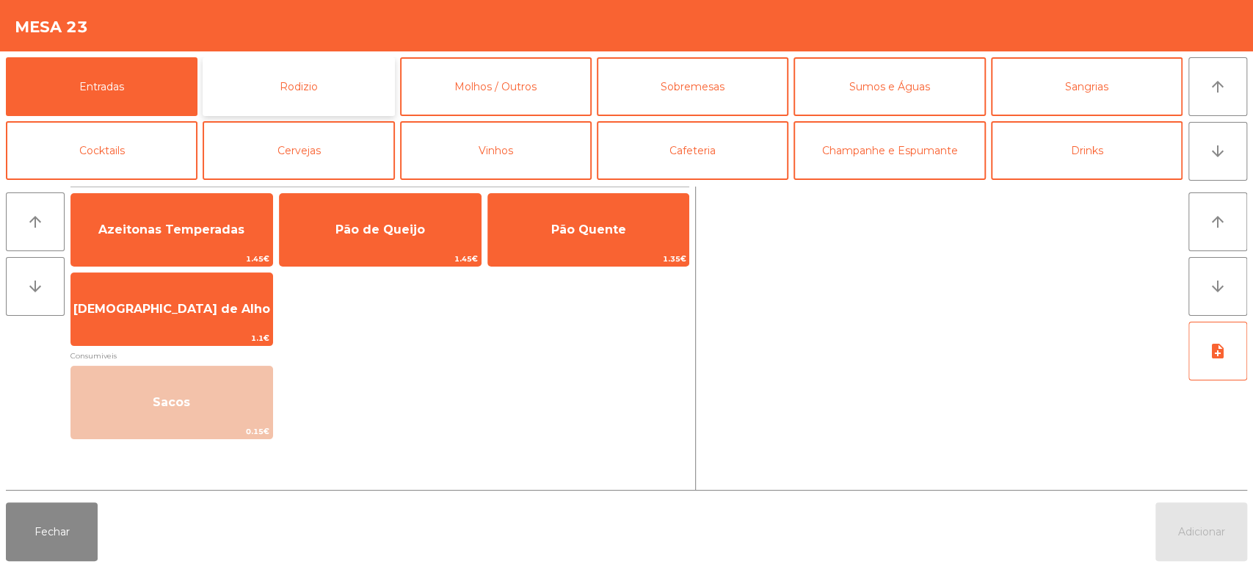
click at [364, 90] on button "Rodizio" at bounding box center [299, 86] width 192 height 59
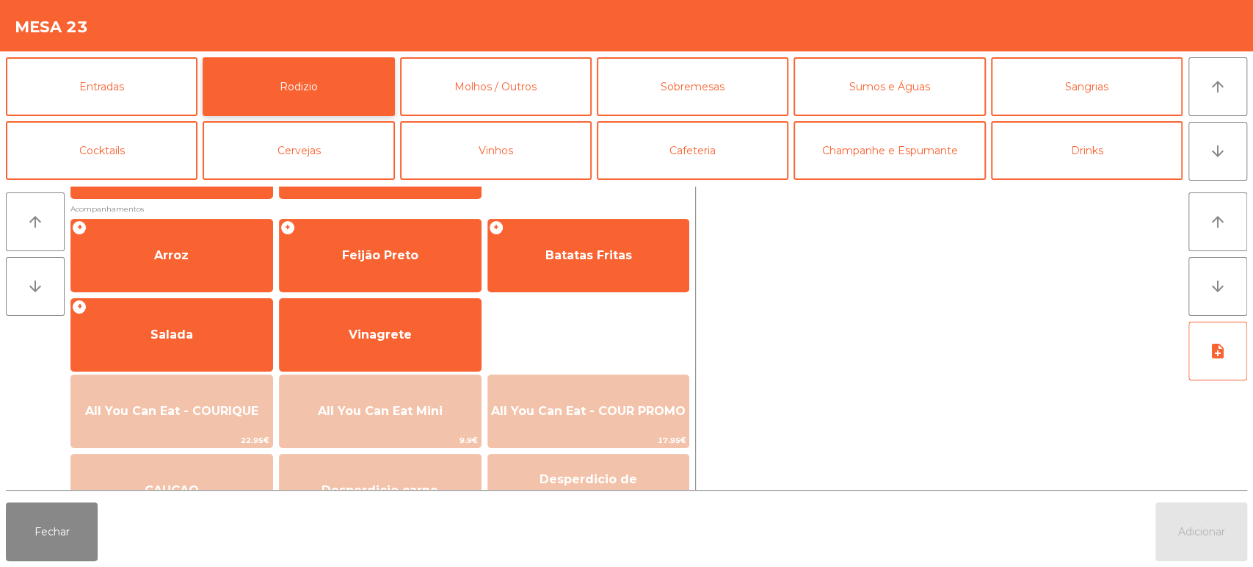
scroll to position [197, 0]
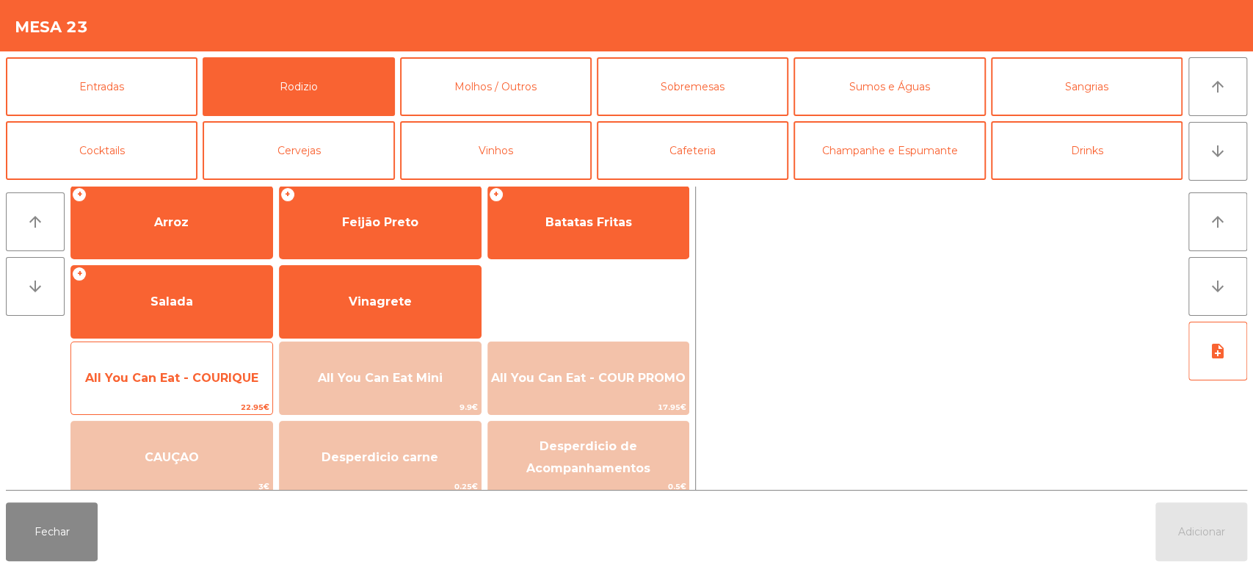
click at [217, 396] on span "All You Can Eat - COURIQUE" at bounding box center [171, 378] width 201 height 40
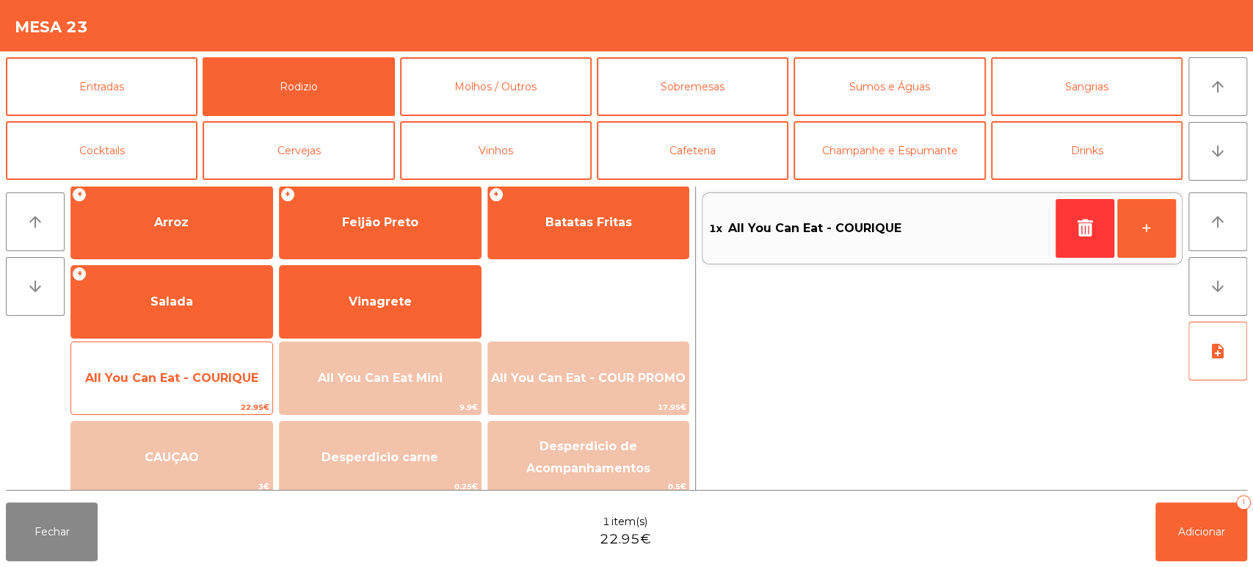
click at [222, 382] on span "All You Can Eat - COURIQUE" at bounding box center [171, 378] width 173 height 14
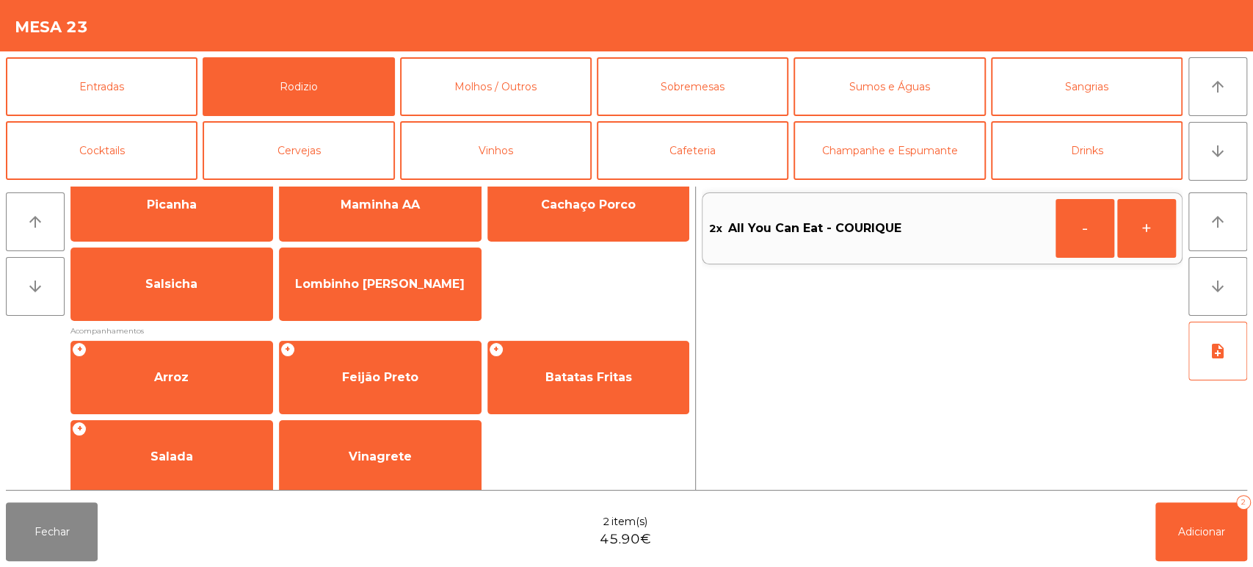
scroll to position [0, 0]
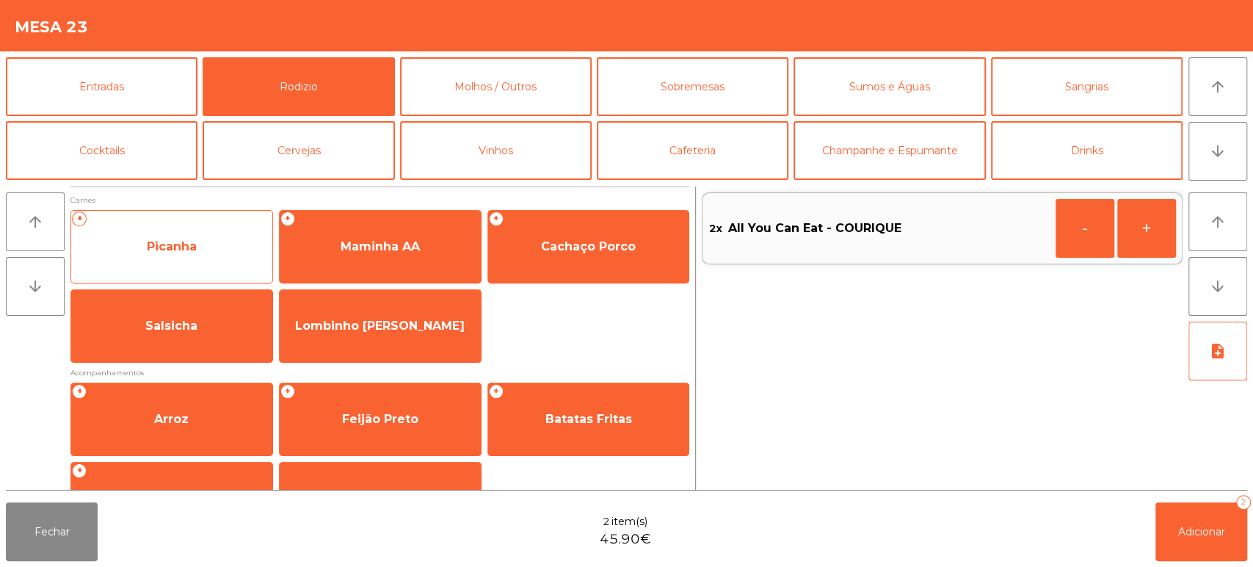
click at [221, 250] on span "Picanha" at bounding box center [171, 247] width 201 height 40
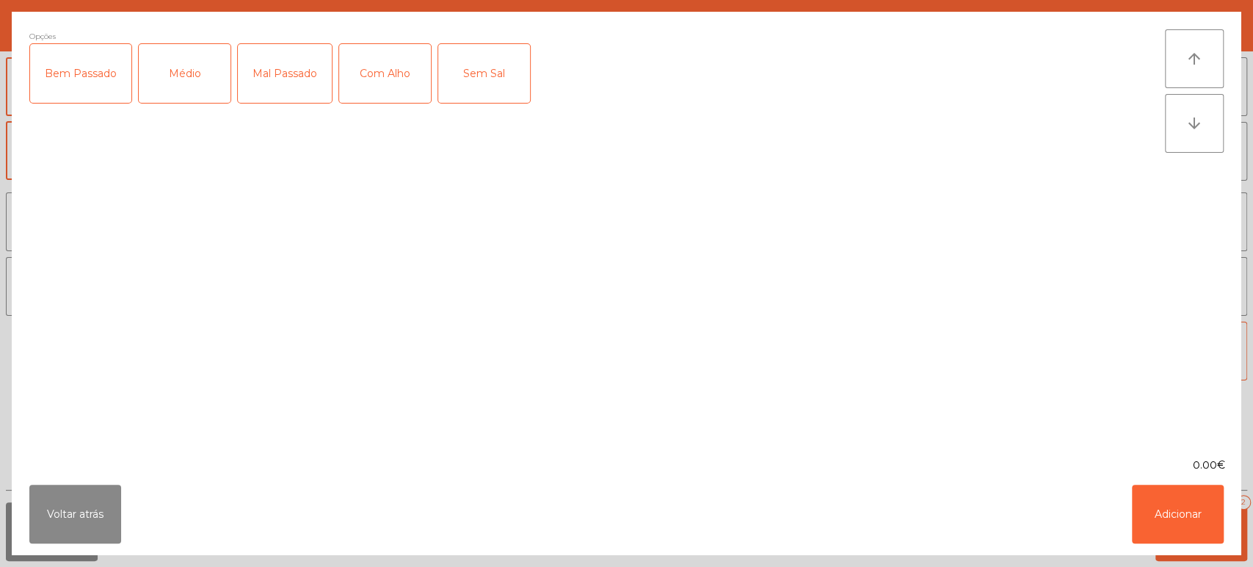
click at [200, 92] on div "Médio" at bounding box center [185, 73] width 92 height 59
click at [378, 59] on div "Com Alho" at bounding box center [385, 73] width 92 height 59
click at [104, 493] on button "Voltar atrás" at bounding box center [75, 513] width 92 height 59
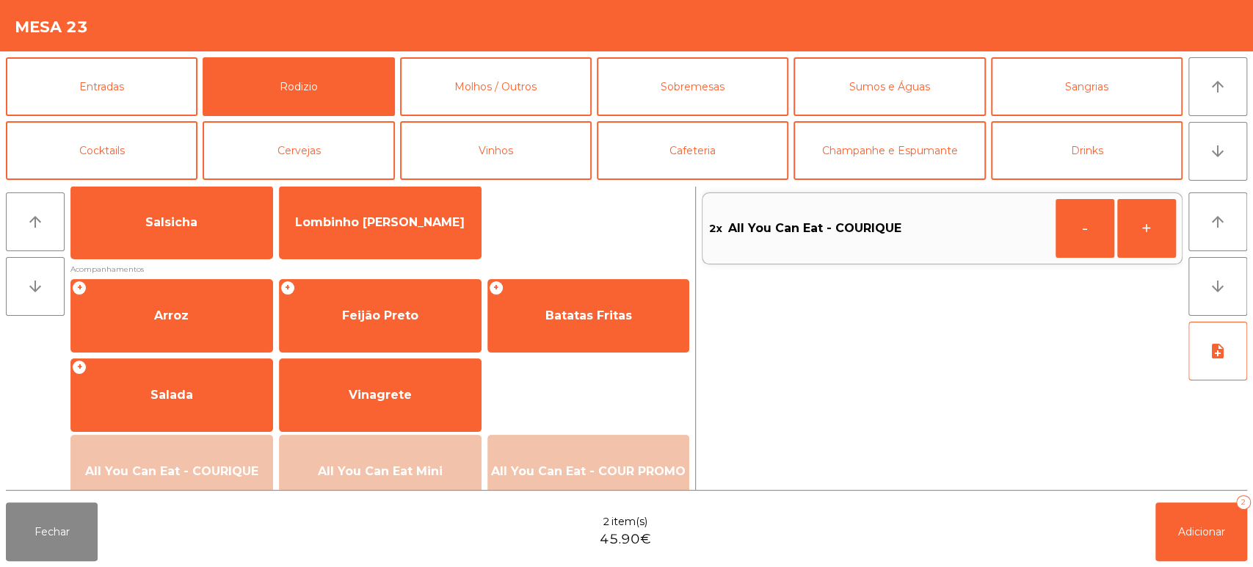
scroll to position [101, 0]
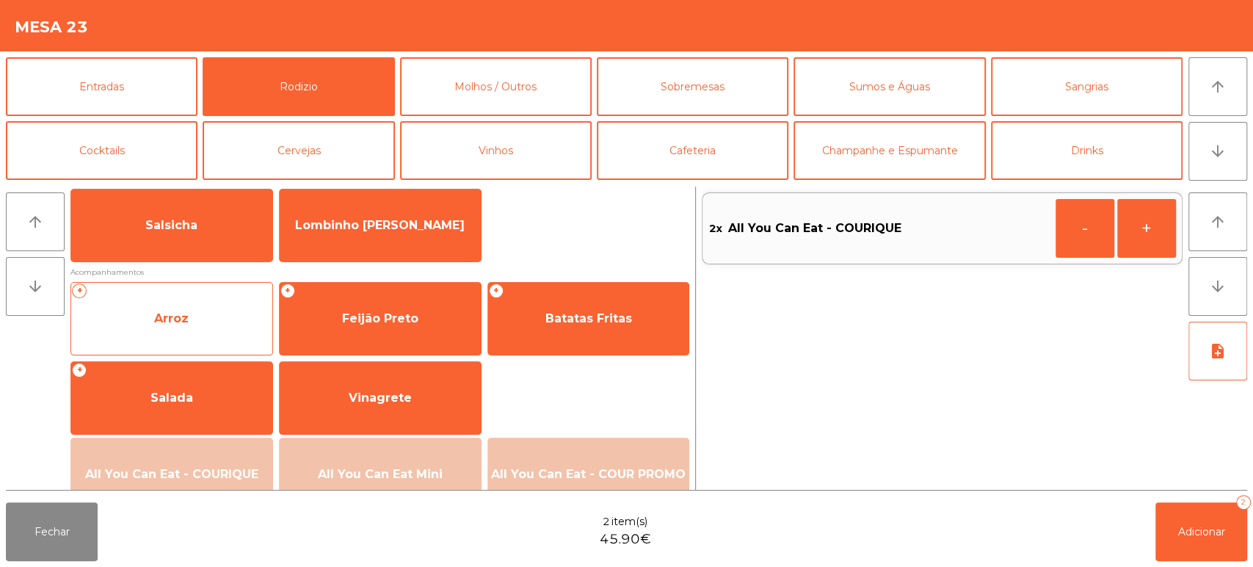
click at [177, 330] on span "Arroz" at bounding box center [171, 319] width 201 height 40
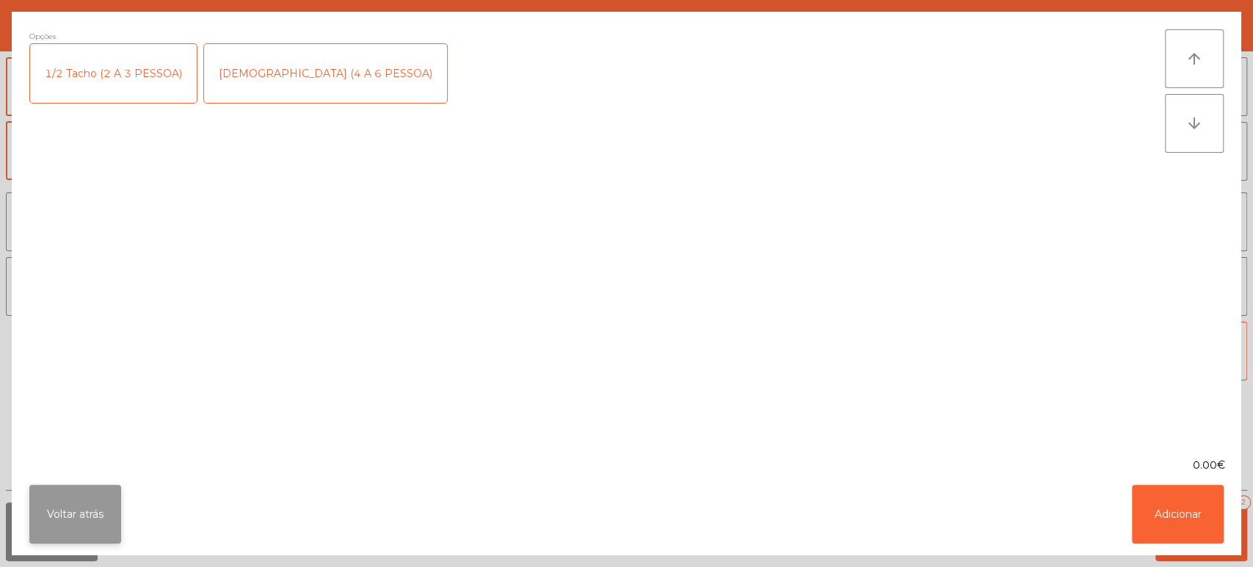
click at [92, 511] on button "Voltar atrás" at bounding box center [75, 513] width 92 height 59
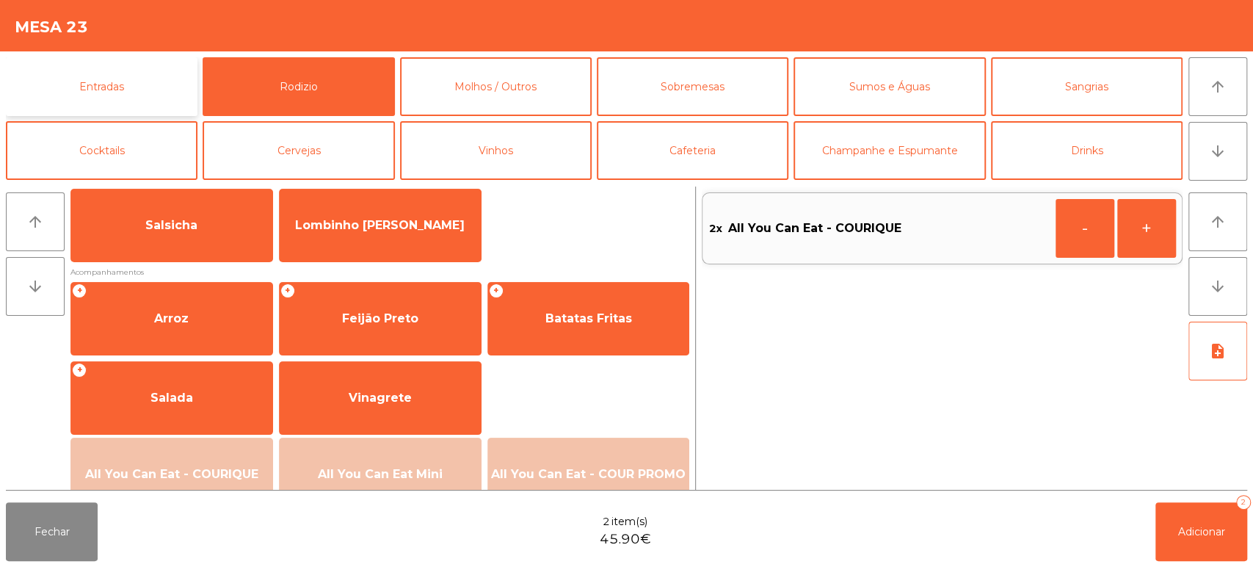
click at [165, 100] on button "Entradas" at bounding box center [102, 86] width 192 height 59
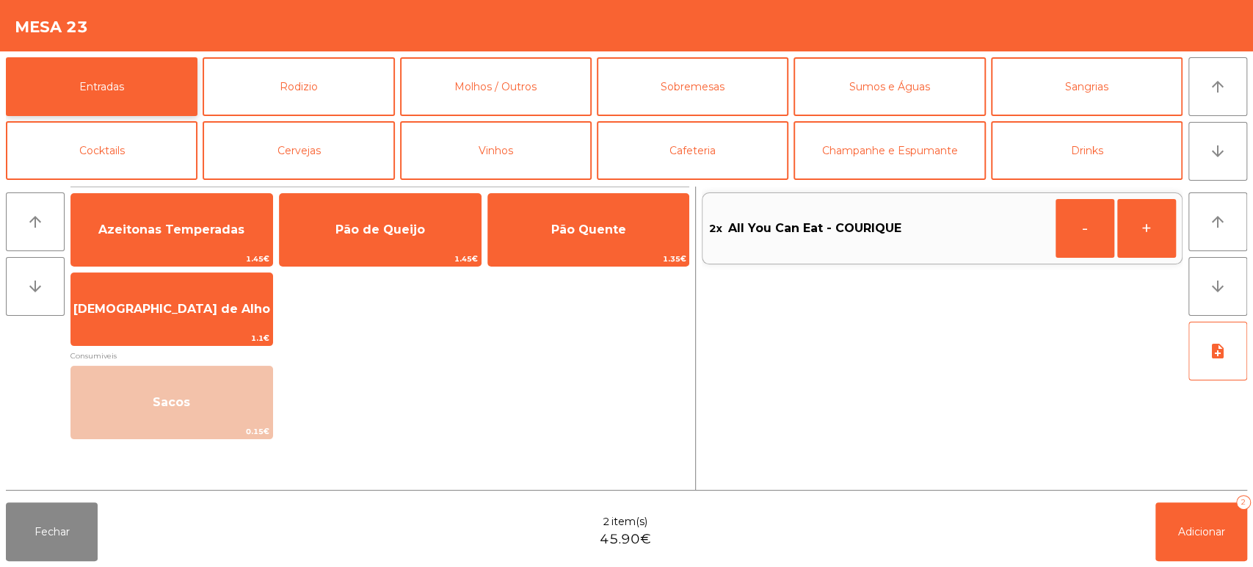
scroll to position [0, 0]
click at [509, 89] on button "Molhos / Outros" at bounding box center [496, 86] width 192 height 59
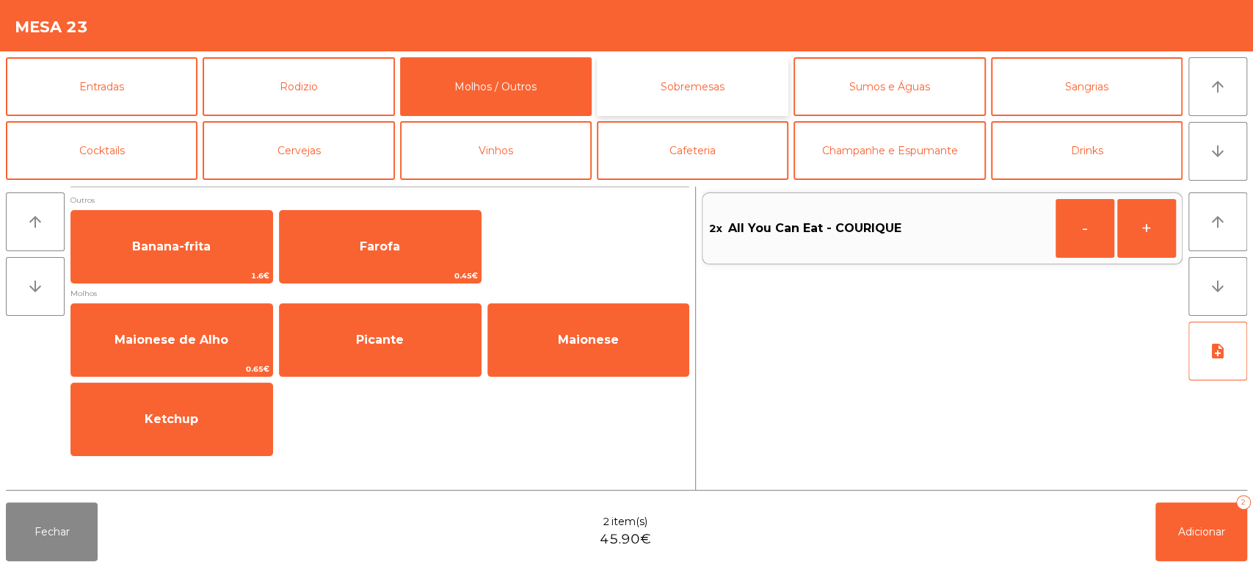
click at [742, 84] on button "Sobremesas" at bounding box center [693, 86] width 192 height 59
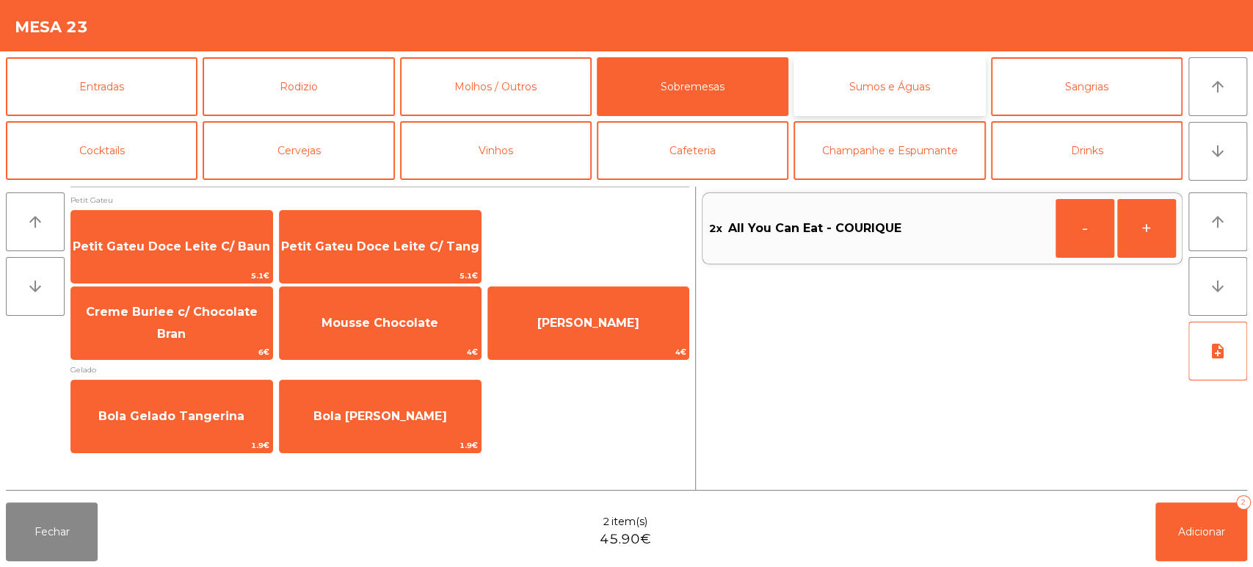
click at [904, 90] on button "Sumos e Águas" at bounding box center [889, 86] width 192 height 59
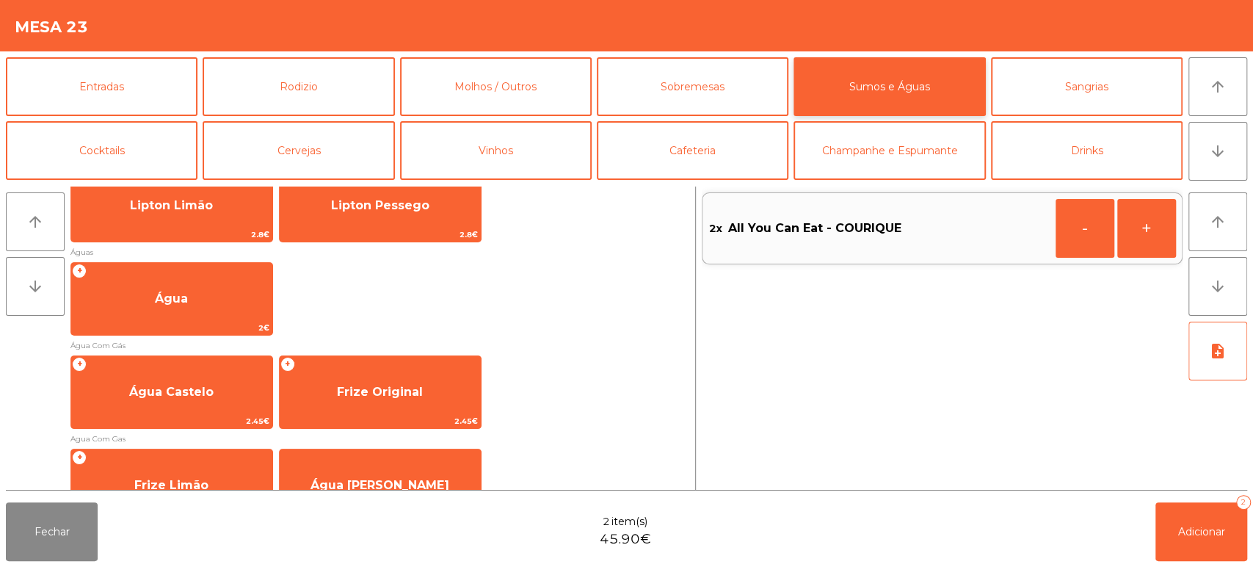
scroll to position [472, 0]
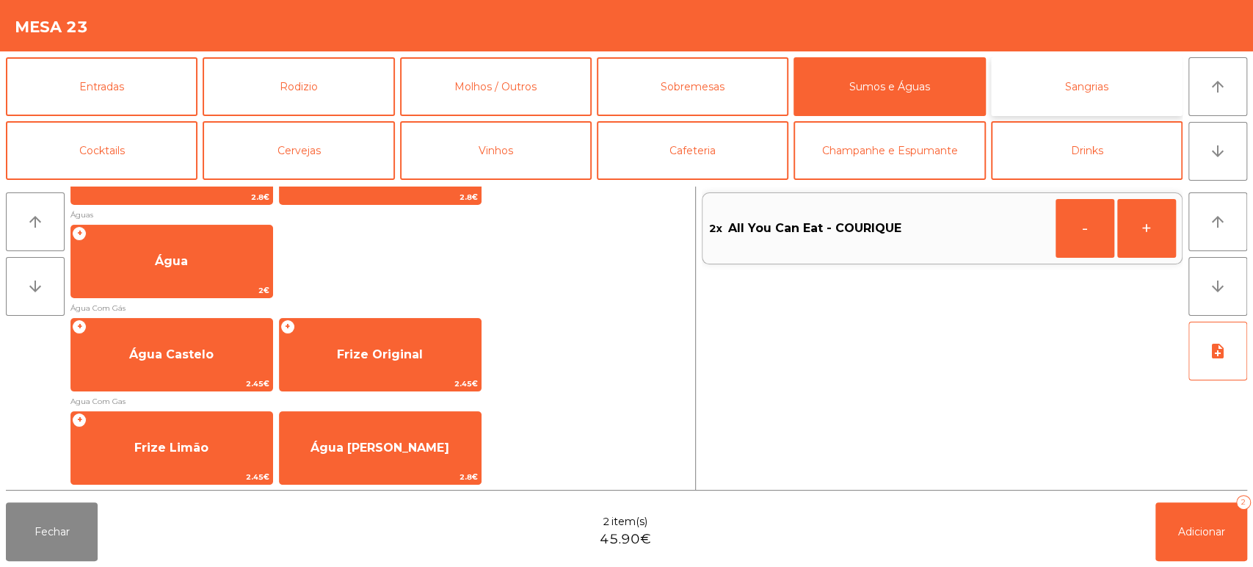
click at [1116, 96] on button "Sangrias" at bounding box center [1087, 86] width 192 height 59
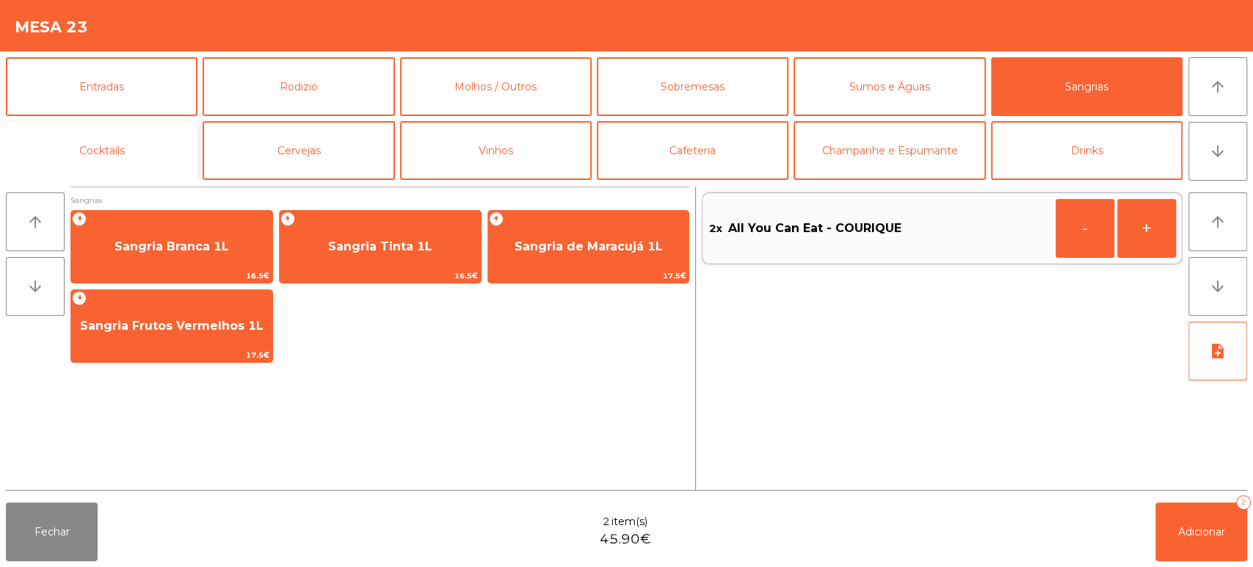
click at [159, 156] on button "Cocktails" at bounding box center [102, 150] width 192 height 59
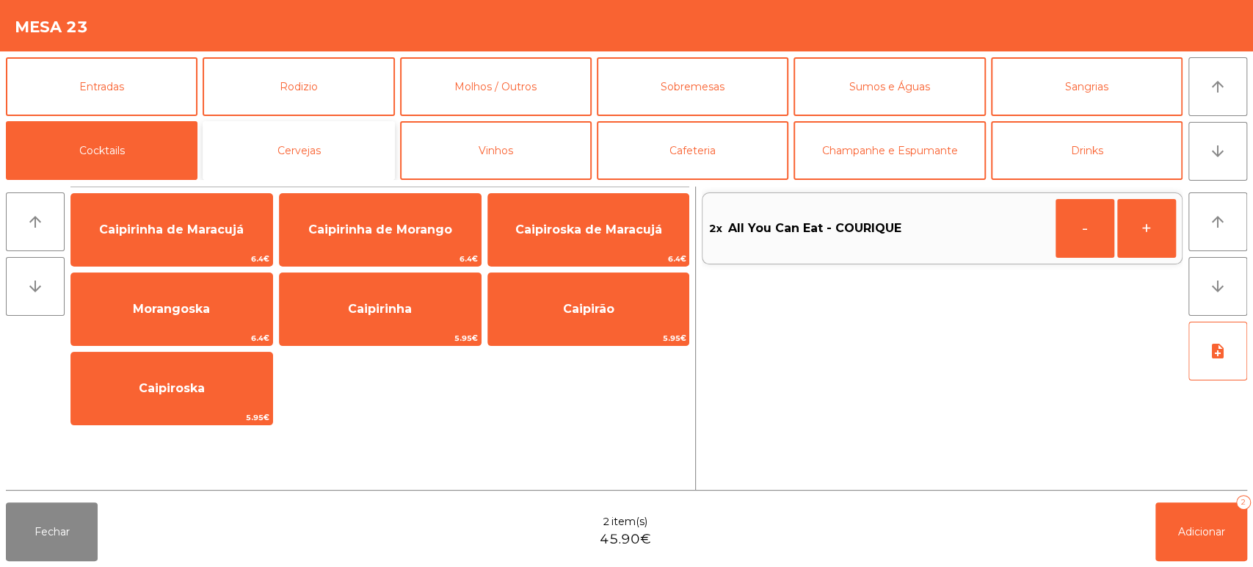
click at [292, 170] on button "Cervejas" at bounding box center [299, 150] width 192 height 59
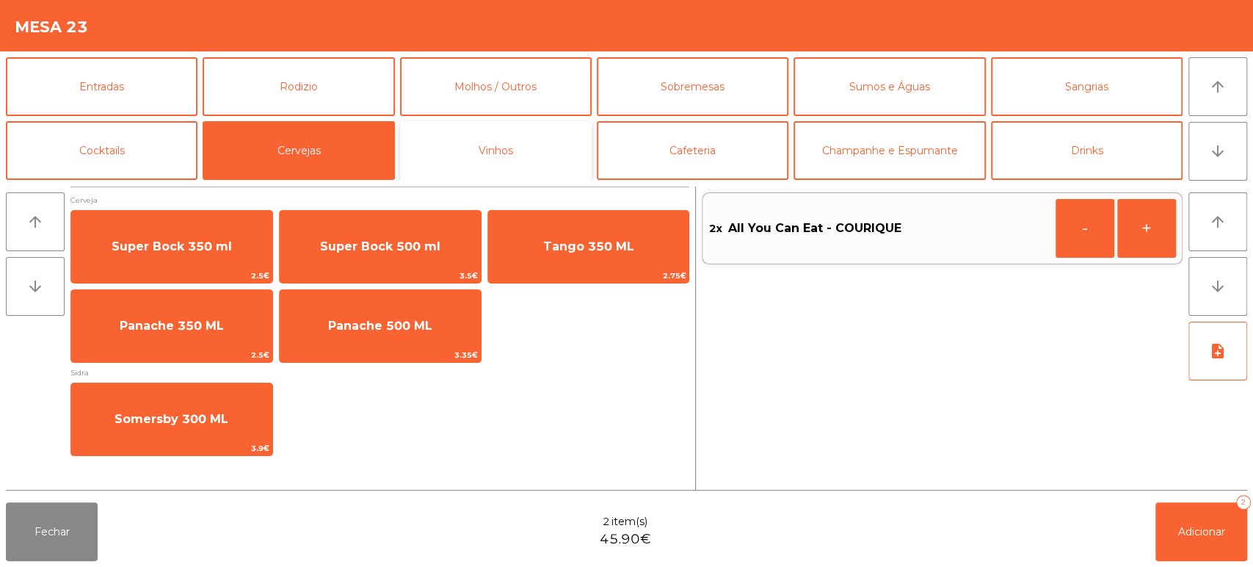
click at [498, 161] on button "Vinhos" at bounding box center [496, 150] width 192 height 59
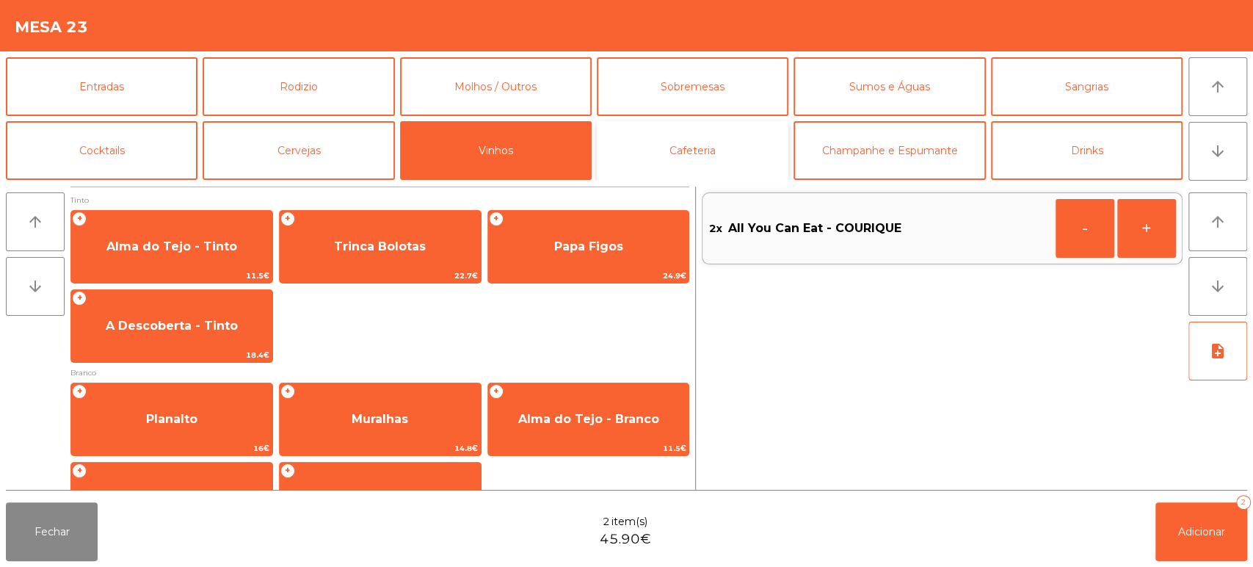
click at [722, 164] on button "Cafeteria" at bounding box center [693, 150] width 192 height 59
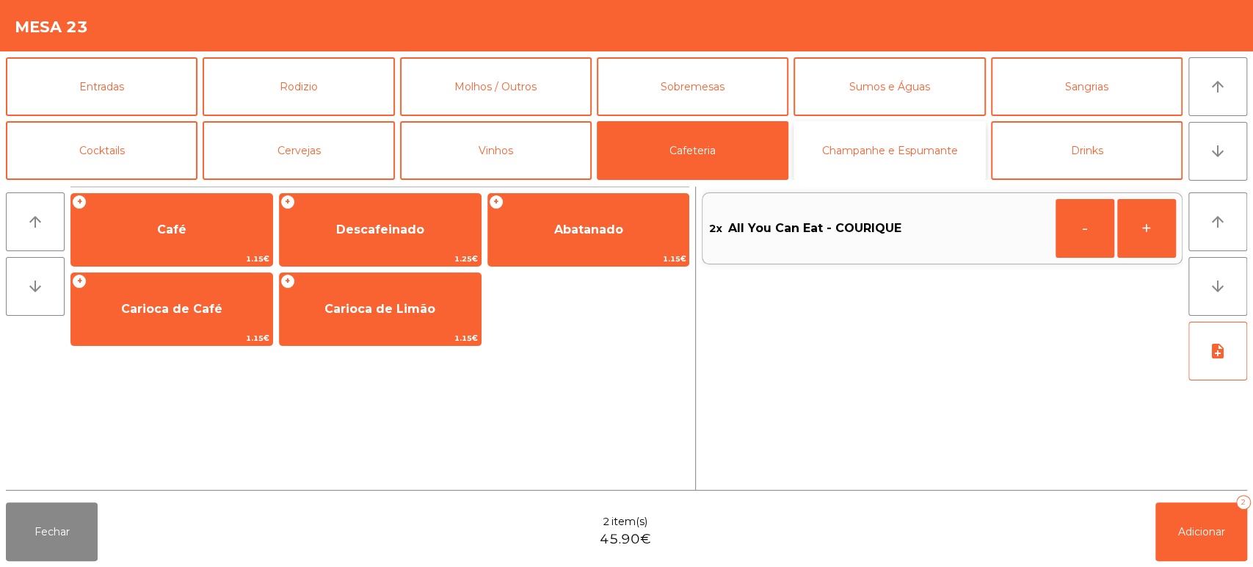
click at [929, 163] on button "Champanhe e Espumante" at bounding box center [889, 150] width 192 height 59
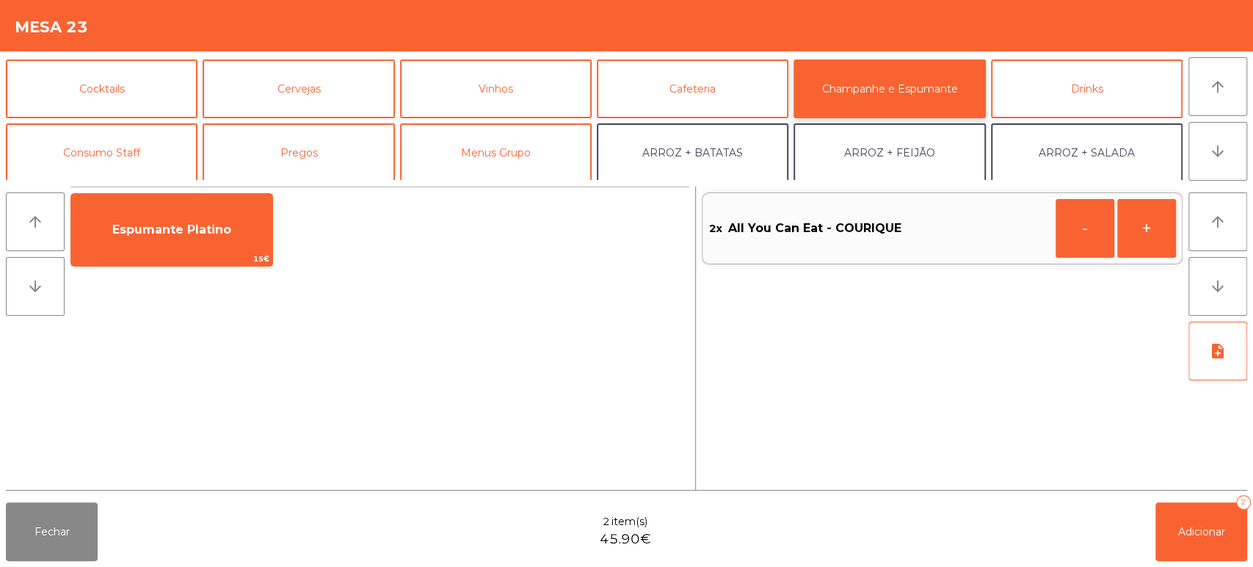
scroll to position [65, 0]
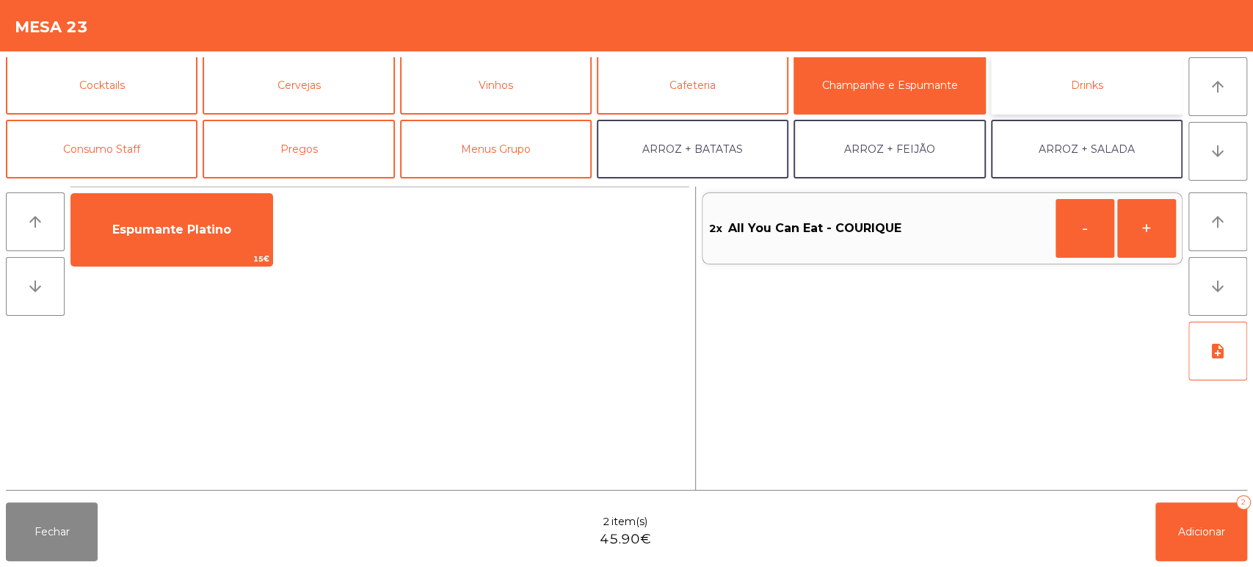
click at [1131, 92] on button "Drinks" at bounding box center [1087, 85] width 192 height 59
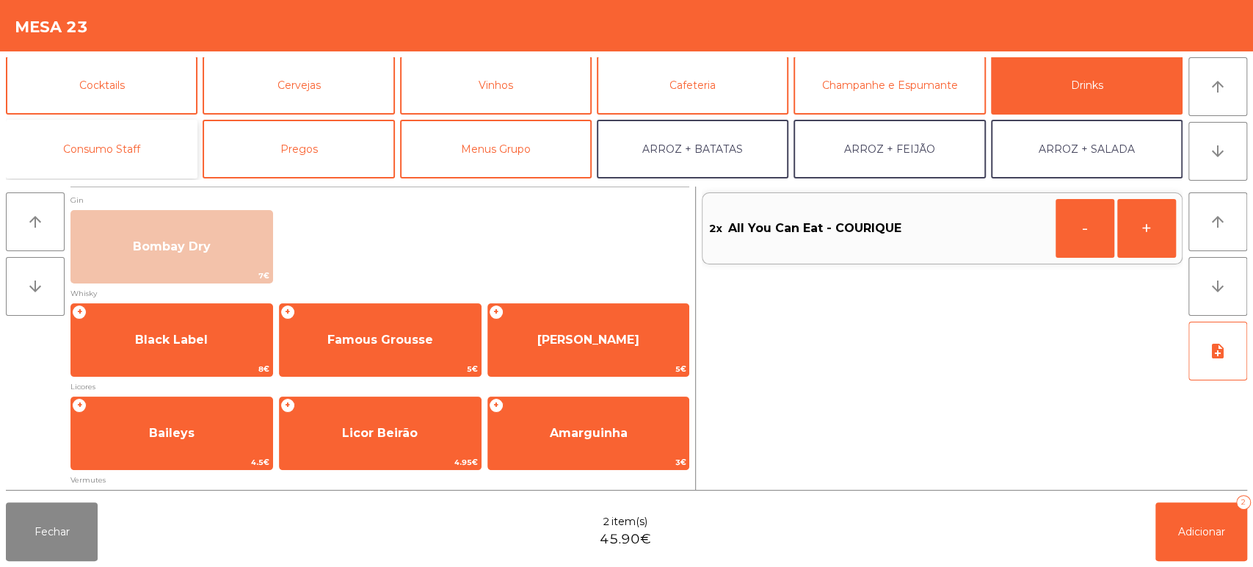
click at [140, 169] on button "Consumo Staff" at bounding box center [102, 149] width 192 height 59
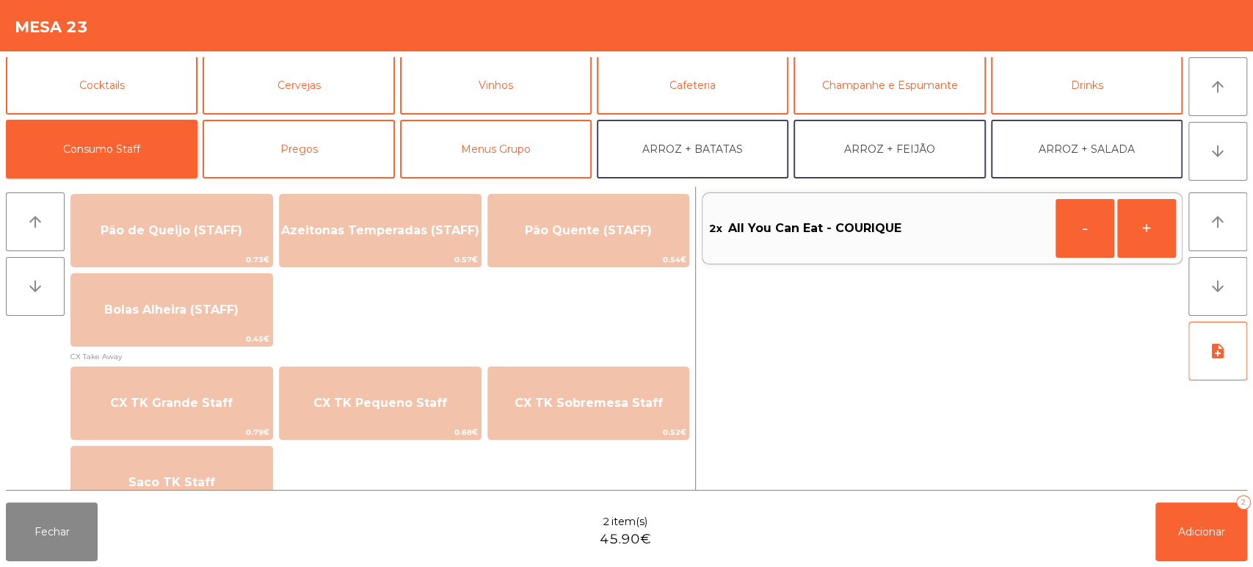
scroll to position [1213, 0]
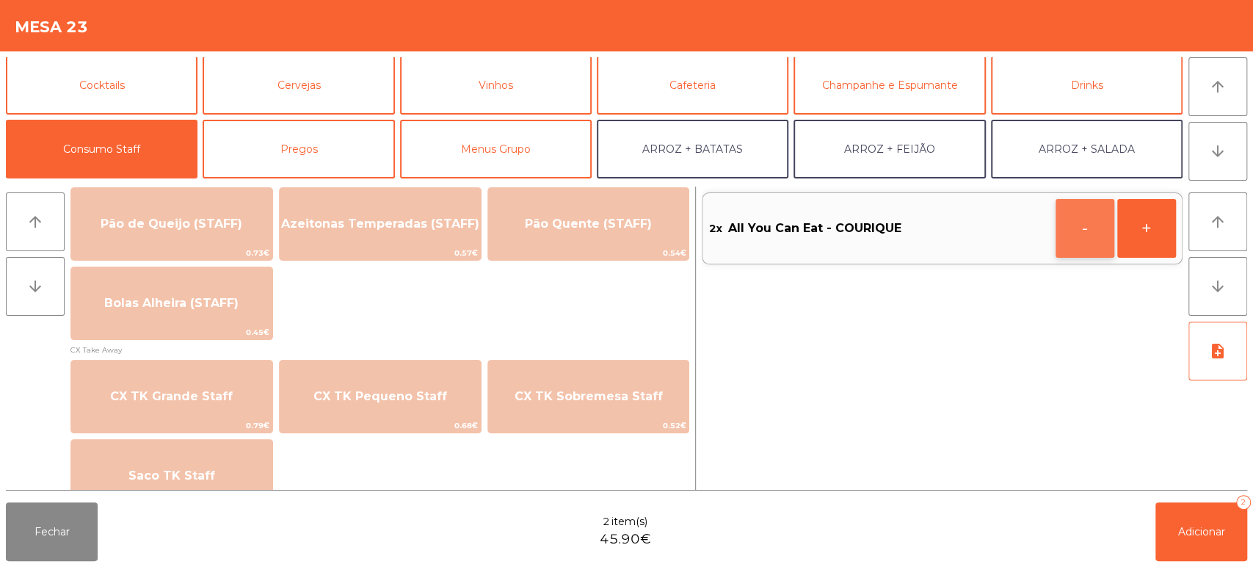
click at [1093, 235] on button "-" at bounding box center [1085, 228] width 59 height 59
click at [1089, 241] on button "button" at bounding box center [1085, 228] width 59 height 59
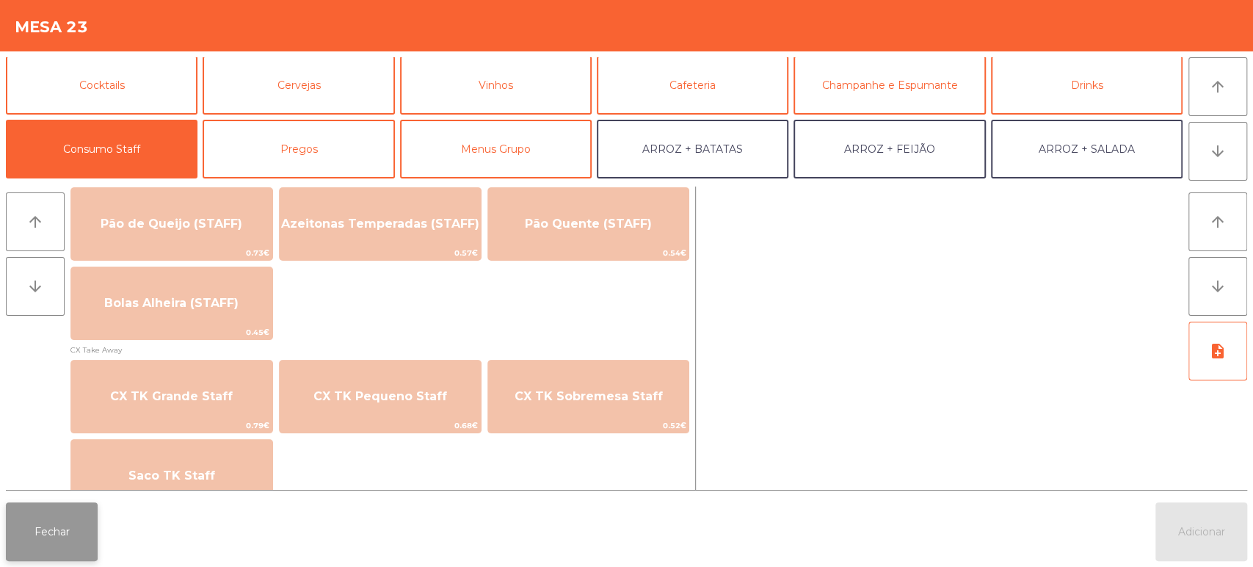
click at [51, 523] on button "Fechar" at bounding box center [52, 531] width 92 height 59
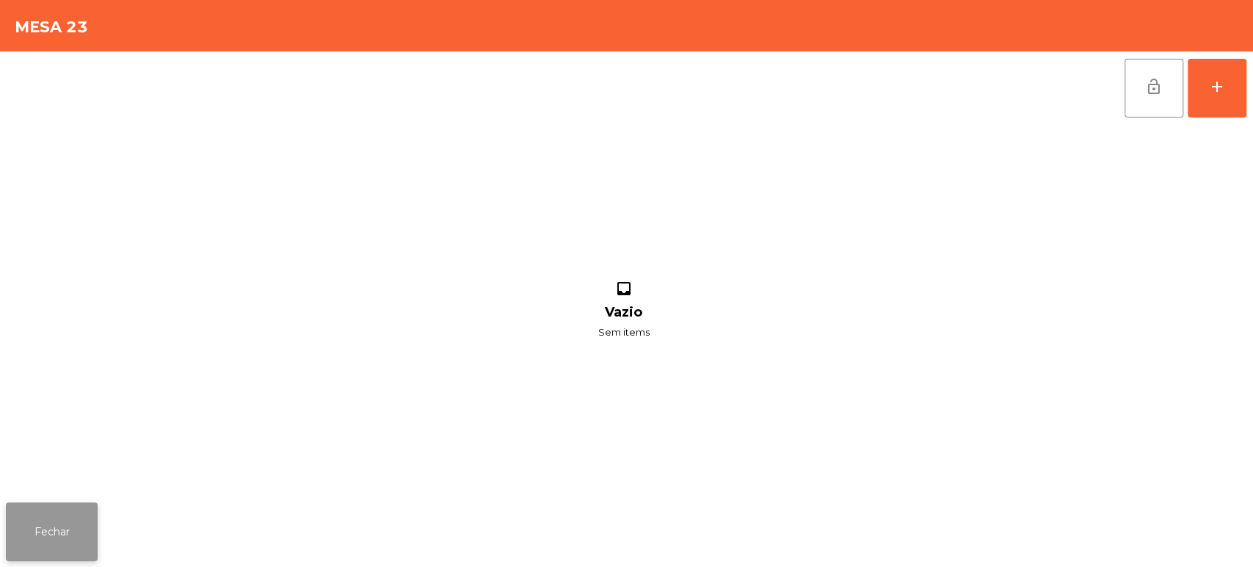
click at [87, 540] on button "Fechar" at bounding box center [52, 531] width 92 height 59
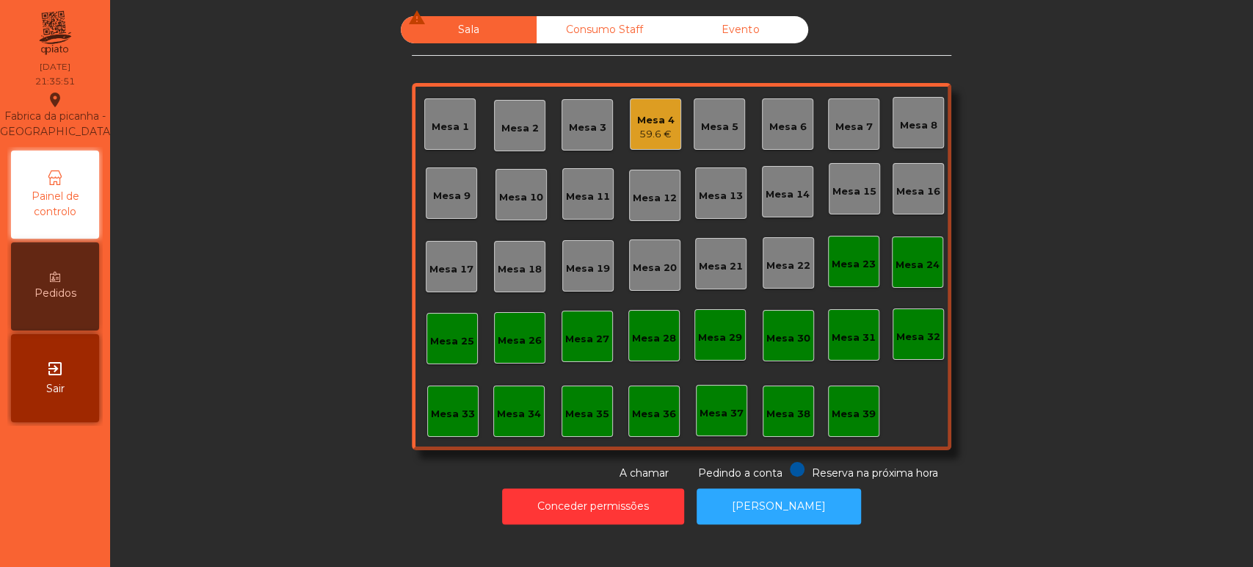
click at [664, 122] on div "Mesa 4" at bounding box center [655, 120] width 37 height 15
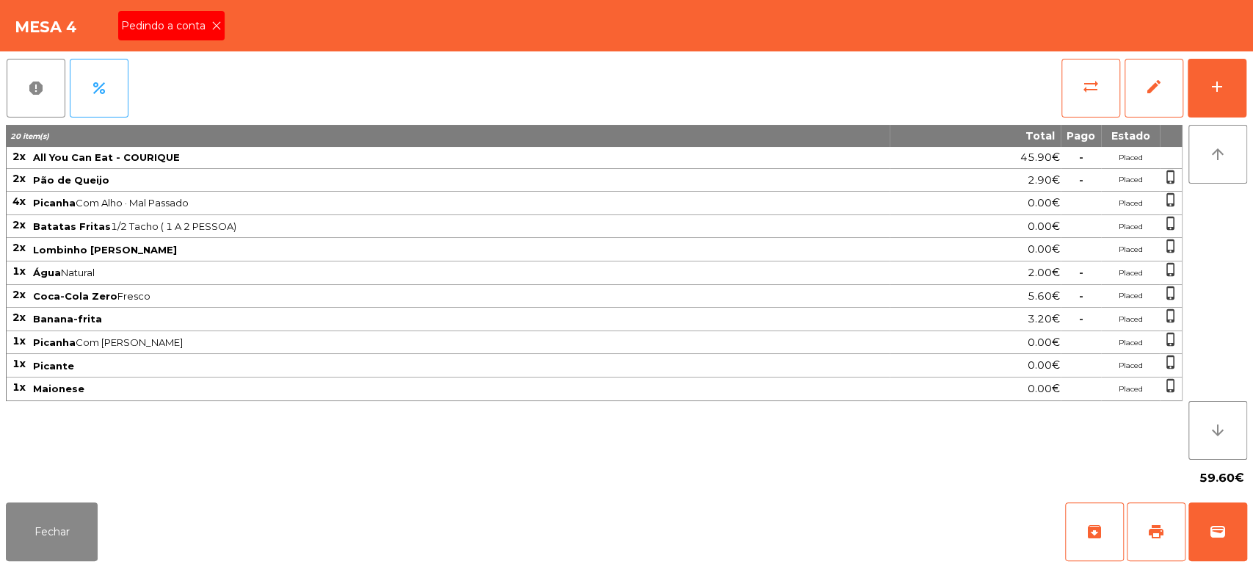
click at [218, 25] on icon at bounding box center [216, 26] width 10 height 10
click at [1146, 507] on button "print" at bounding box center [1156, 531] width 59 height 59
click at [77, 531] on button "Fechar" at bounding box center [52, 531] width 92 height 59
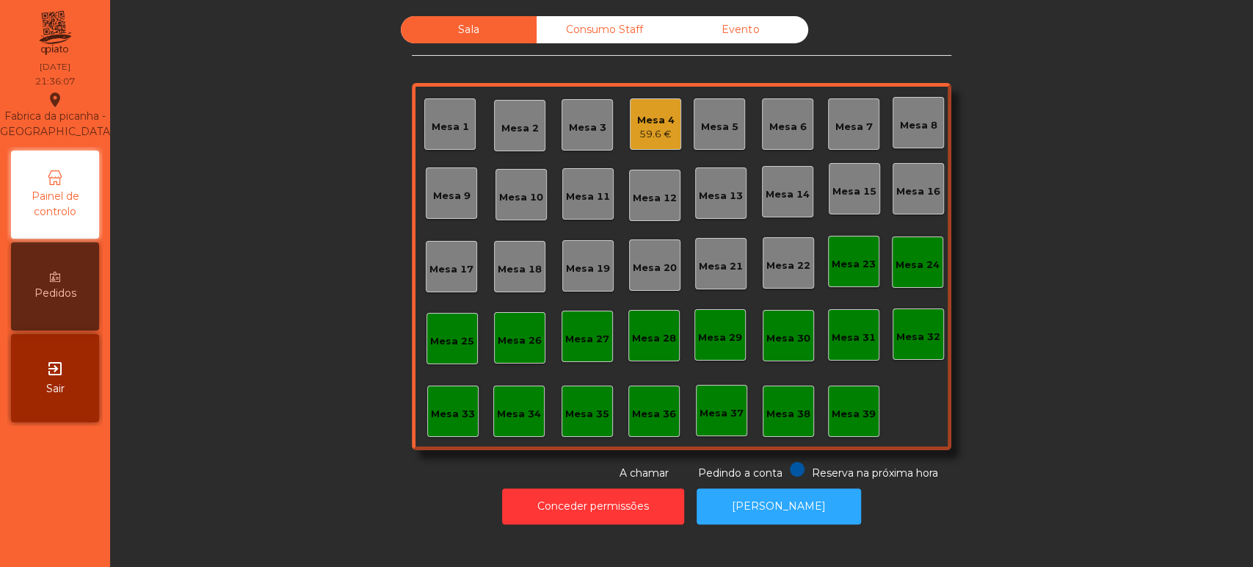
click at [329, 189] on div "Sala Consumo Staff Evento [GEOGRAPHIC_DATA] 3 Mesa 4 59.6 € [GEOGRAPHIC_DATA] 5…" at bounding box center [681, 248] width 1103 height 465
click at [641, 170] on div "Mesa 12" at bounding box center [654, 195] width 51 height 51
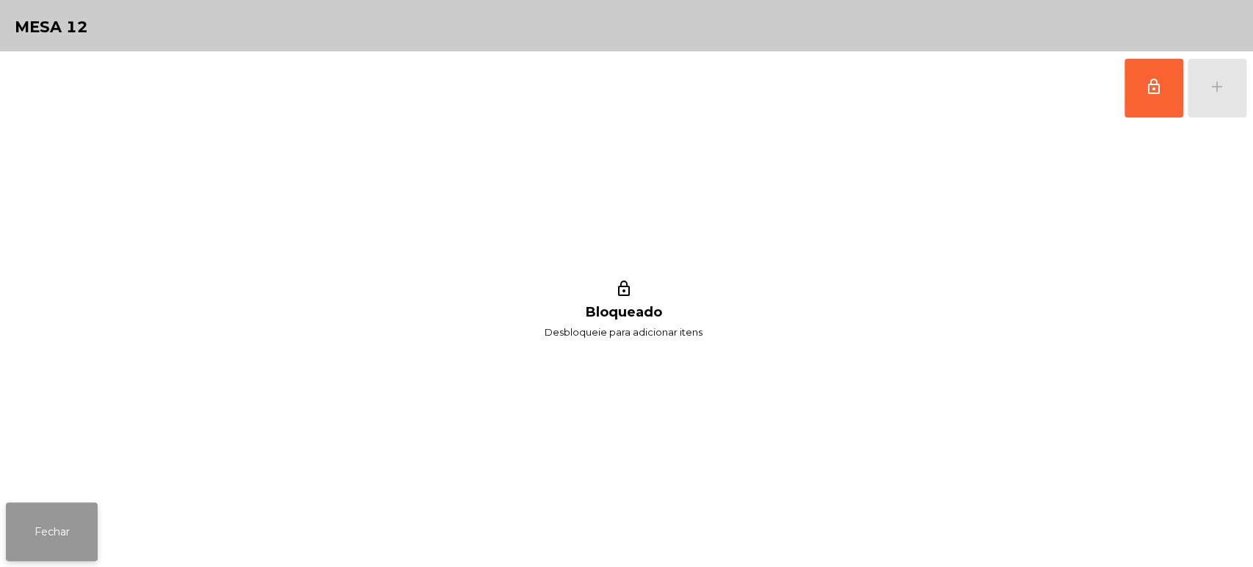
click at [78, 520] on button "Fechar" at bounding box center [52, 531] width 92 height 59
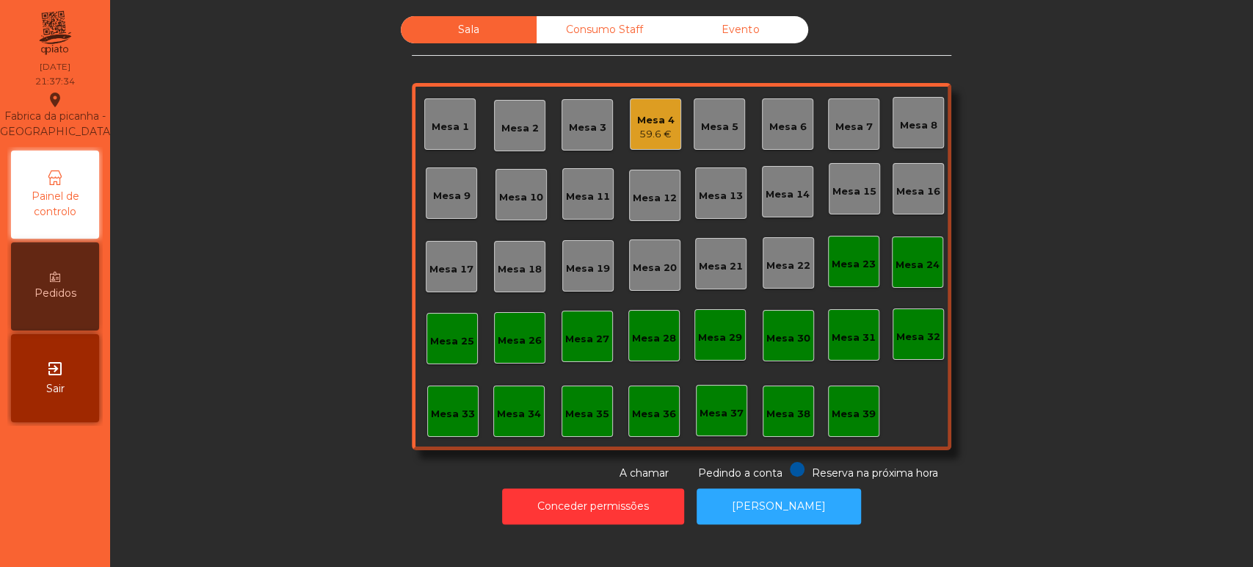
click at [660, 121] on div "Mesa 4" at bounding box center [655, 120] width 37 height 15
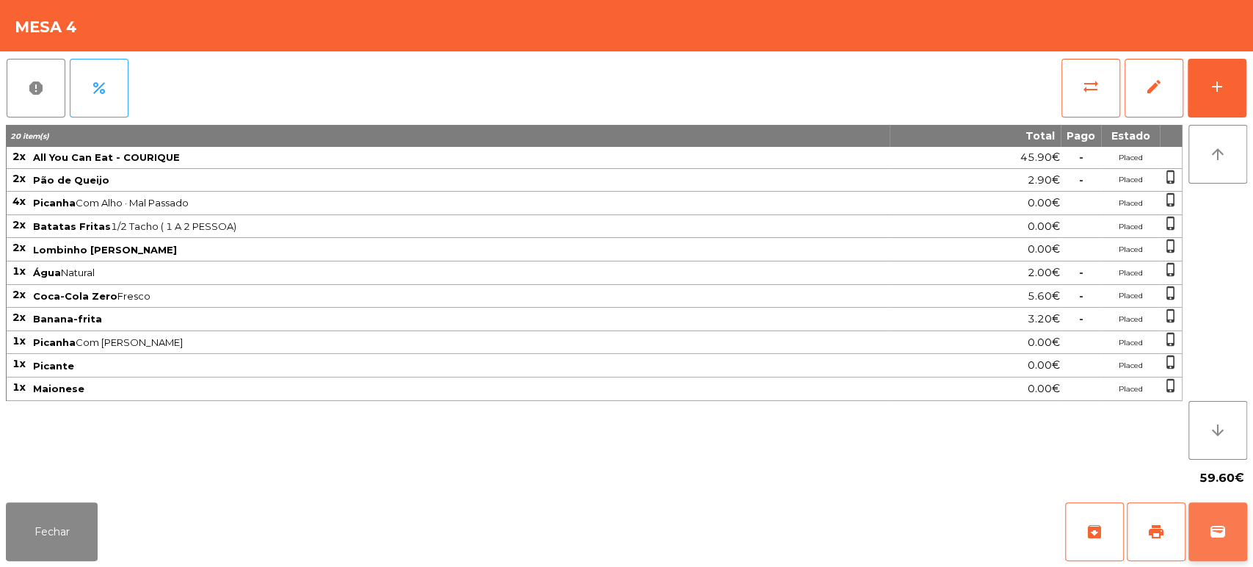
click at [1231, 529] on button "wallet" at bounding box center [1217, 531] width 59 height 59
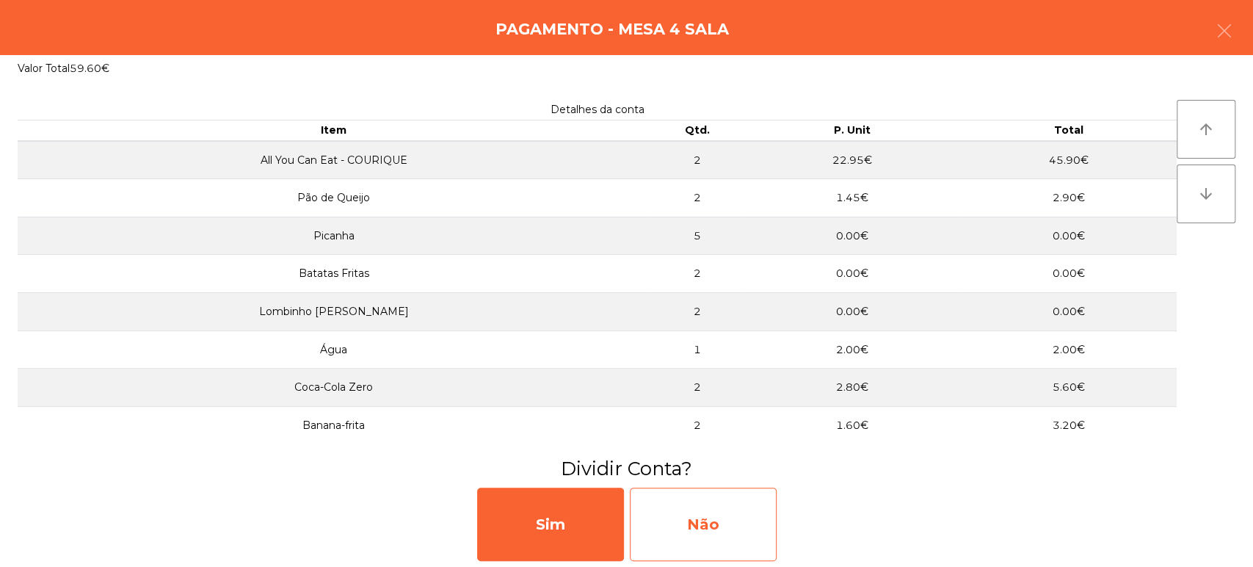
click at [769, 523] on div "Não" at bounding box center [703, 523] width 147 height 73
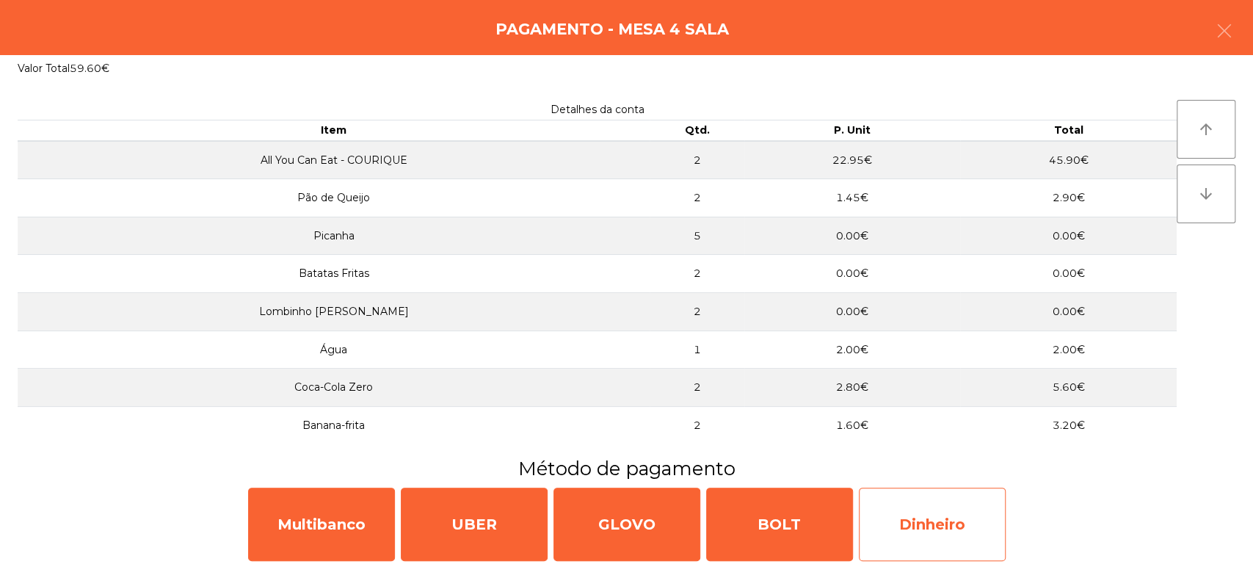
click at [909, 538] on div "Dinheiro" at bounding box center [932, 523] width 147 height 73
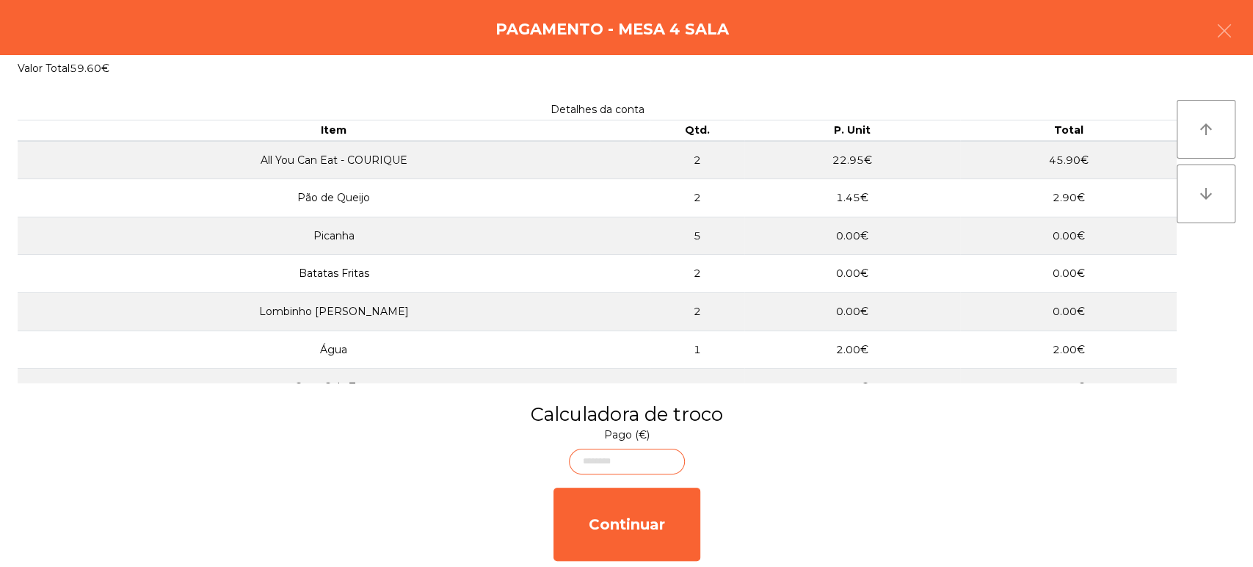
click at [639, 460] on body "[GEOGRAPHIC_DATA] - [GEOGRAPHIC_DATA] location_on [DATE] 21:37:37 Painel de con…" at bounding box center [626, 283] width 1253 height 567
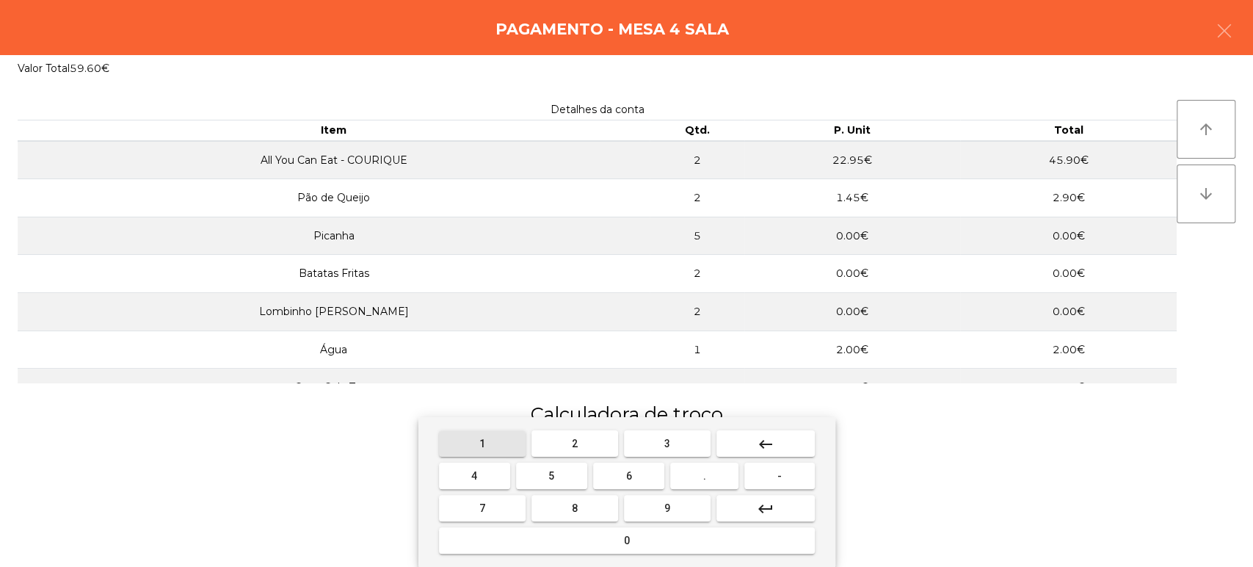
click at [482, 443] on span "1" at bounding box center [482, 443] width 6 height 12
click at [612, 543] on button "0" at bounding box center [627, 540] width 376 height 26
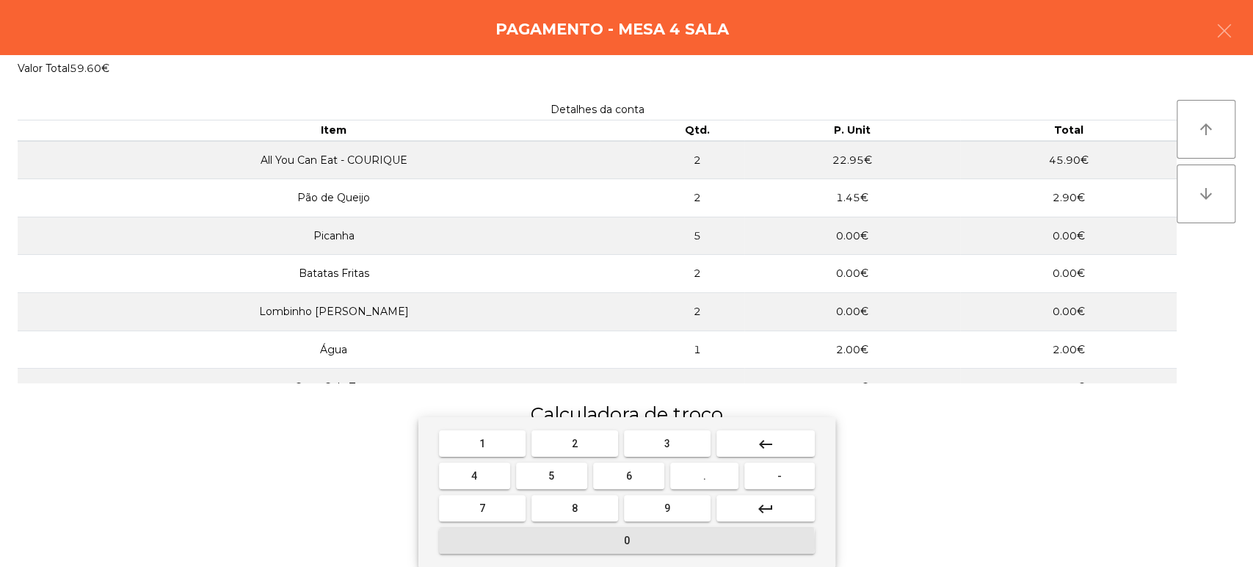
click at [624, 537] on span "0" at bounding box center [627, 540] width 6 height 12
type input "***"
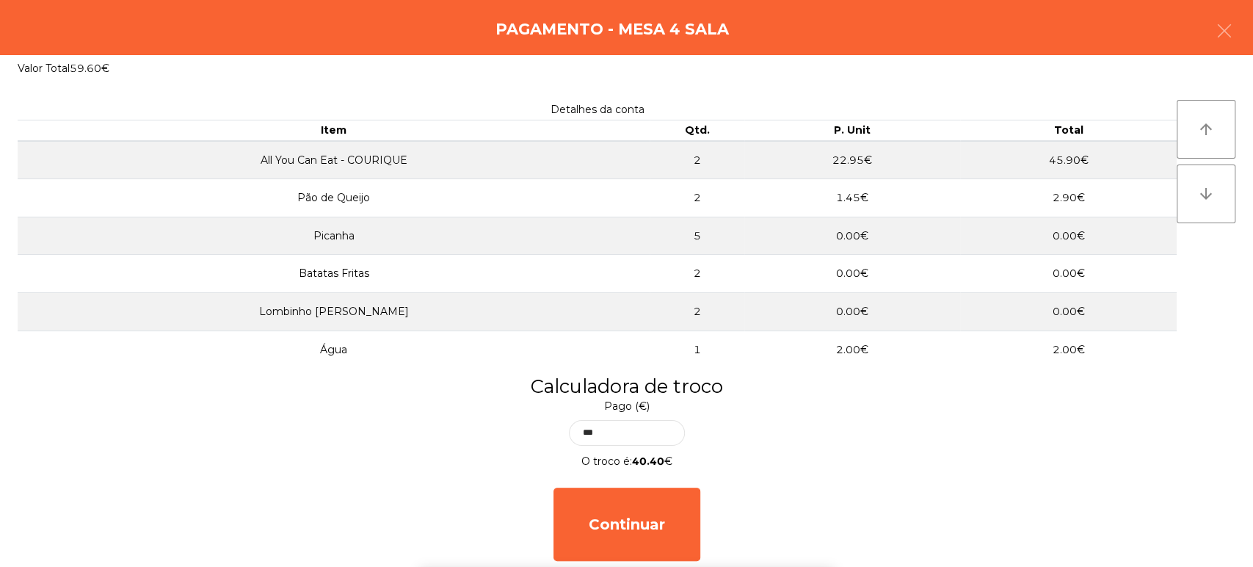
click at [1048, 478] on div "1 2 3 keyboard_backspace 4 5 6 . - 7 8 9 keyboard_return 0" at bounding box center [626, 492] width 1253 height 150
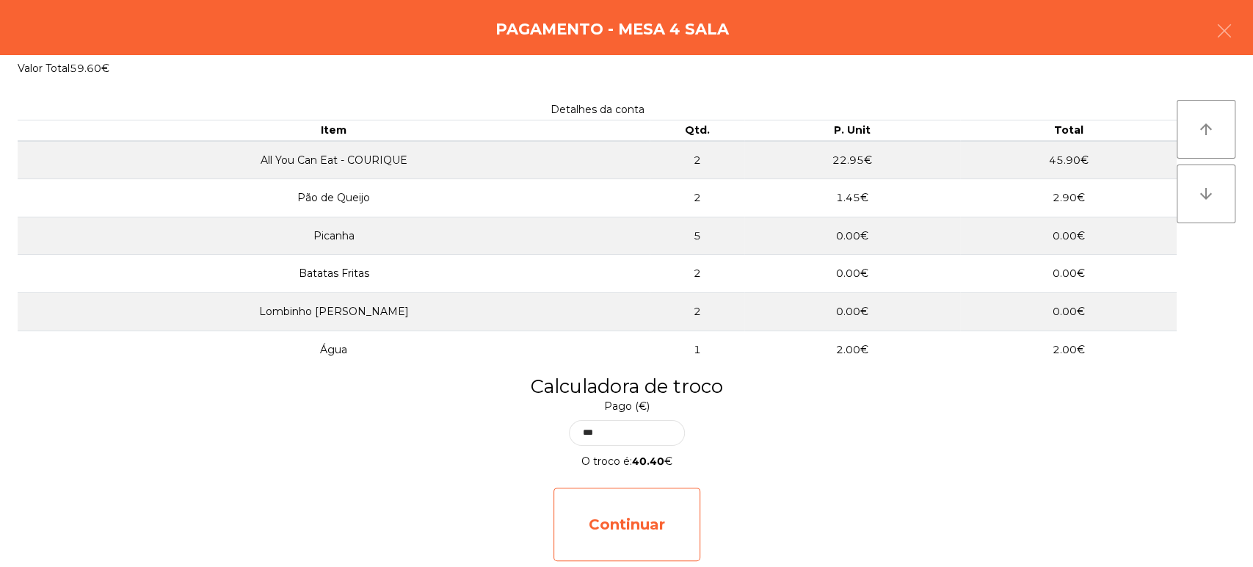
click at [655, 534] on div "Continuar" at bounding box center [626, 523] width 147 height 73
select select "**"
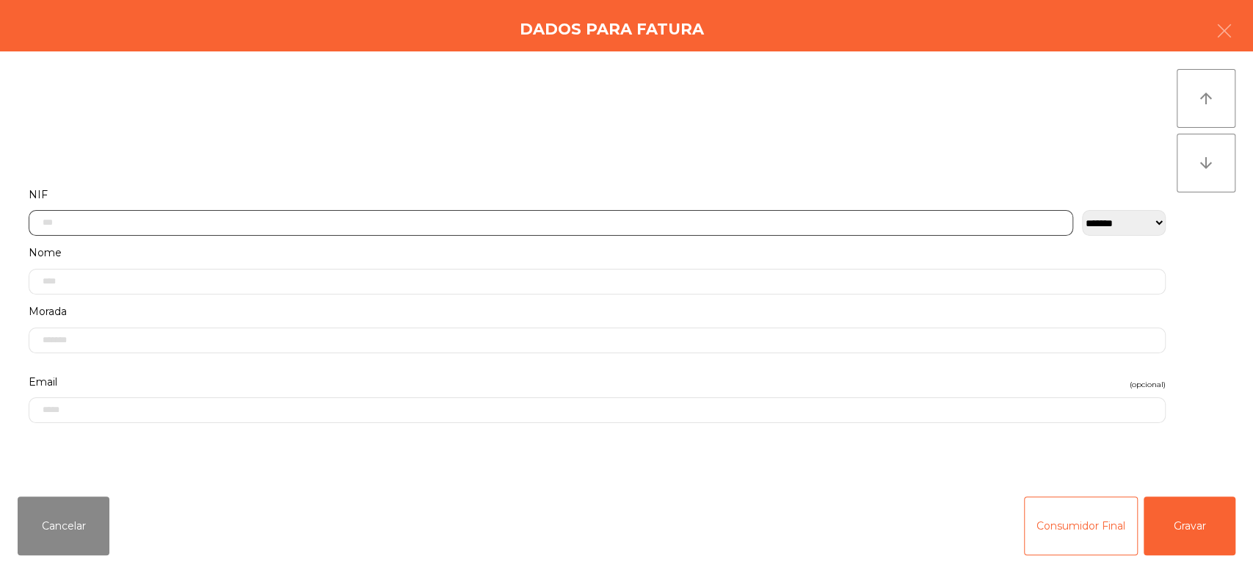
click at [168, 224] on input "text" at bounding box center [551, 223] width 1045 height 26
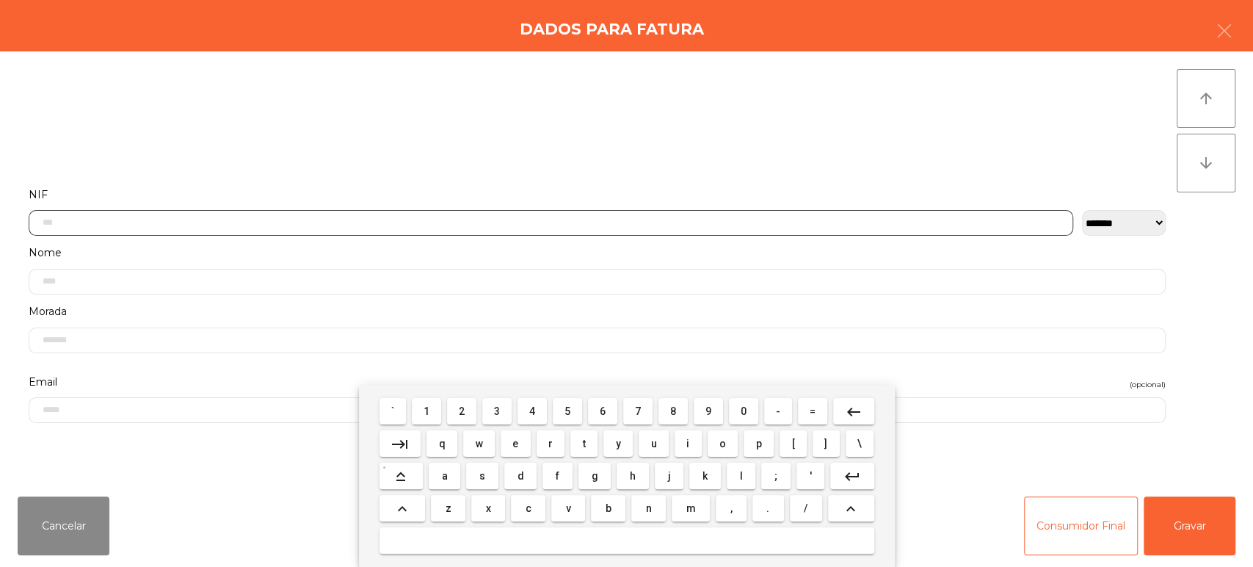
scroll to position [115, 0]
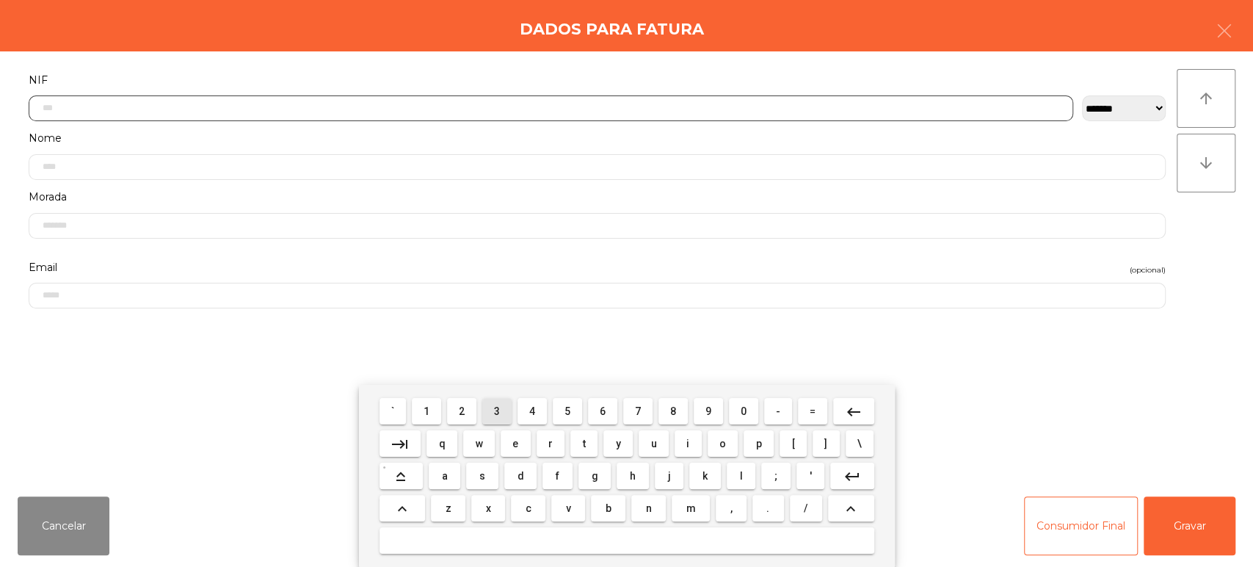
click at [495, 407] on span "3" at bounding box center [497, 411] width 6 height 12
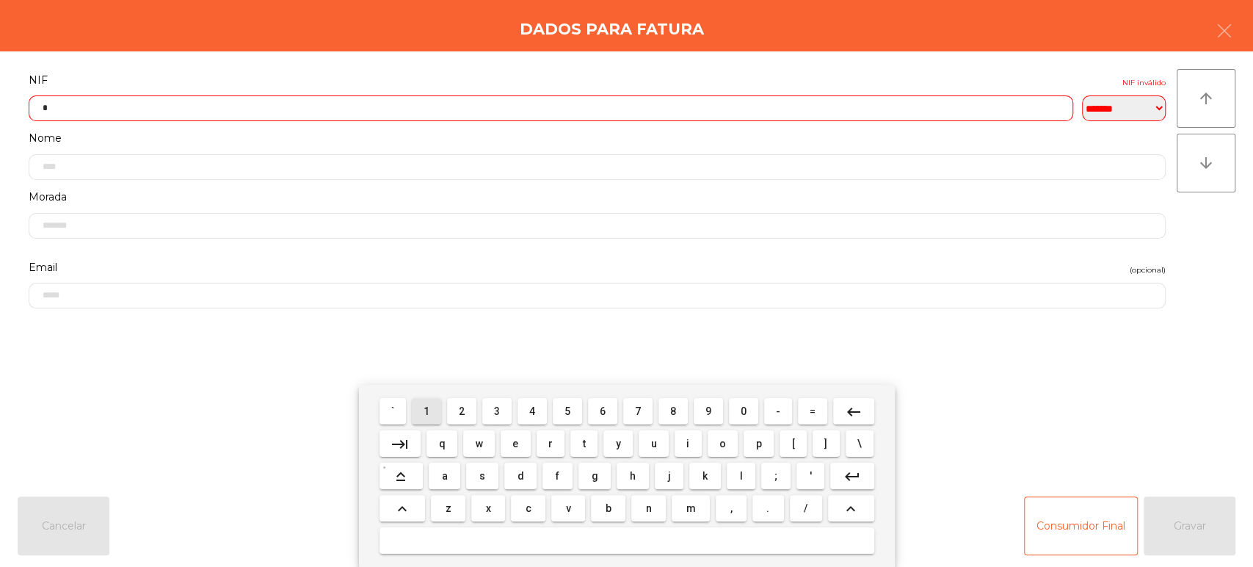
click at [426, 410] on span "1" at bounding box center [427, 411] width 6 height 12
click at [429, 396] on mat-keyboard-key "1" at bounding box center [426, 411] width 35 height 32
click at [462, 411] on span "2" at bounding box center [462, 411] width 6 height 12
click at [603, 412] on span "6" at bounding box center [603, 411] width 6 height 12
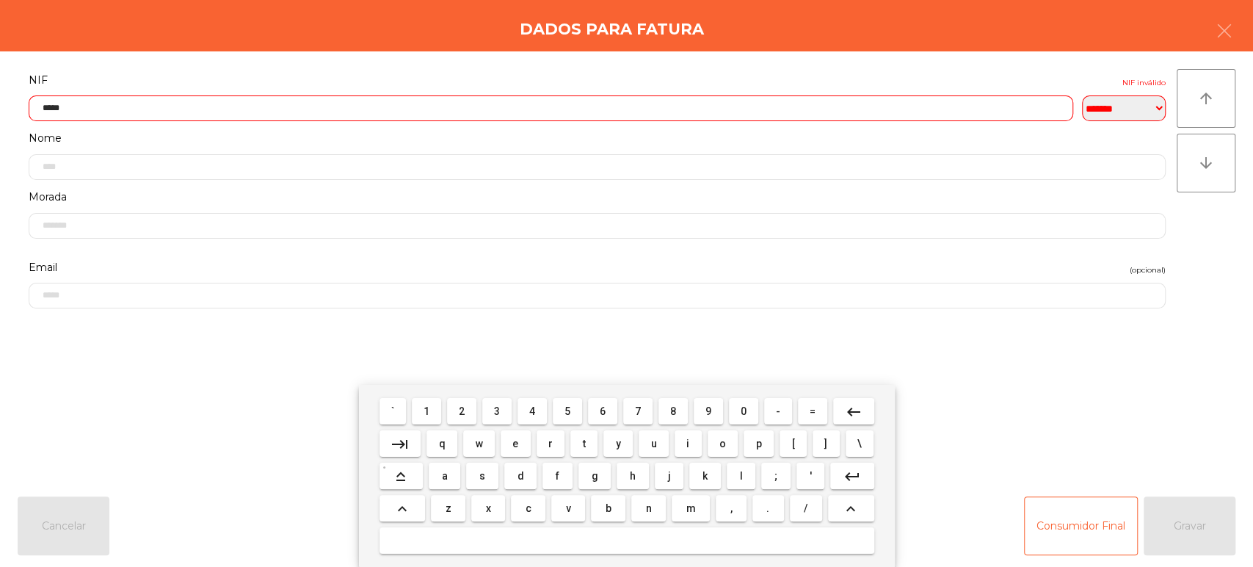
click at [636, 407] on span "7" at bounding box center [638, 411] width 6 height 12
click at [638, 411] on span "7" at bounding box center [638, 411] width 6 height 12
click at [708, 411] on span "9" at bounding box center [708, 411] width 6 height 12
click at [638, 411] on span "7" at bounding box center [638, 411] width 6 height 12
type input "*********"
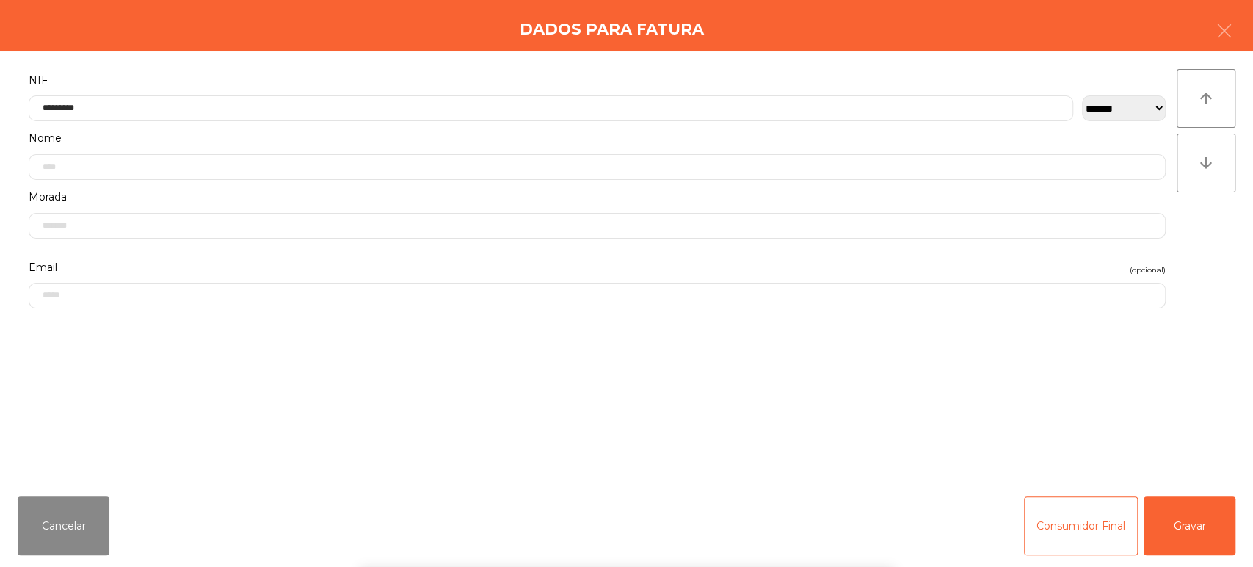
click at [630, 42] on div "Dados para Fatura" at bounding box center [626, 25] width 1253 height 51
click at [1201, 520] on button "Gravar" at bounding box center [1190, 525] width 92 height 59
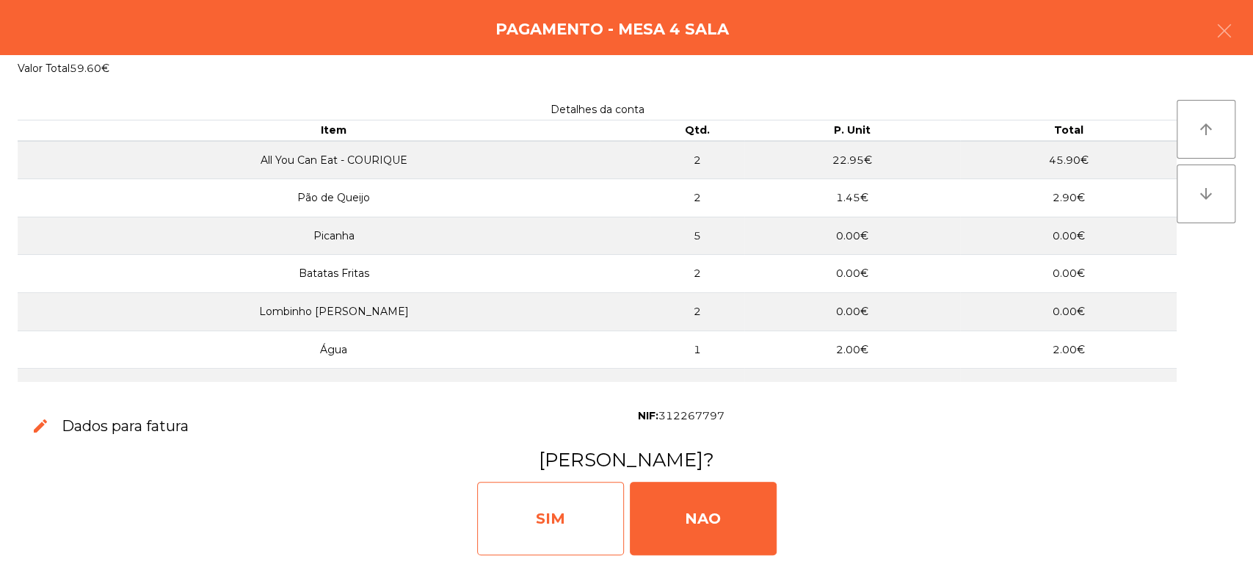
click at [587, 512] on div "SIM" at bounding box center [550, 518] width 147 height 73
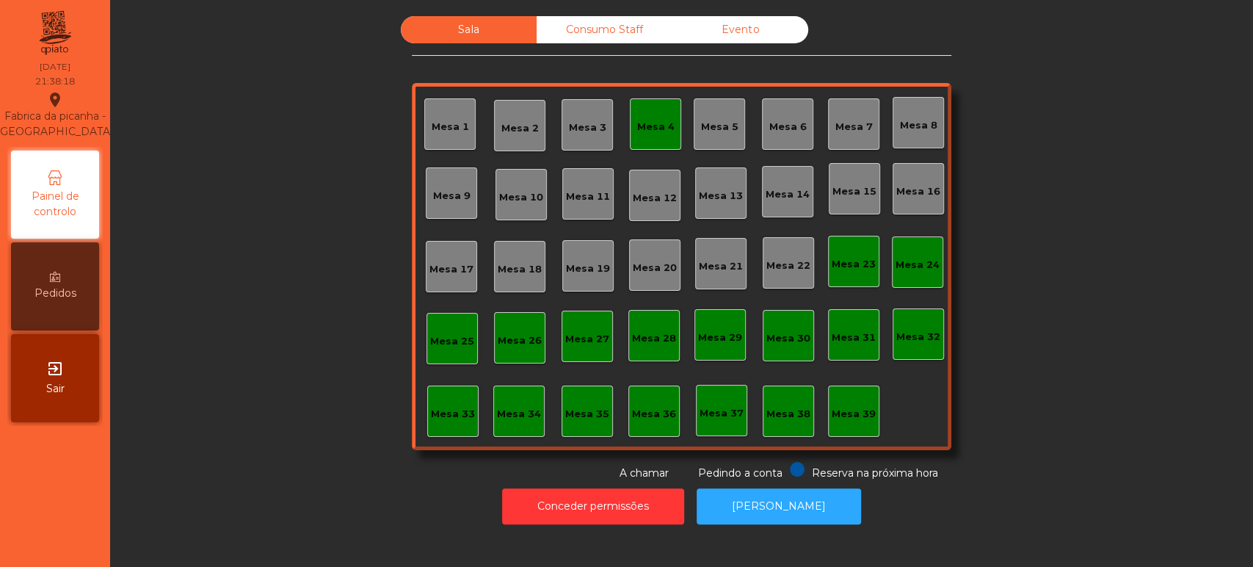
click at [651, 129] on div "Mesa 4" at bounding box center [655, 127] width 37 height 15
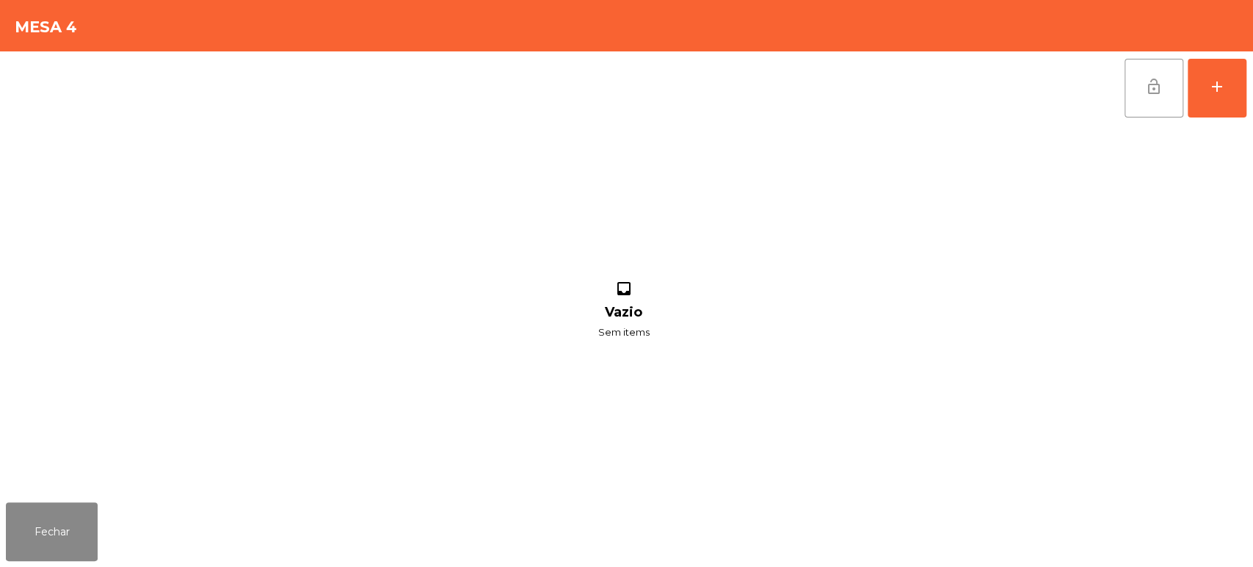
click at [1147, 79] on span "lock_open" at bounding box center [1154, 87] width 18 height 18
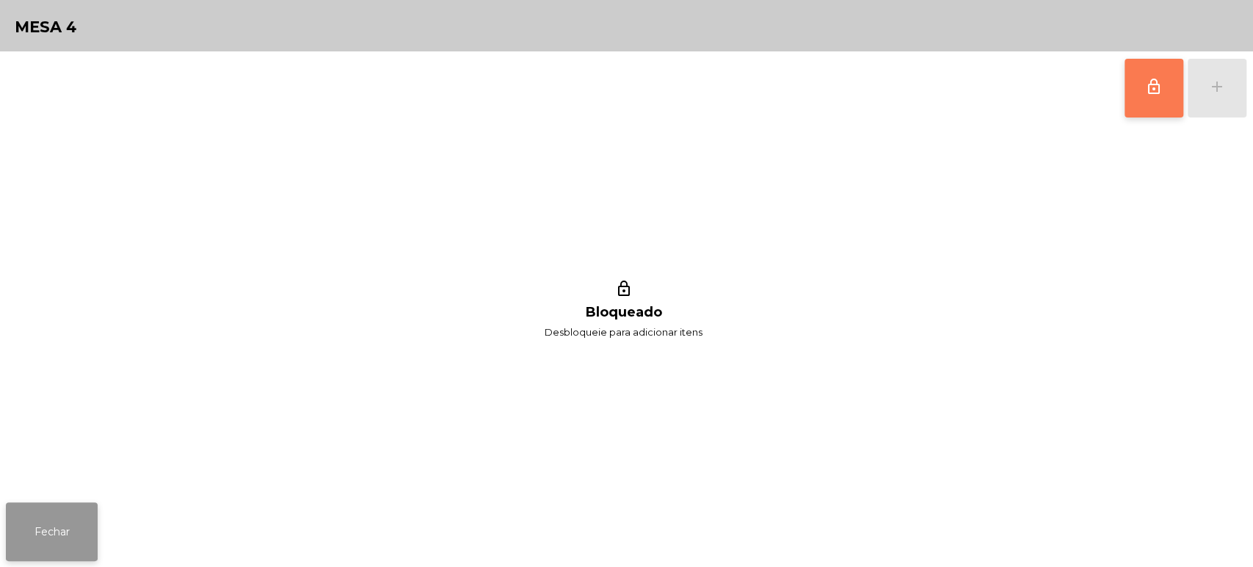
click at [8, 504] on button "Fechar" at bounding box center [52, 531] width 92 height 59
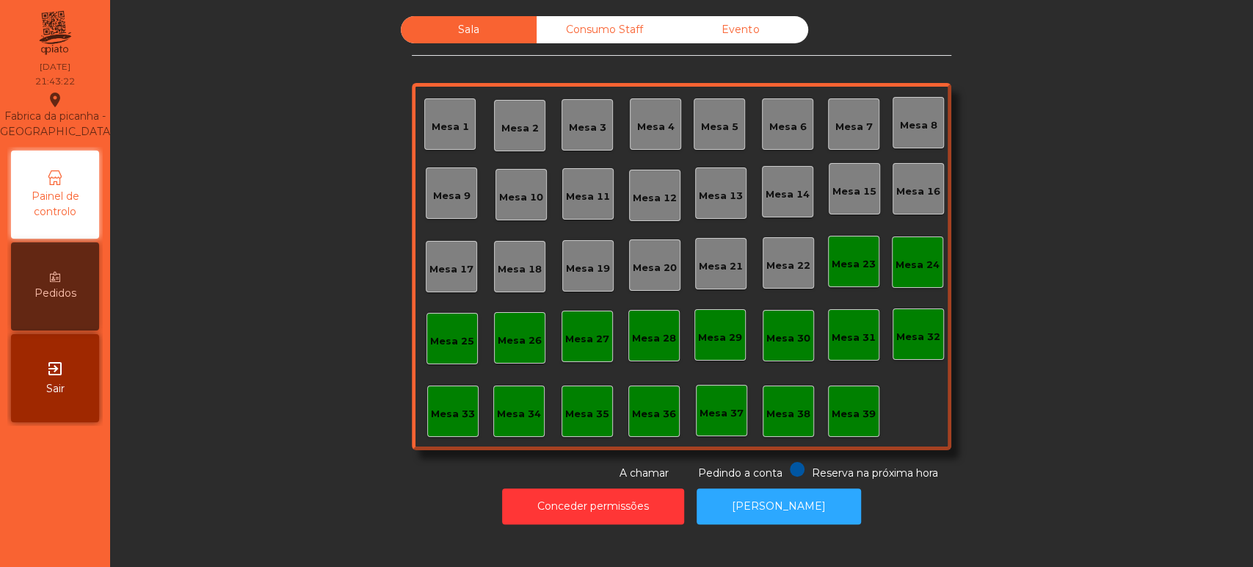
click at [597, 29] on div "Consumo Staff" at bounding box center [605, 29] width 136 height 27
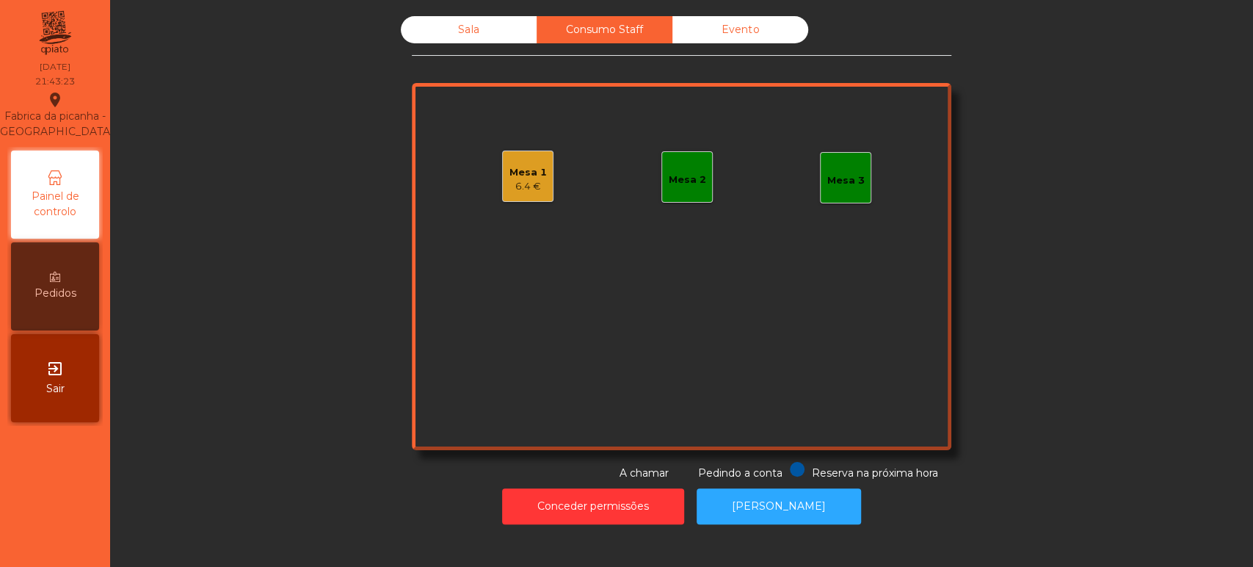
click at [691, 181] on div "Mesa 2" at bounding box center [687, 179] width 37 height 15
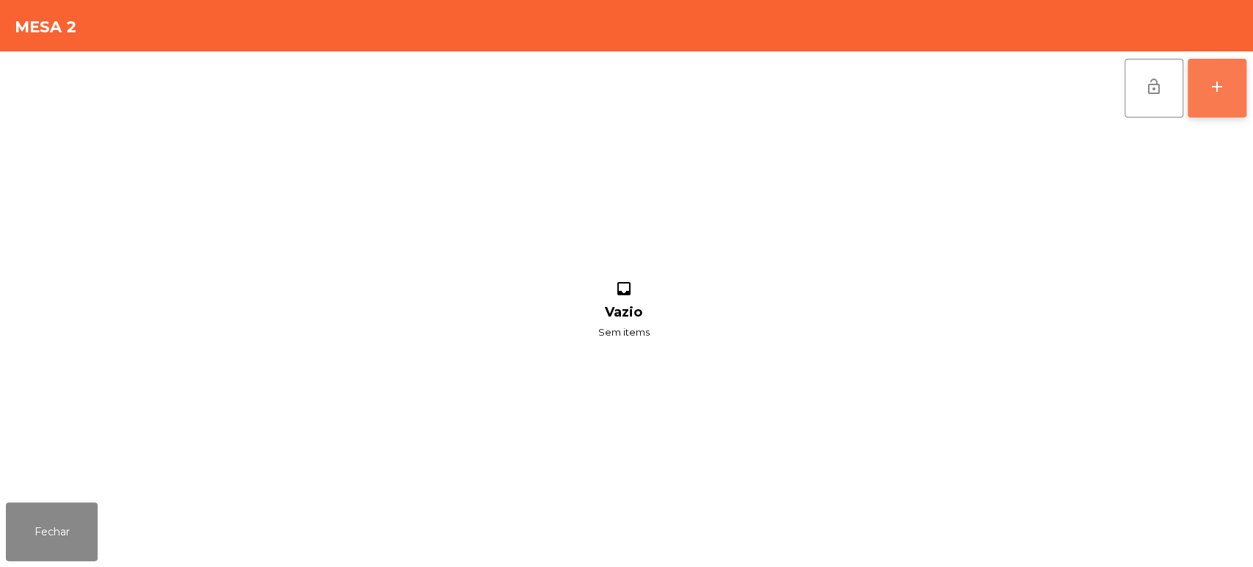
click at [1208, 91] on div "add" at bounding box center [1217, 87] width 18 height 18
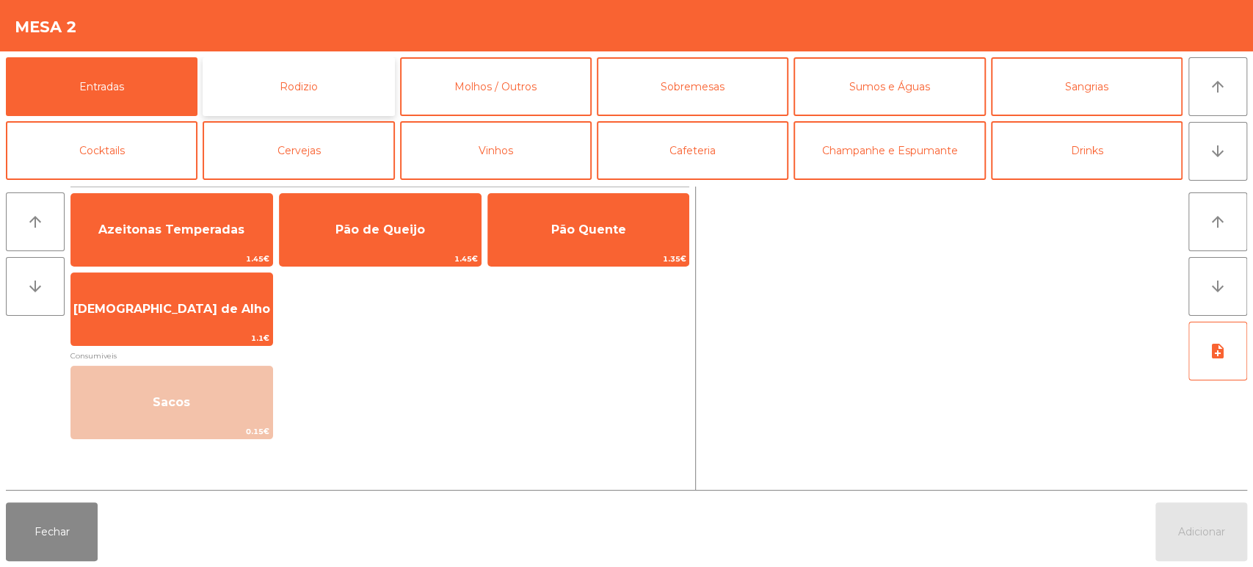
click at [318, 76] on button "Rodizio" at bounding box center [299, 86] width 192 height 59
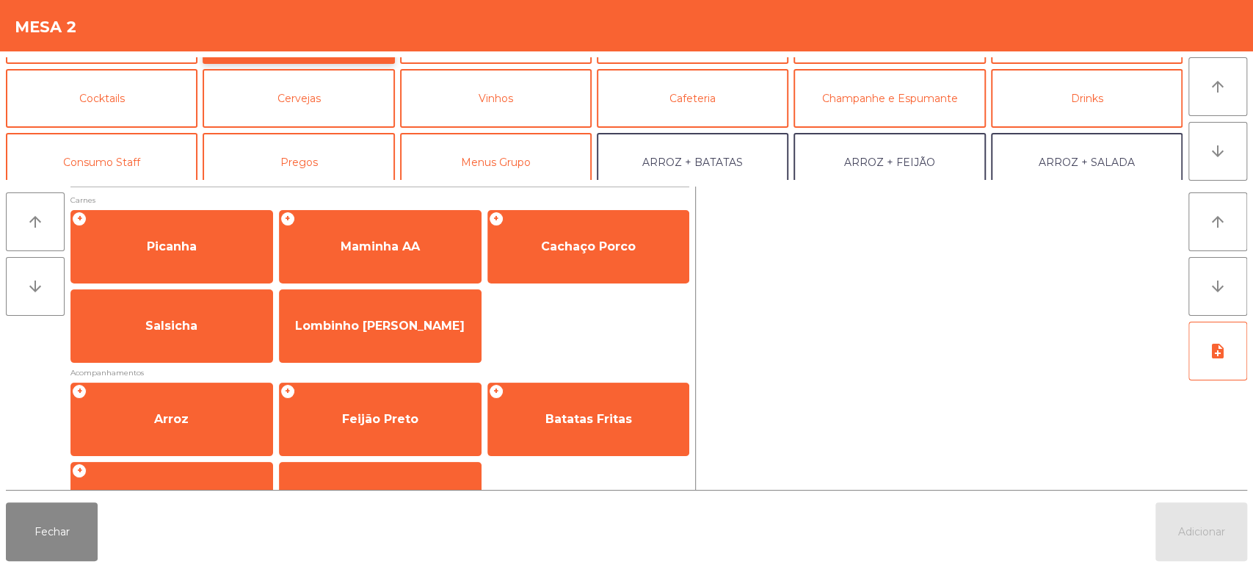
scroll to position [60, 0]
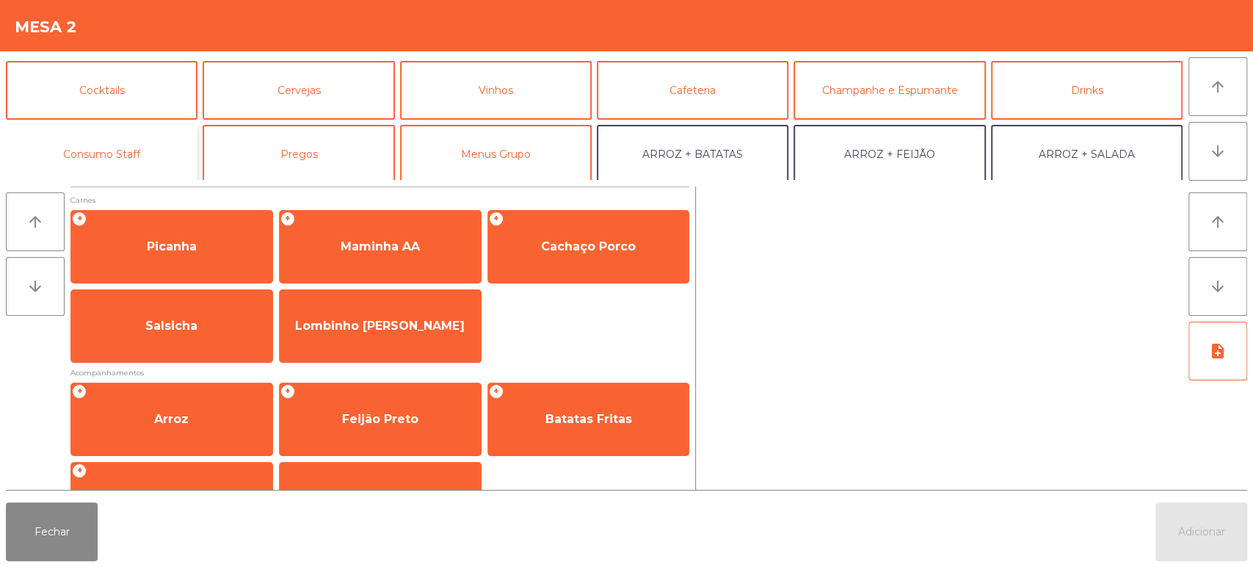
click at [164, 153] on button "Consumo Staff" at bounding box center [102, 154] width 192 height 59
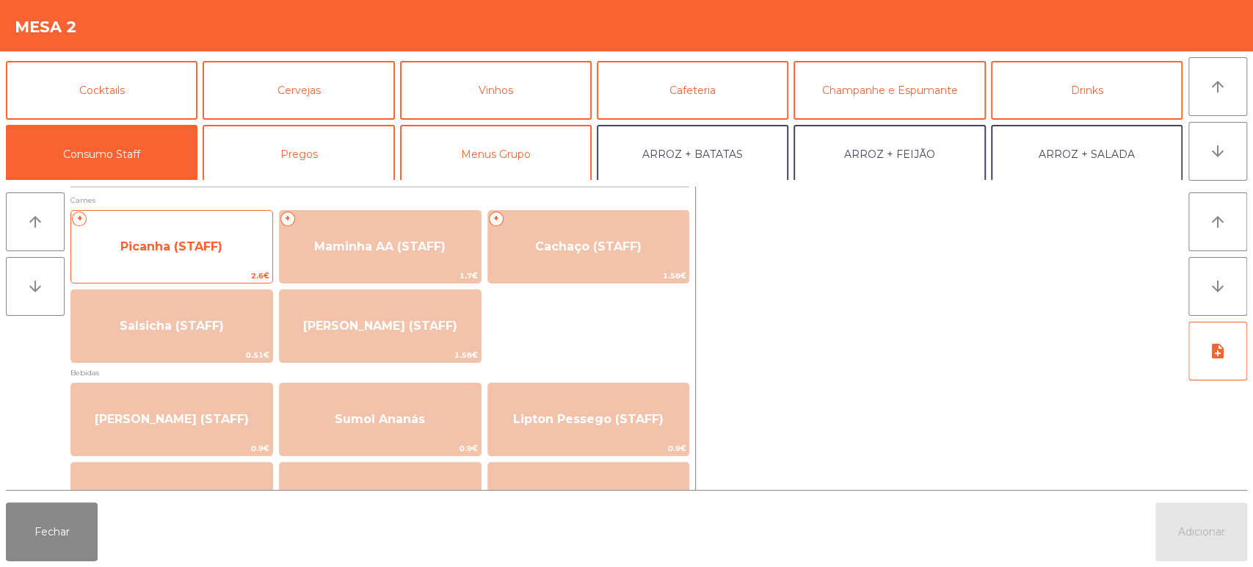
click at [222, 258] on span "Picanha (STAFF)" at bounding box center [171, 247] width 201 height 40
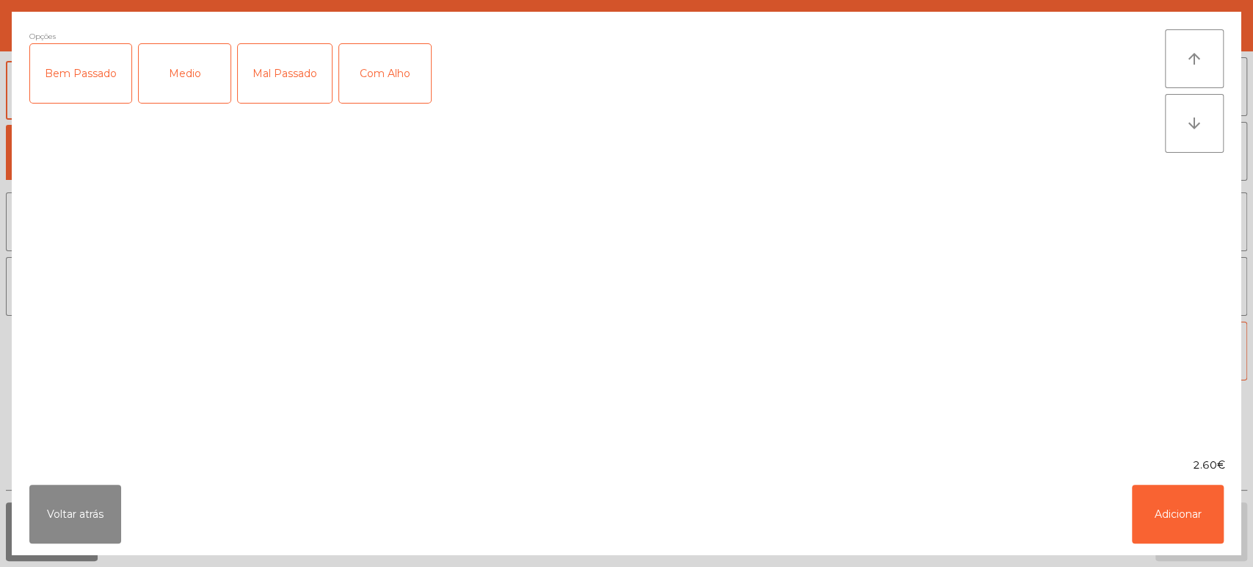
click at [266, 70] on div "Mal Passado" at bounding box center [285, 73] width 94 height 59
click at [186, 91] on div "Medio" at bounding box center [185, 73] width 92 height 59
click at [382, 70] on div "Com Alho" at bounding box center [385, 73] width 92 height 59
click at [305, 95] on div "Mal Passado" at bounding box center [285, 73] width 94 height 59
click at [400, 95] on div "Com Alho" at bounding box center [385, 73] width 92 height 59
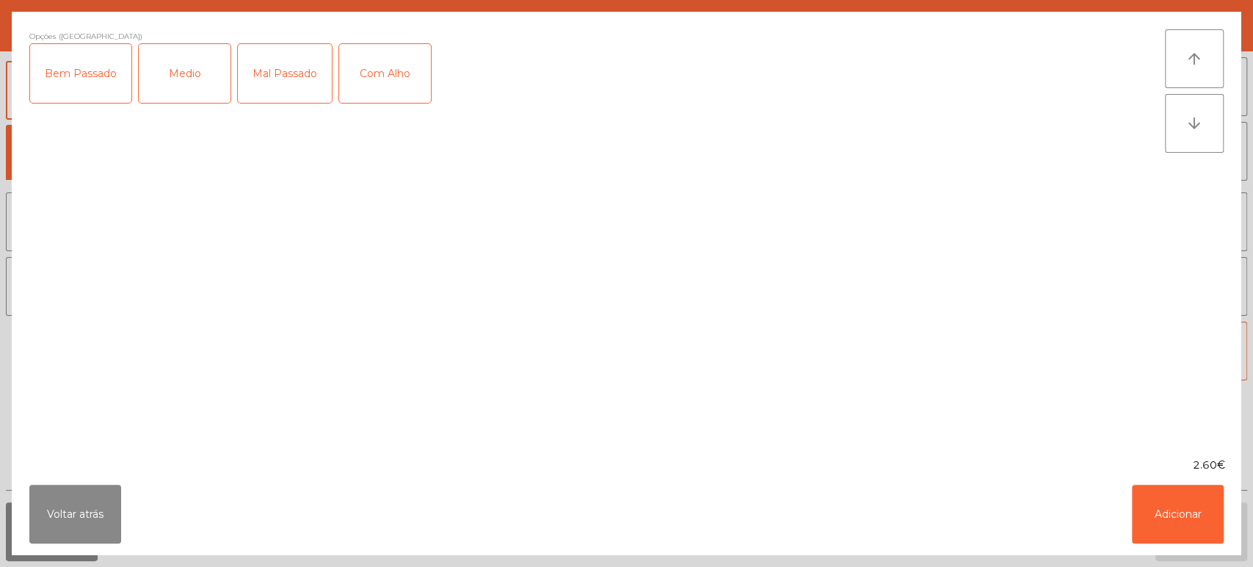
click at [202, 86] on div "Medio" at bounding box center [185, 73] width 92 height 59
click at [59, 522] on button "Voltar atrás" at bounding box center [75, 513] width 92 height 59
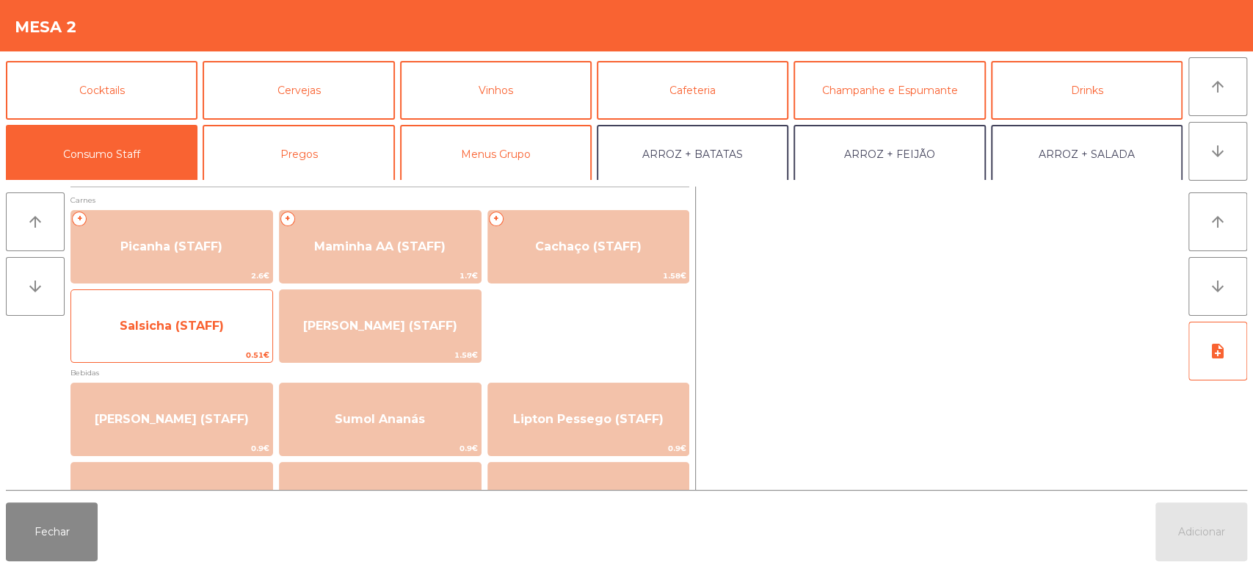
click at [186, 309] on span "Salsicha (STAFF)" at bounding box center [171, 326] width 201 height 40
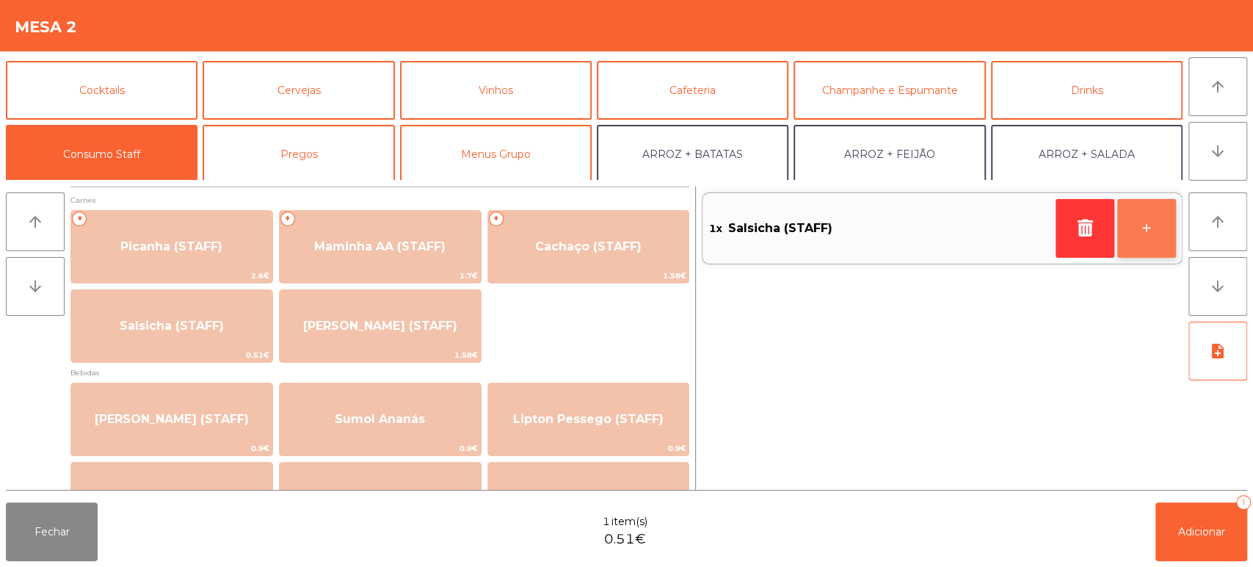
click at [1149, 239] on button "+" at bounding box center [1146, 228] width 59 height 59
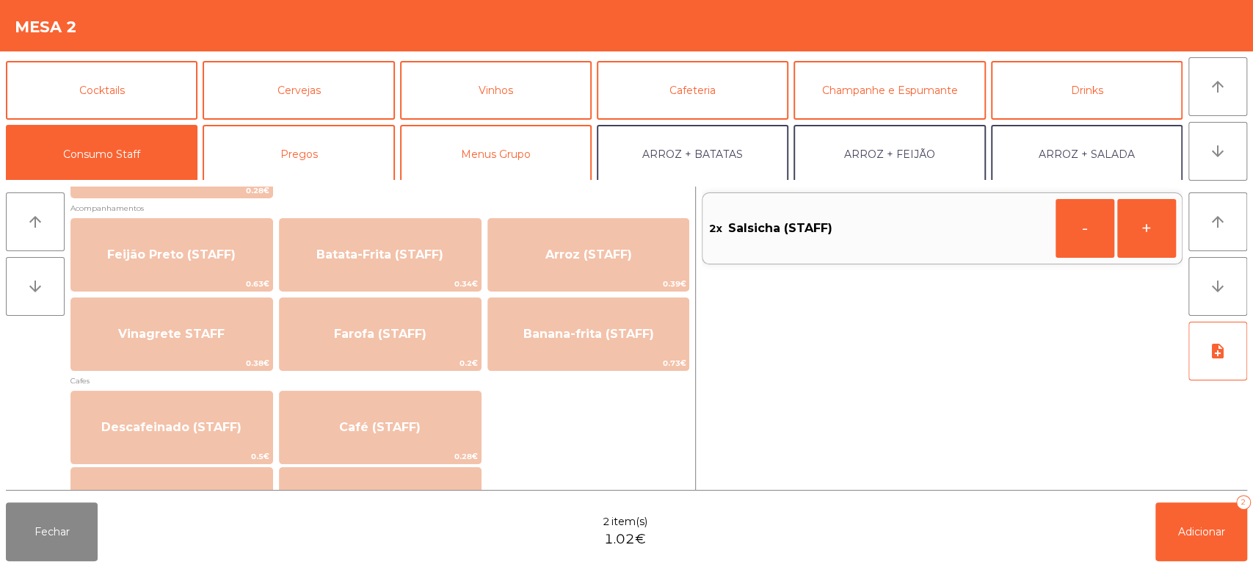
scroll to position [669, 0]
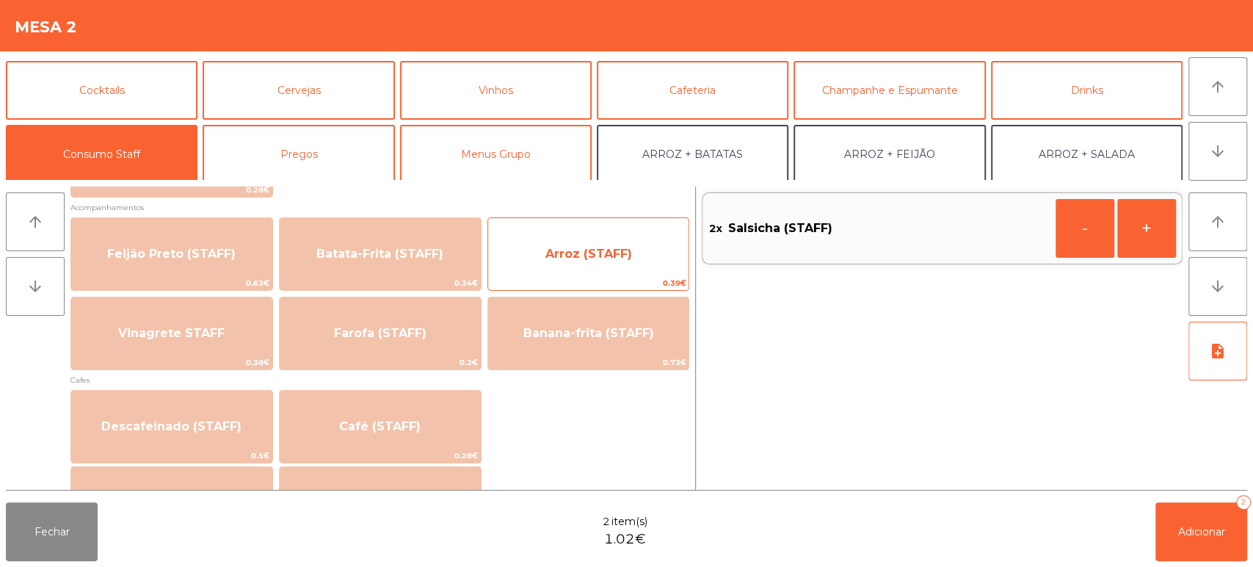
click at [573, 254] on span "Arroz (STAFF)" at bounding box center [588, 254] width 87 height 14
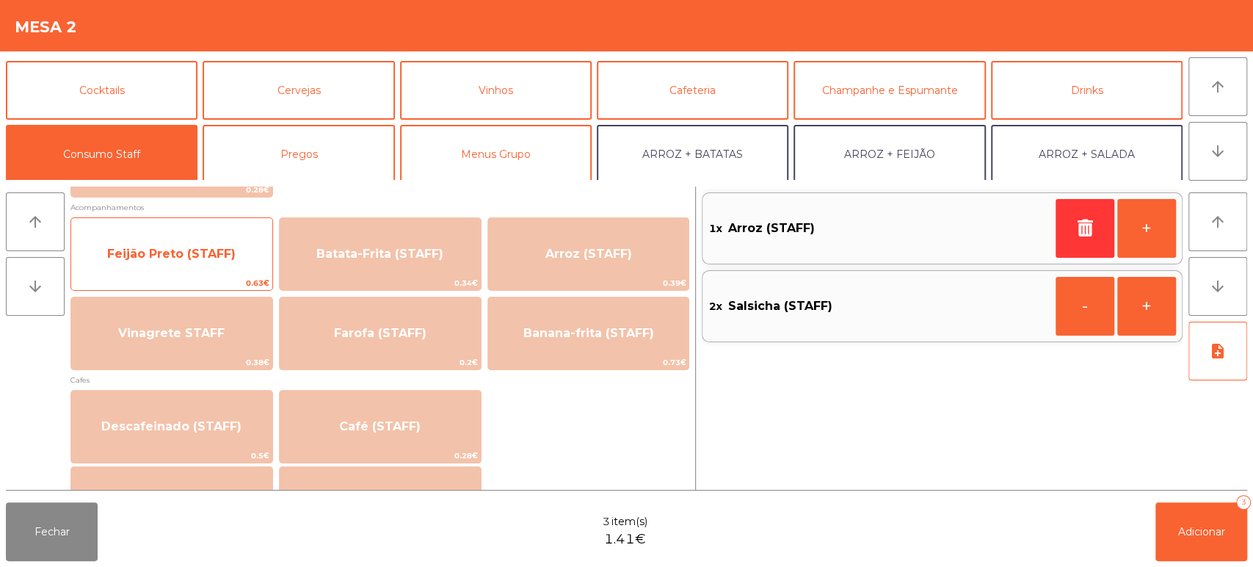
click at [226, 244] on span "Feijão Preto (STAFF)" at bounding box center [171, 254] width 201 height 40
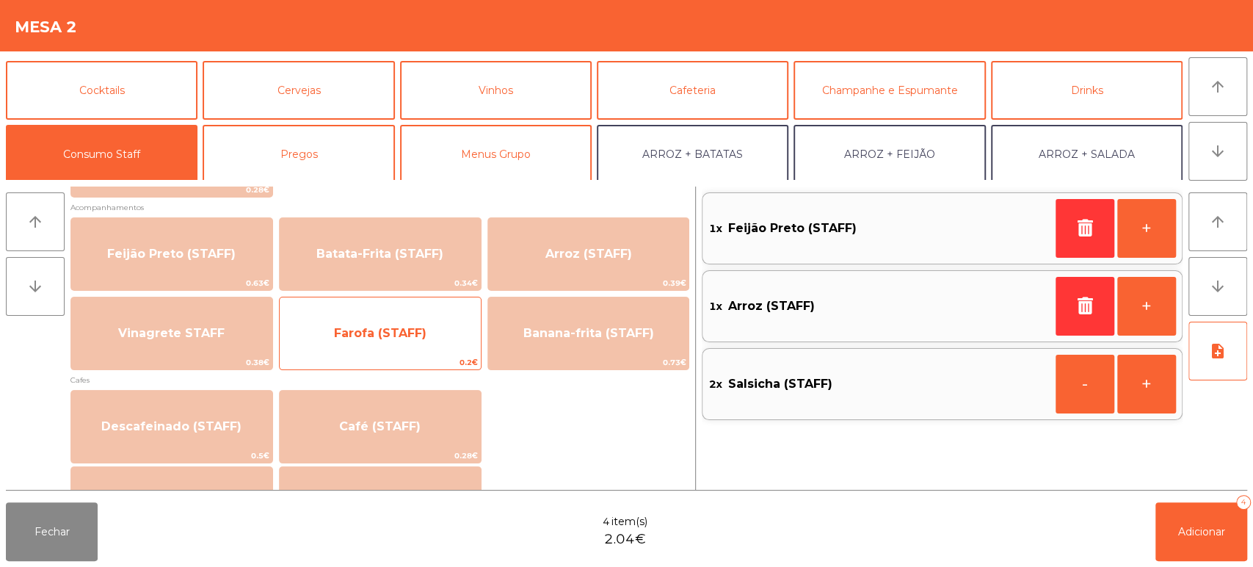
click at [360, 337] on span "Farofa (STAFF)" at bounding box center [380, 333] width 92 height 14
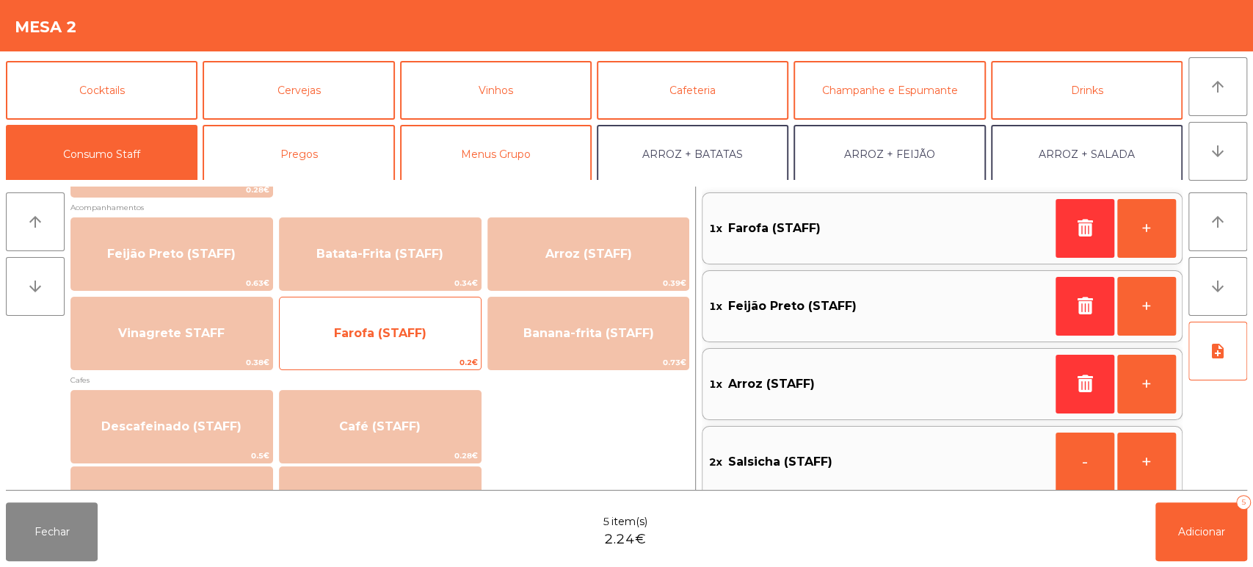
scroll to position [12, 0]
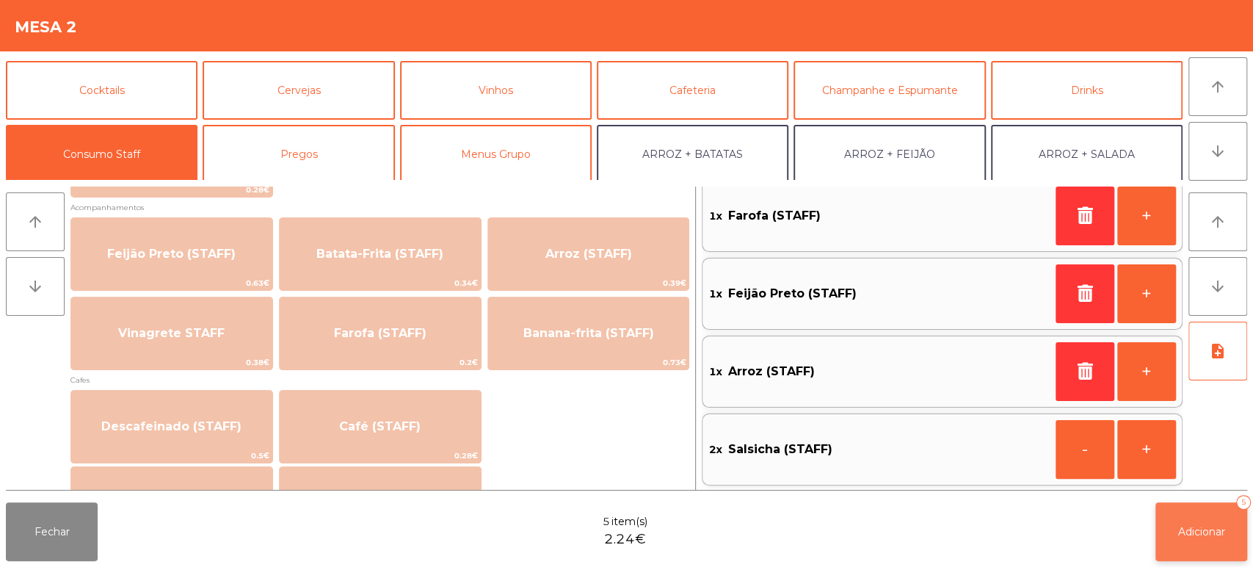
click at [1233, 523] on button "Adicionar 5" at bounding box center [1201, 531] width 92 height 59
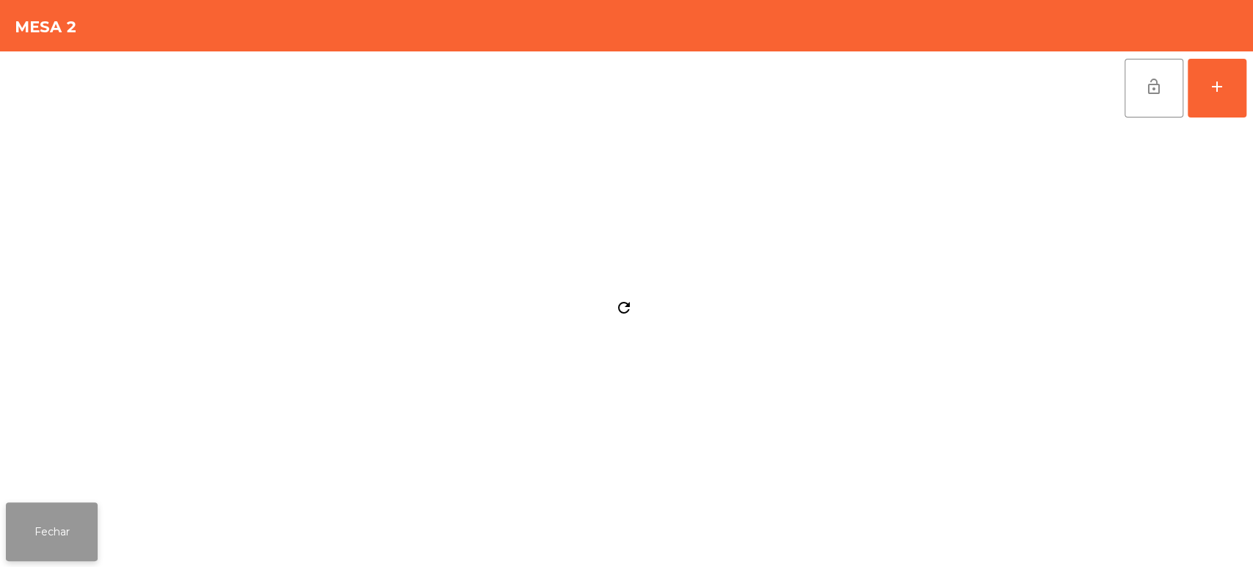
click at [51, 534] on button "Fechar" at bounding box center [52, 531] width 92 height 59
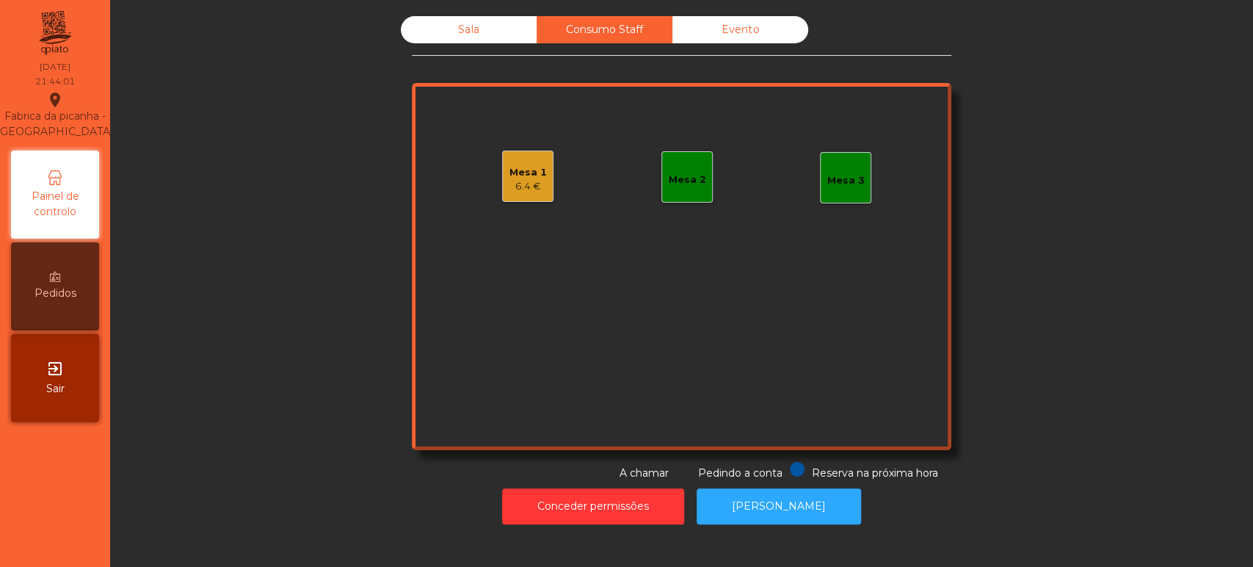
click at [244, 286] on div "Sala Consumo Staff Evento Mesa 1 6.4 € Mesa 2 Mesa 3 Reserva na próxima hora Pe…" at bounding box center [681, 248] width 1103 height 465
click at [683, 186] on div "2.24 €" at bounding box center [687, 187] width 37 height 15
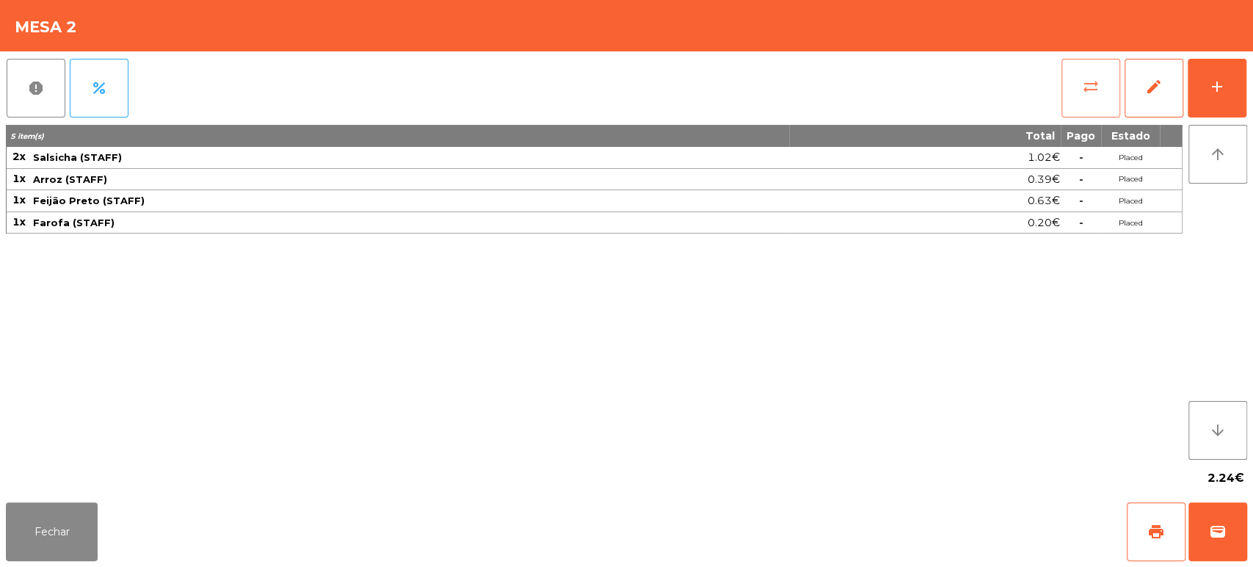
click at [1078, 114] on button "sync_alt" at bounding box center [1090, 88] width 59 height 59
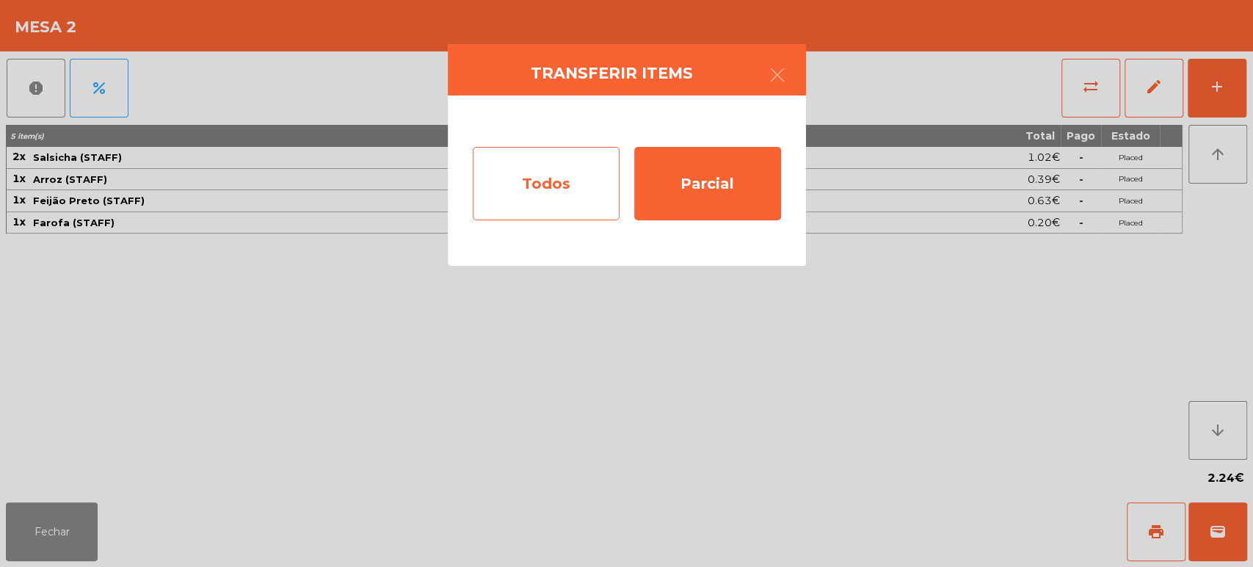
click at [578, 201] on div "Todos" at bounding box center [546, 183] width 147 height 73
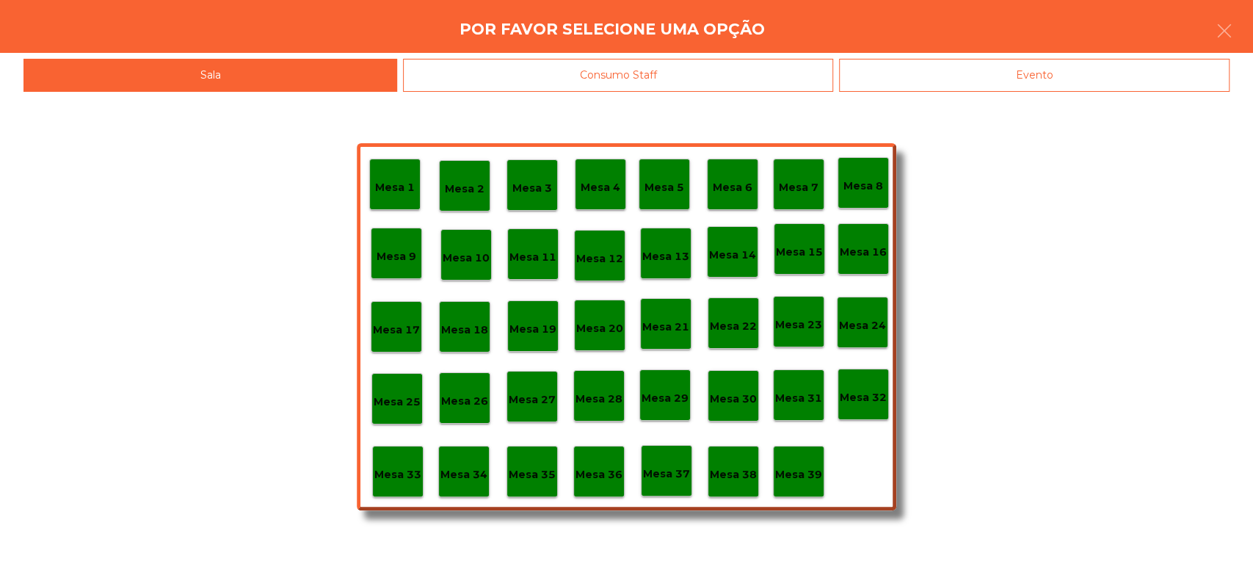
click at [693, 83] on div "Consumo Staff" at bounding box center [618, 75] width 430 height 33
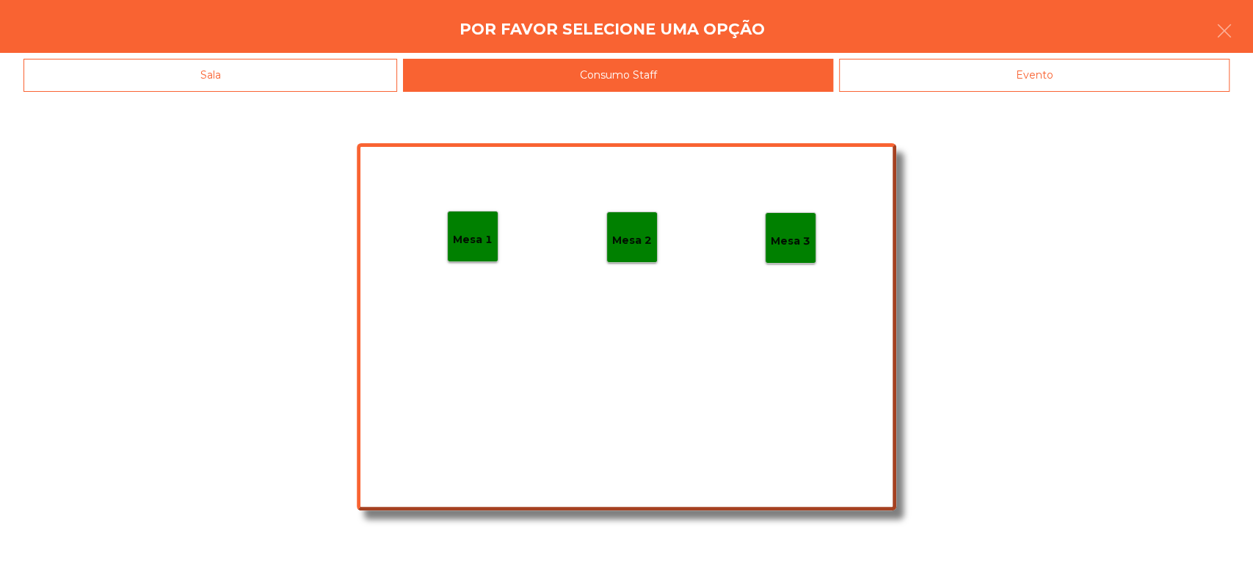
click at [449, 250] on div "Mesa 1" at bounding box center [472, 236] width 51 height 51
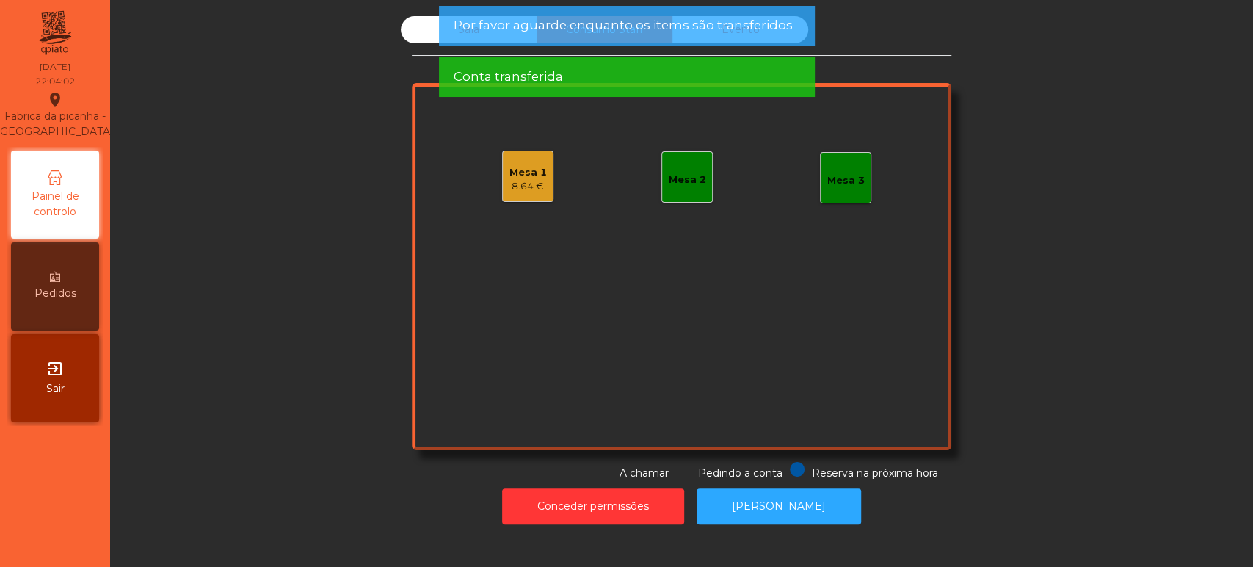
click at [546, 179] on div "Mesa 1 8.64 €" at bounding box center [527, 175] width 51 height 51
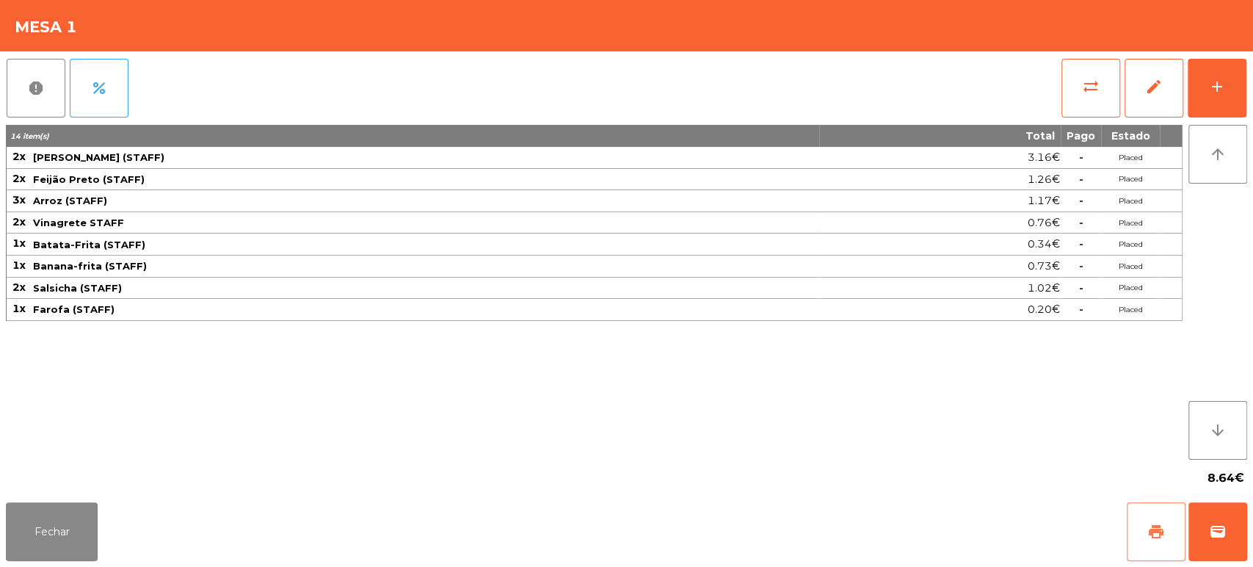
click at [1147, 528] on span "print" at bounding box center [1156, 532] width 18 height 18
click at [27, 107] on button "report" at bounding box center [36, 88] width 59 height 59
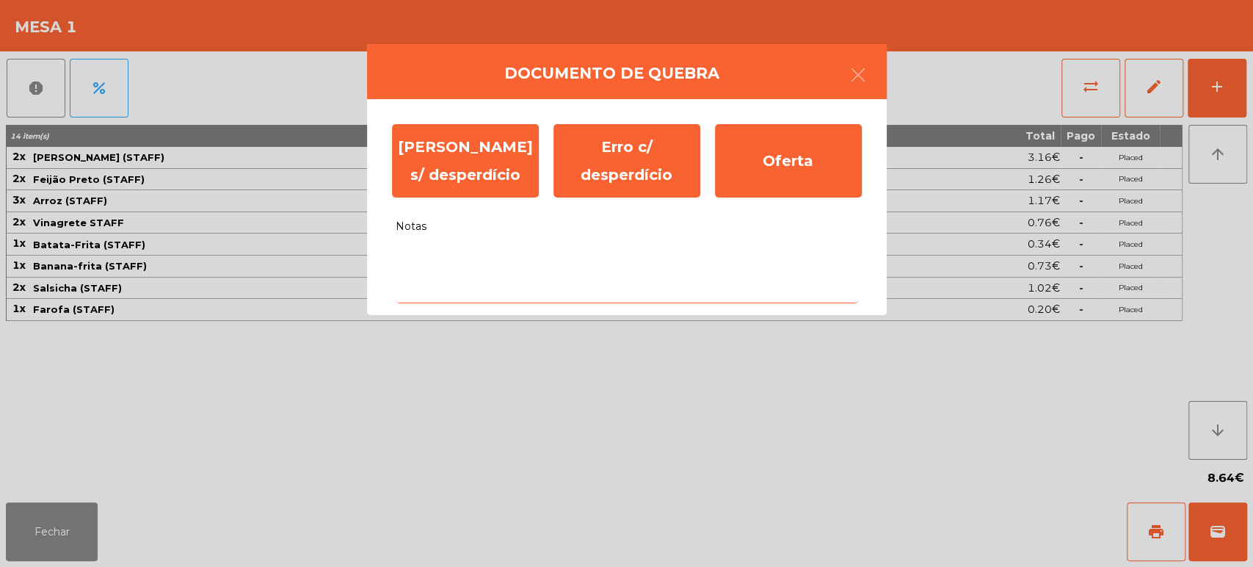
click at [523, 265] on textarea "Notas" at bounding box center [627, 272] width 462 height 61
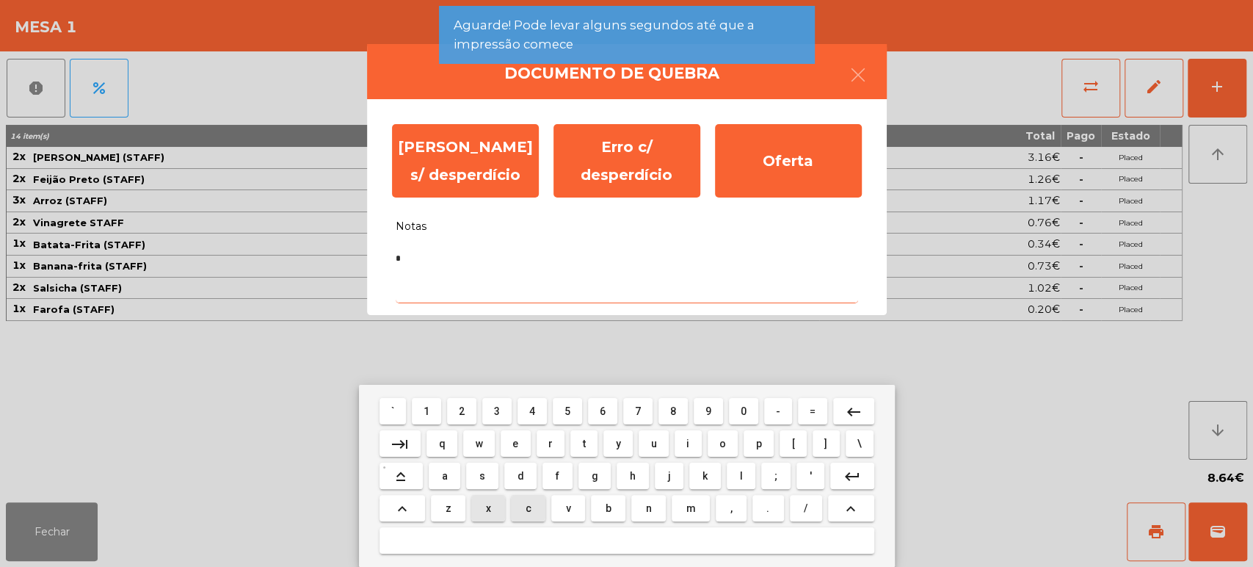
click at [528, 507] on span "c" at bounding box center [529, 508] width 6 height 12
type textarea "**"
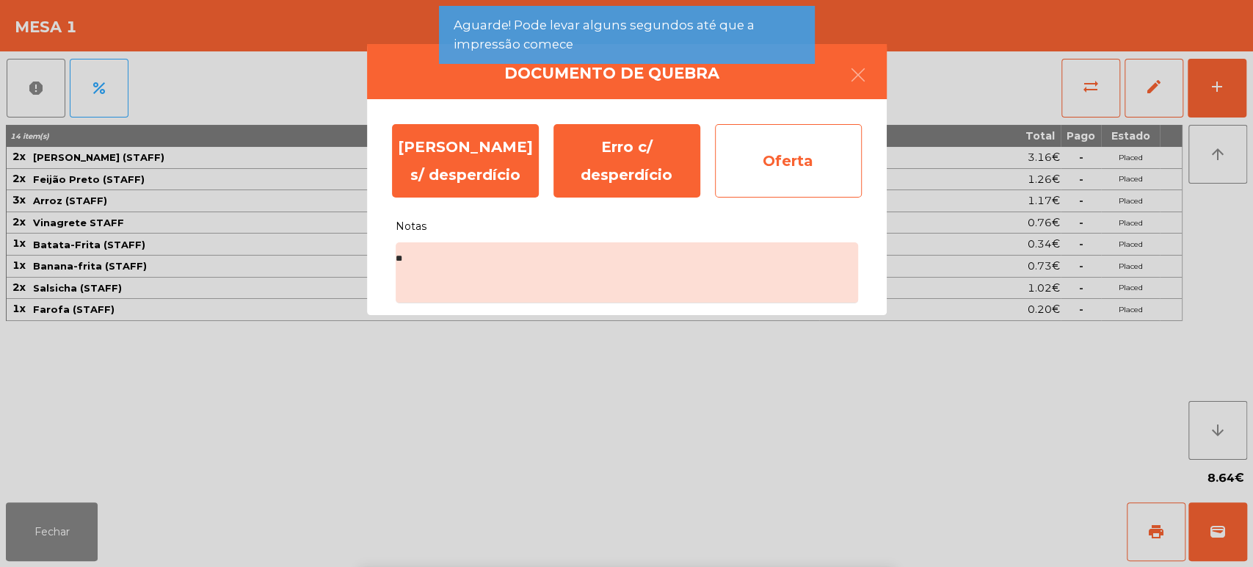
click at [781, 177] on div "Oferta" at bounding box center [788, 160] width 147 height 73
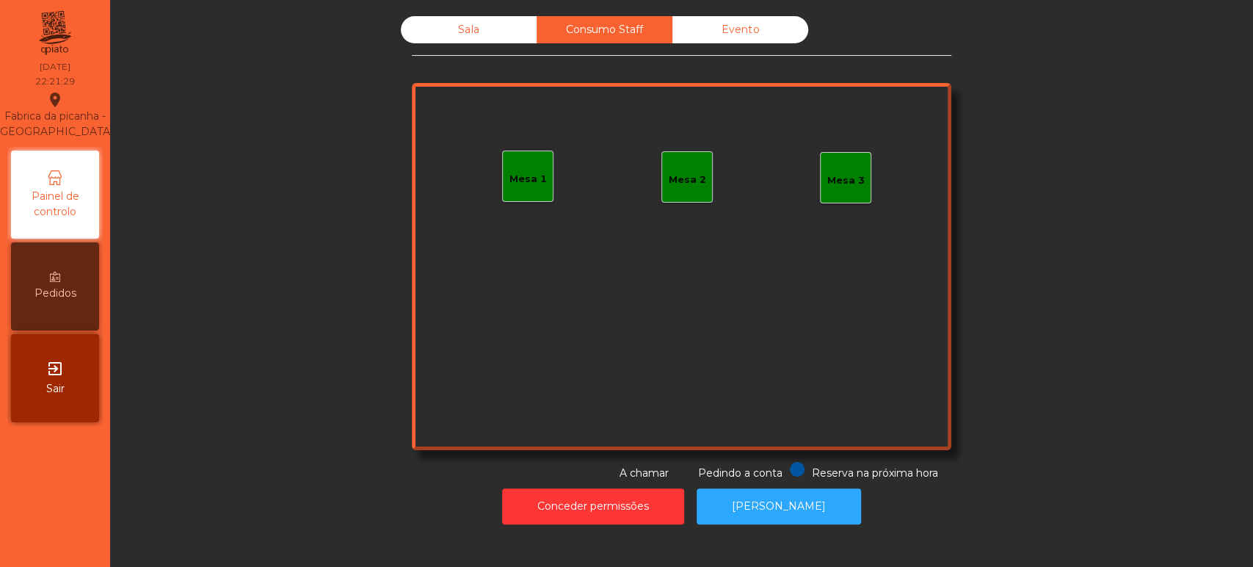
click at [440, 30] on div "Sala" at bounding box center [469, 29] width 136 height 27
